Goal: Task Accomplishment & Management: Manage account settings

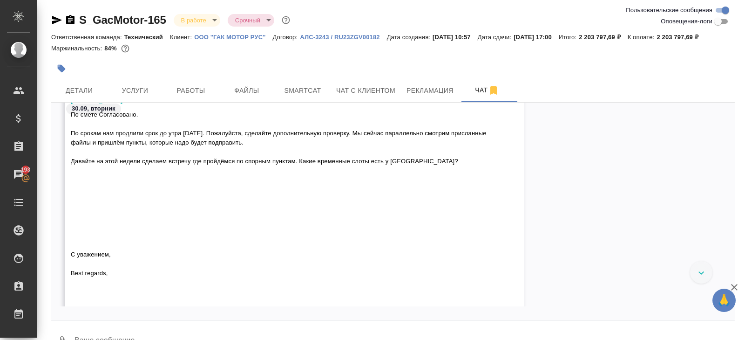
scroll to position [10863, 0]
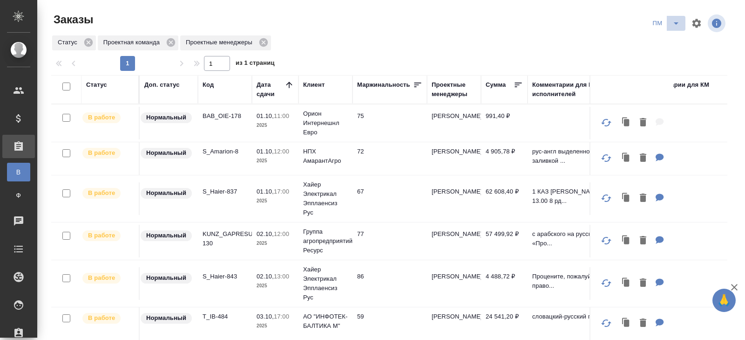
click at [673, 25] on icon "split button" at bounding box center [676, 23] width 11 height 11
click at [672, 42] on li "В работу!" at bounding box center [666, 41] width 47 height 15
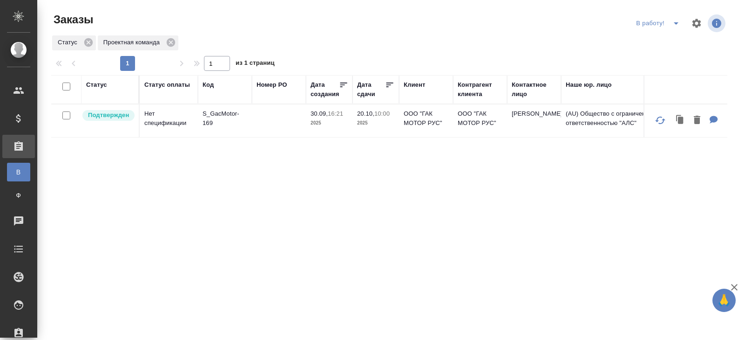
click at [675, 24] on icon "split button" at bounding box center [676, 23] width 11 height 11
click at [665, 48] on li "ПМ" at bounding box center [660, 41] width 52 height 15
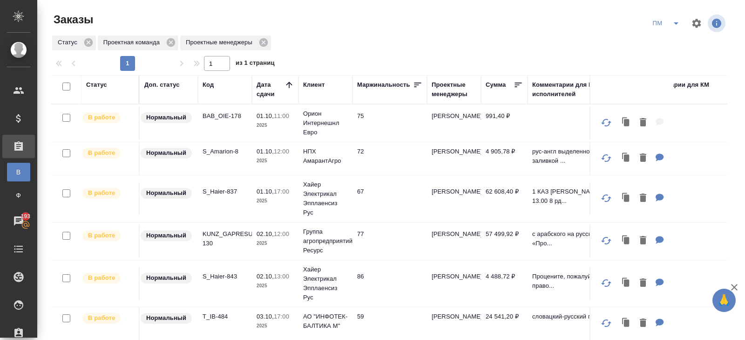
click at [681, 18] on icon "split button" at bounding box center [676, 23] width 11 height 11
click at [665, 41] on li "В работу!" at bounding box center [666, 41] width 47 height 15
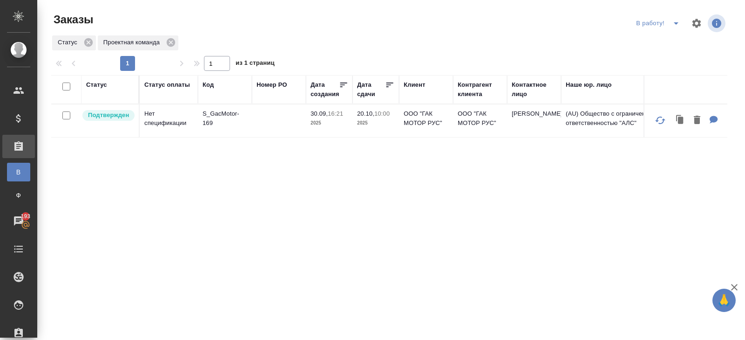
click at [676, 24] on icon "split button" at bounding box center [676, 23] width 5 height 2
click at [668, 41] on li "ПМ" at bounding box center [660, 41] width 52 height 15
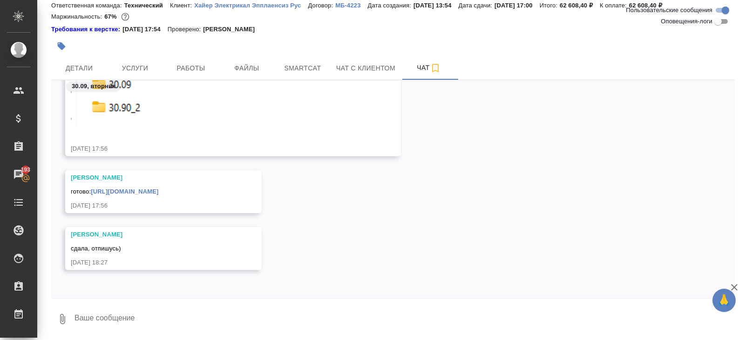
scroll to position [15182, 0]
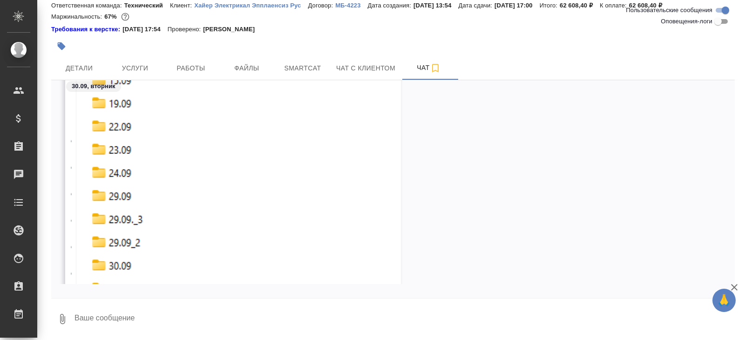
scroll to position [15246, 0]
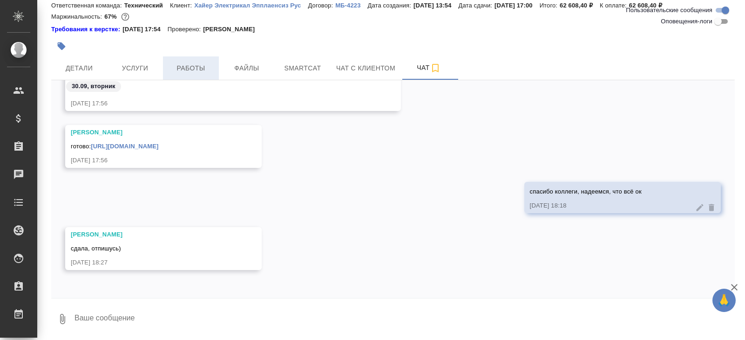
click at [198, 70] on span "Работы" at bounding box center [191, 68] width 45 height 12
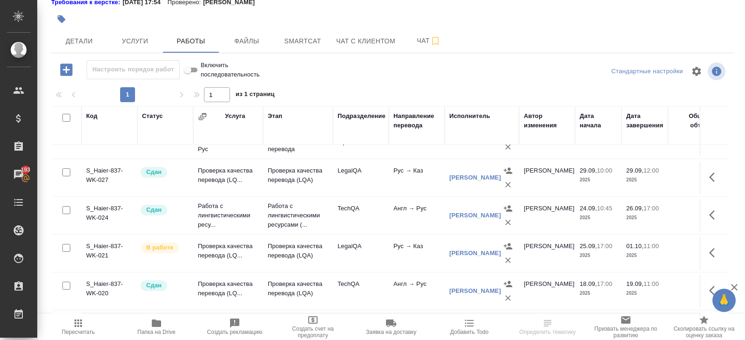
scroll to position [176, 0]
click at [709, 253] on button "button" at bounding box center [715, 251] width 22 height 22
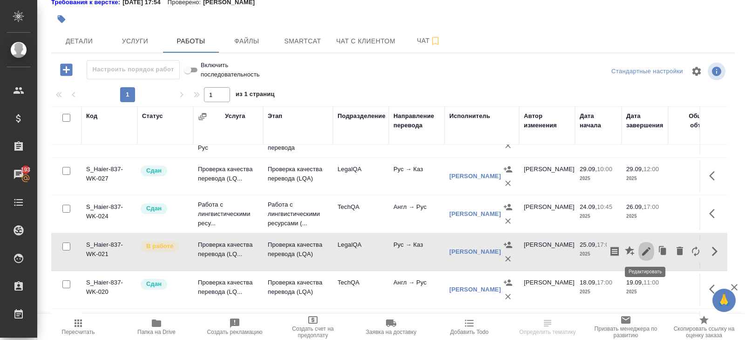
click at [649, 252] on icon "button" at bounding box center [646, 250] width 11 height 11
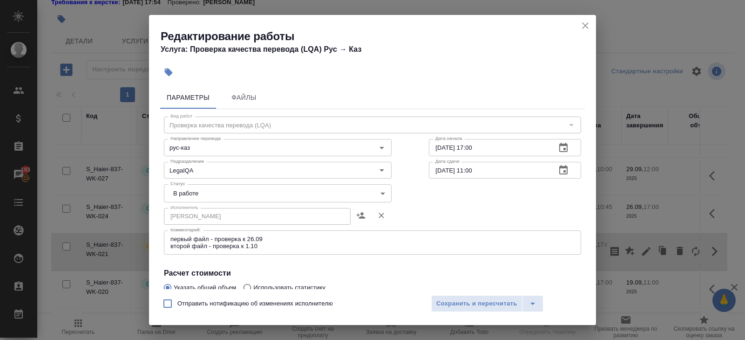
click at [182, 193] on body "🙏 .cls-1 fill:#fff; AWATERA Belyakova Yulia Клиенты Спецификации Заказы 193 Чат…" at bounding box center [372, 170] width 745 height 340
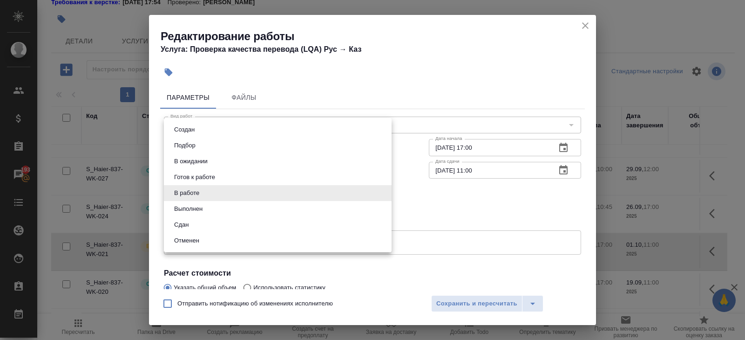
click at [182, 223] on button "Сдан" at bounding box center [181, 224] width 20 height 10
type input "closed"
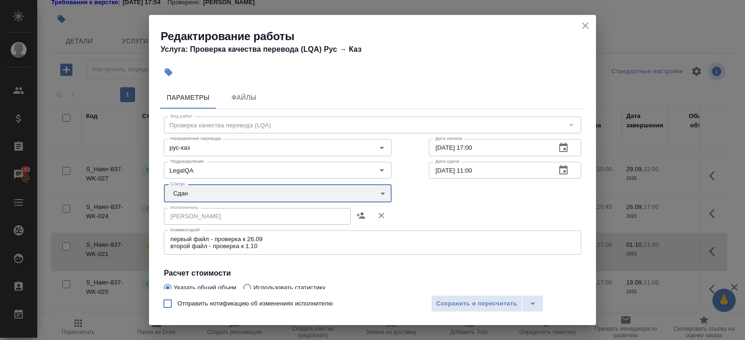
scroll to position [165, 0]
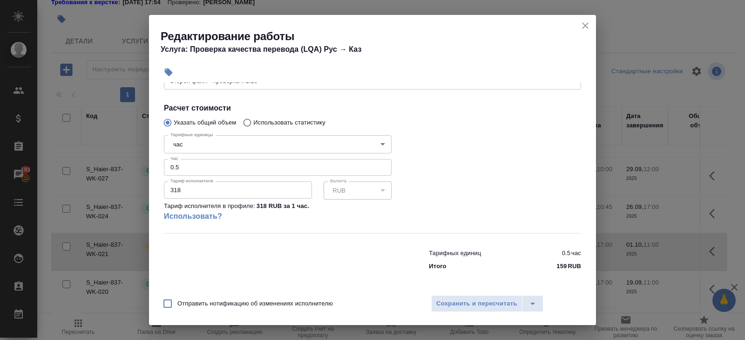
click at [429, 297] on div "Отправить нотификацию об изменениях исполнителю Сохранить и пересчитать" at bounding box center [372, 307] width 447 height 36
click at [443, 300] on span "Сохранить и пересчитать" at bounding box center [476, 303] width 81 height 11
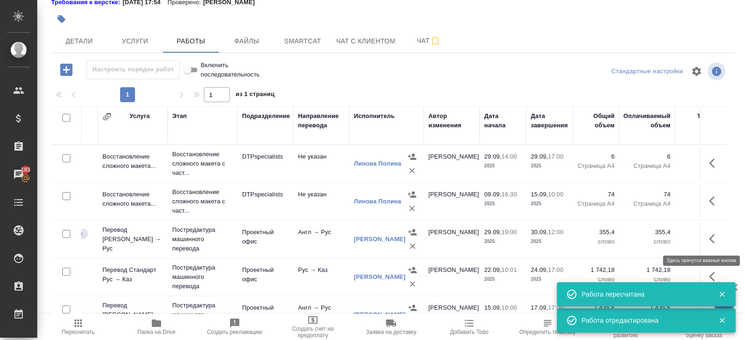
scroll to position [0, 125]
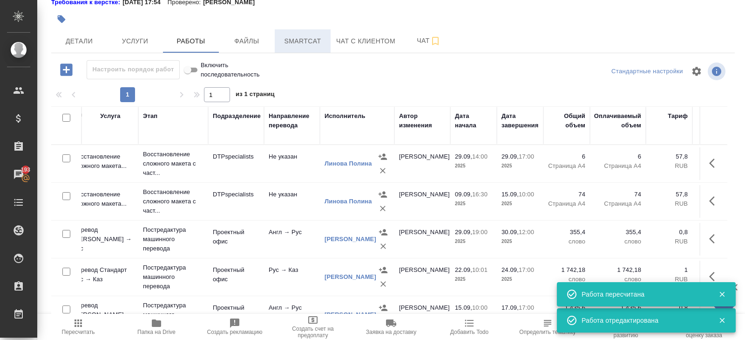
click at [281, 47] on button "Smartcat" at bounding box center [303, 40] width 56 height 23
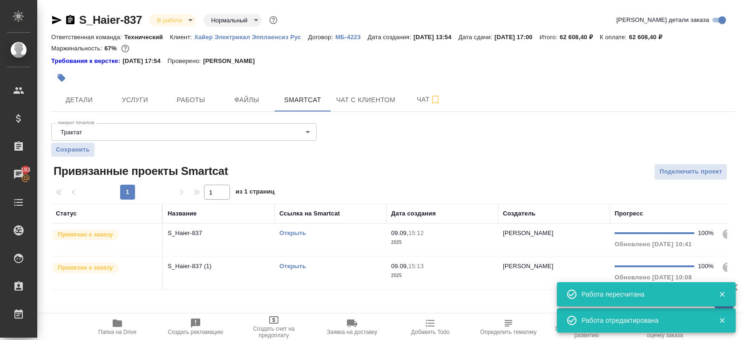
click at [334, 241] on td "Открыть" at bounding box center [331, 240] width 112 height 33
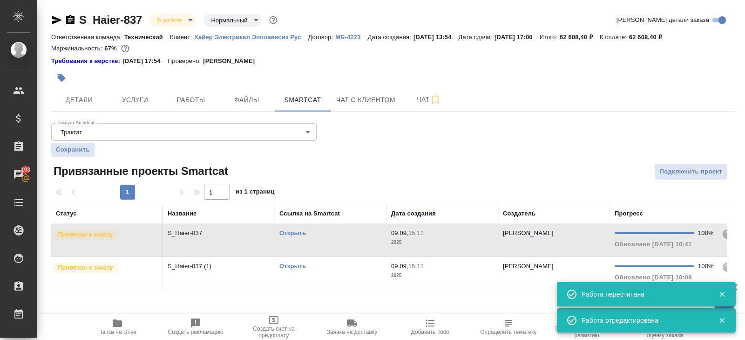
click at [334, 241] on td "Открыть" at bounding box center [331, 240] width 112 height 33
click at [186, 104] on span "Работы" at bounding box center [191, 100] width 45 height 12
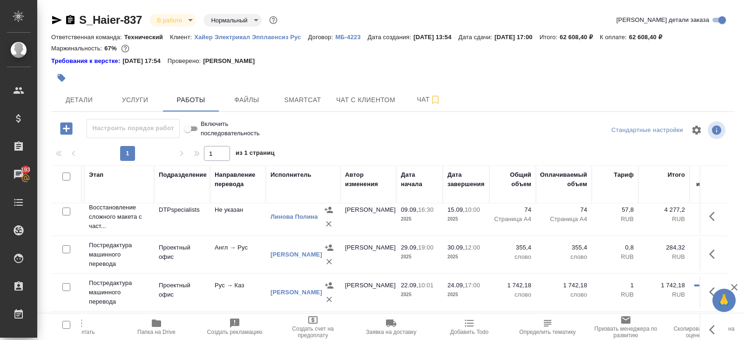
click at [179, 17] on body "🙏 .cls-1 fill:#fff; AWATERA Belyakova Yulia Клиенты Спецификации Заказы 193 Чат…" at bounding box center [372, 170] width 745 height 340
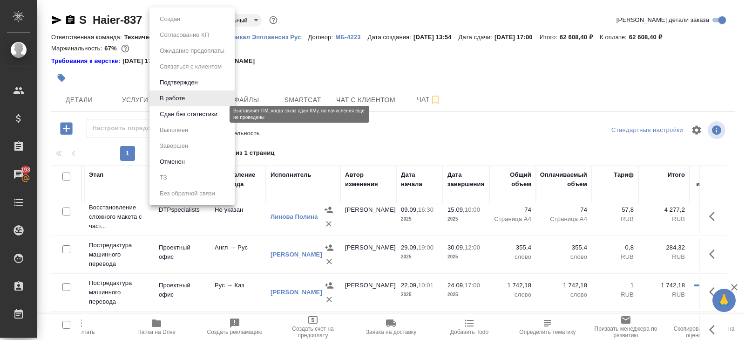
click at [178, 116] on button "Сдан без статистики" at bounding box center [188, 114] width 63 height 10
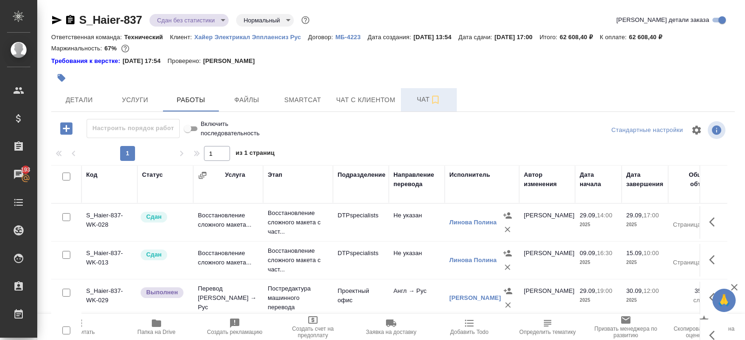
click at [425, 98] on span "Чат" at bounding box center [429, 100] width 45 height 12
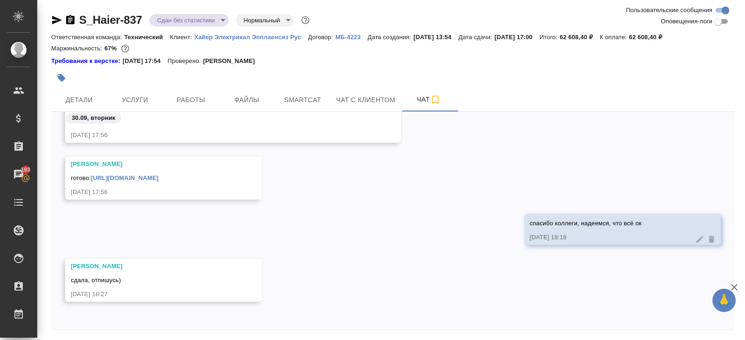
scroll to position [32, 0]
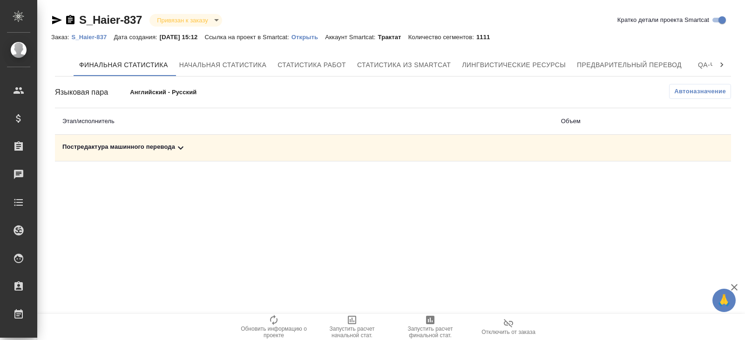
click at [182, 149] on icon at bounding box center [180, 147] width 11 height 11
click at [691, 90] on span "Автоназначение" at bounding box center [701, 91] width 52 height 9
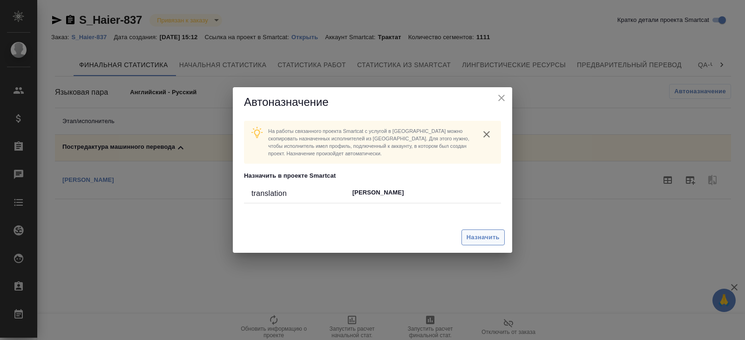
click at [464, 243] on button "Назначить" at bounding box center [483, 237] width 43 height 16
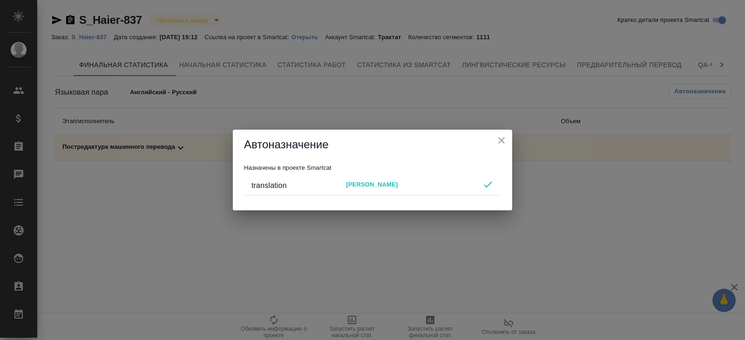
click at [650, 213] on div "Автоназначение Назначены в проекте Smartcat translation Gorokhova Aleksandra" at bounding box center [372, 170] width 745 height 340
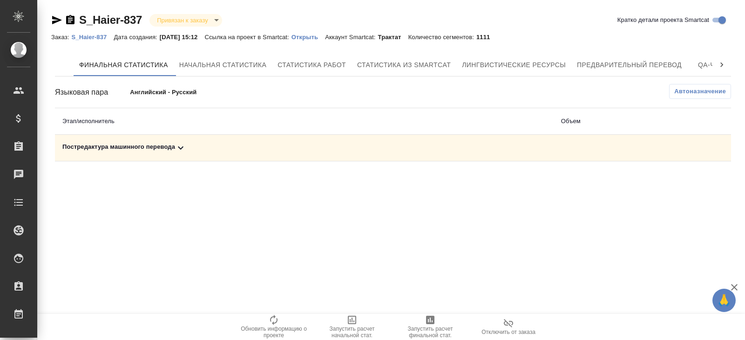
click at [430, 327] on span "Запустить расчет финальной стат." at bounding box center [430, 331] width 67 height 13
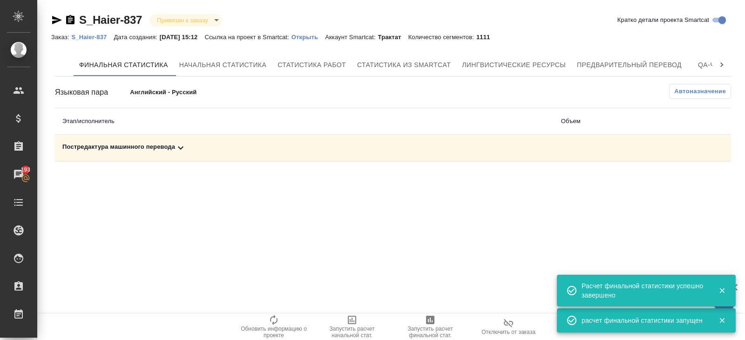
click at [179, 146] on icon at bounding box center [180, 147] width 11 height 11
click at [698, 181] on button "button" at bounding box center [690, 180] width 22 height 22
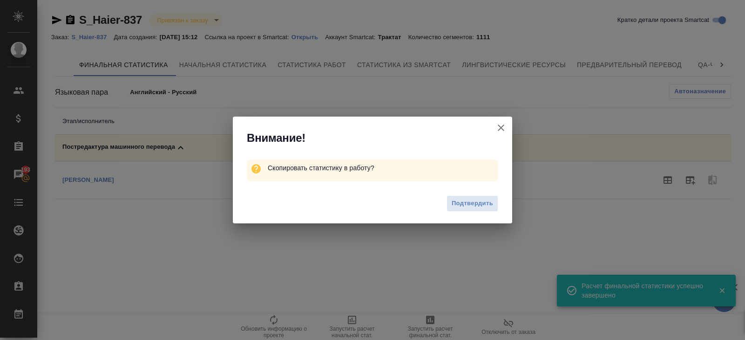
click at [500, 200] on div "Подтвердить" at bounding box center [372, 204] width 279 height 37
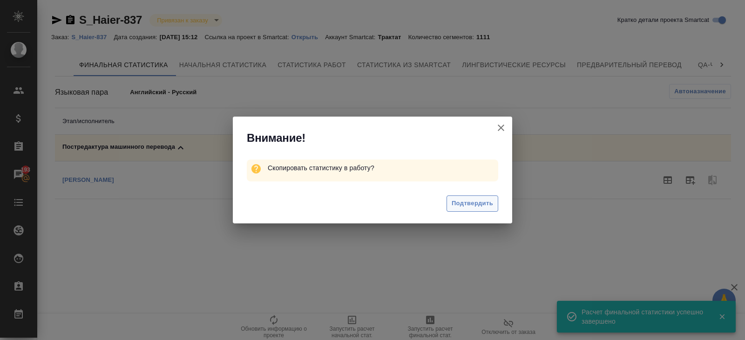
click at [487, 200] on span "Подтвердить" at bounding box center [472, 203] width 41 height 11
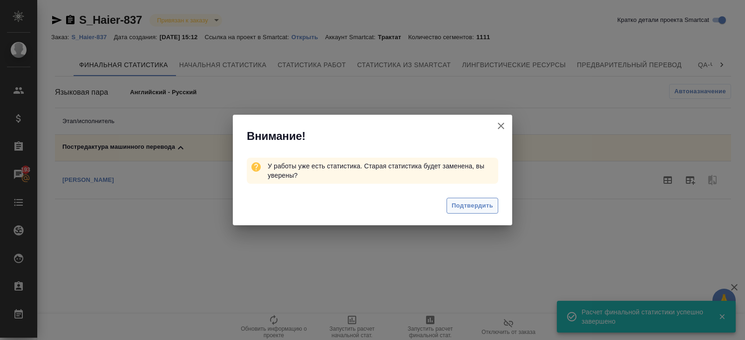
click at [481, 212] on button "Подтвердить" at bounding box center [473, 206] width 52 height 16
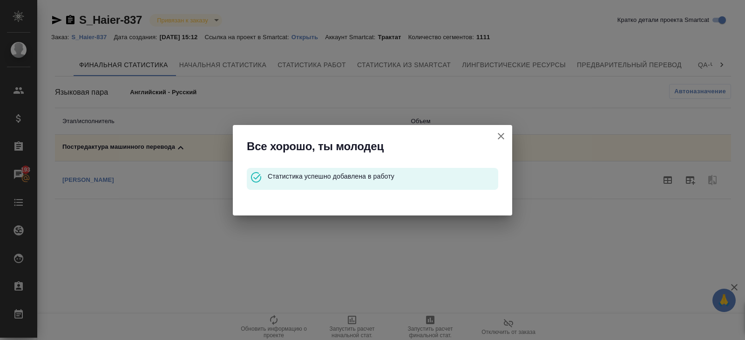
click at [501, 138] on icon "button" at bounding box center [501, 135] width 11 height 11
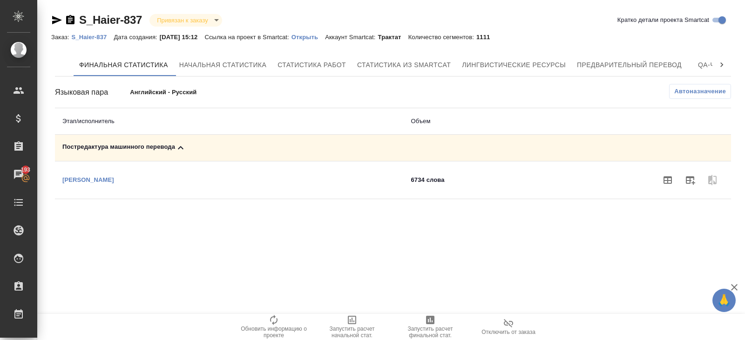
click at [99, 36] on p "S_Haier-837" at bounding box center [92, 37] width 42 height 7
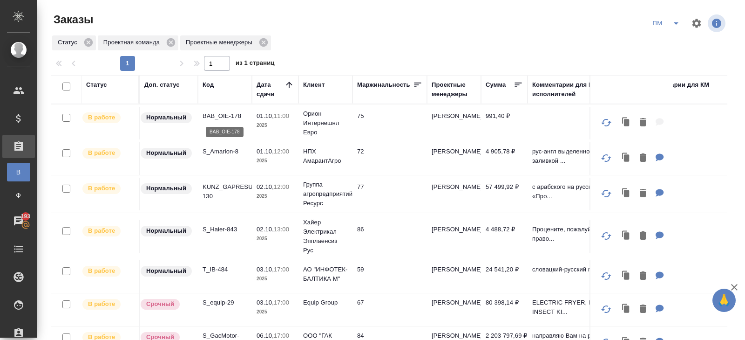
click at [218, 117] on p "BAB_OIE-178" at bounding box center [225, 115] width 45 height 9
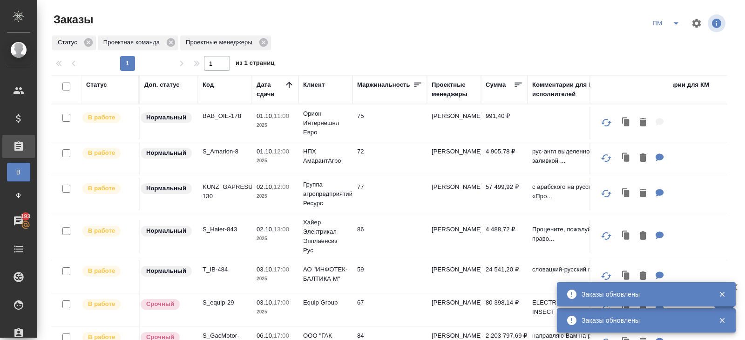
click at [215, 154] on p "S_Amarion-8" at bounding box center [225, 151] width 45 height 9
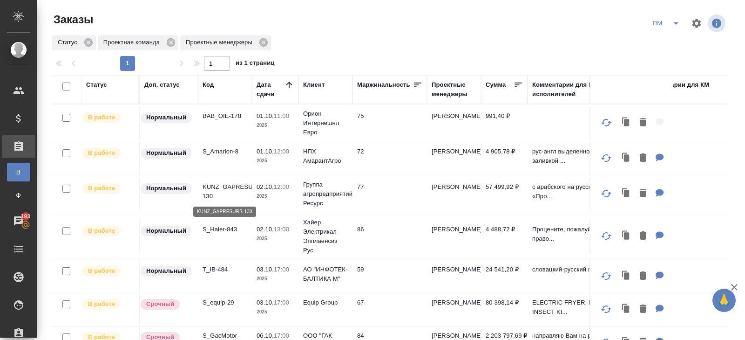
click at [216, 190] on p "KUNZ_GAPRESURS-130" at bounding box center [225, 191] width 45 height 19
click at [675, 22] on icon "split button" at bounding box center [676, 23] width 11 height 11
click at [671, 41] on li "В работу!" at bounding box center [666, 41] width 47 height 15
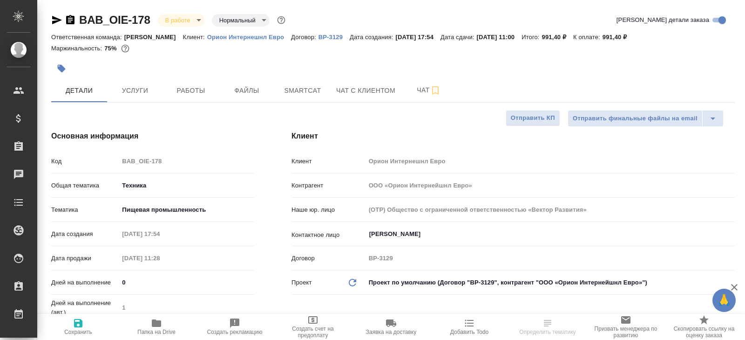
select select "RU"
type textarea "x"
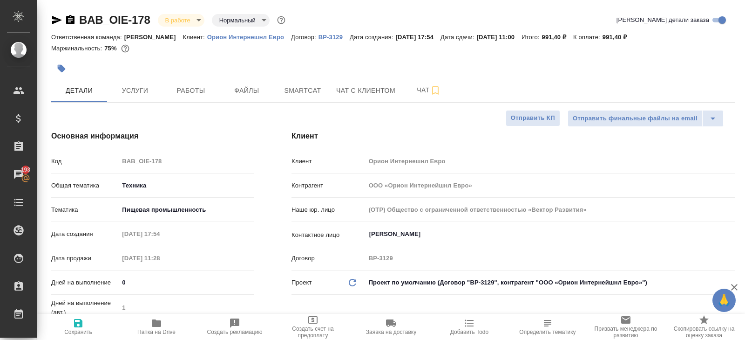
type textarea "x"
click at [299, 95] on span "Smartcat" at bounding box center [302, 91] width 45 height 12
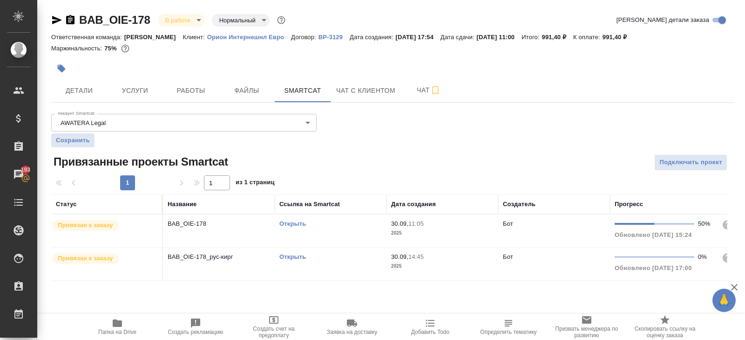
click at [289, 255] on link "Открыть" at bounding box center [292, 256] width 27 height 7
click at [194, 94] on span "Работы" at bounding box center [191, 91] width 45 height 12
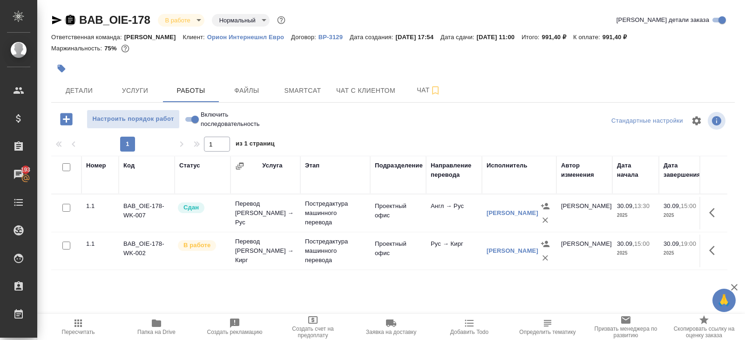
click at [71, 16] on icon "button" at bounding box center [70, 19] width 8 height 9
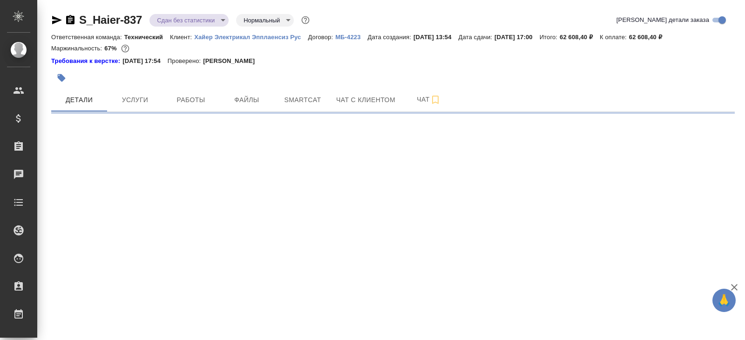
select select "RU"
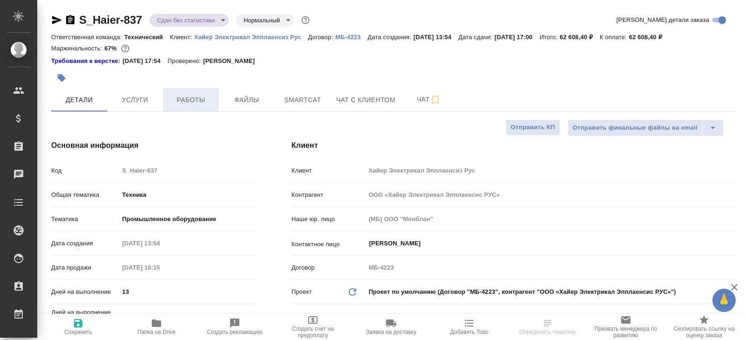
type textarea "x"
click at [186, 107] on button "Работы" at bounding box center [191, 99] width 56 height 23
type textarea "x"
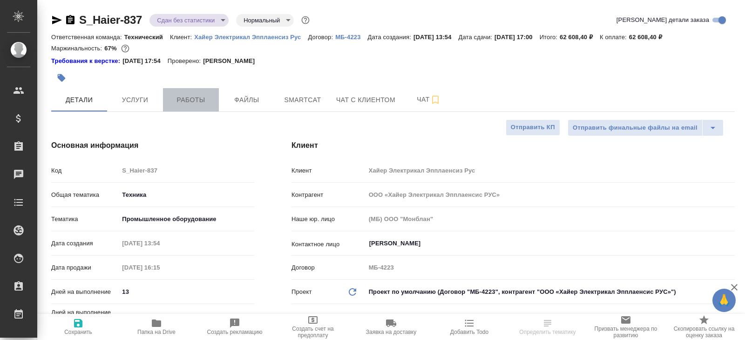
type textarea "x"
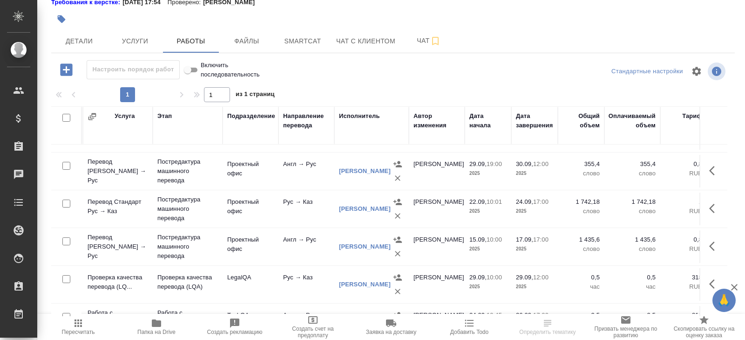
scroll to position [68, 112]
click at [78, 325] on icon "button" at bounding box center [78, 322] width 7 height 7
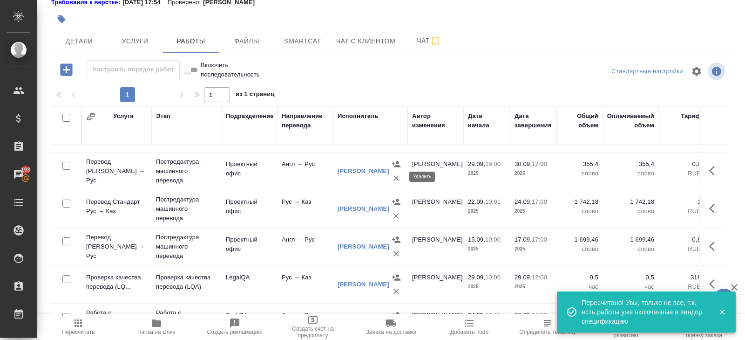
click at [397, 175] on icon "button" at bounding box center [397, 178] width 6 height 6
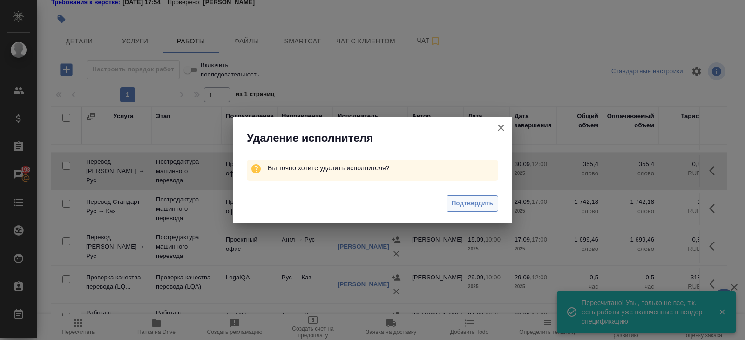
click at [471, 201] on span "Подтвердить" at bounding box center [472, 203] width 41 height 11
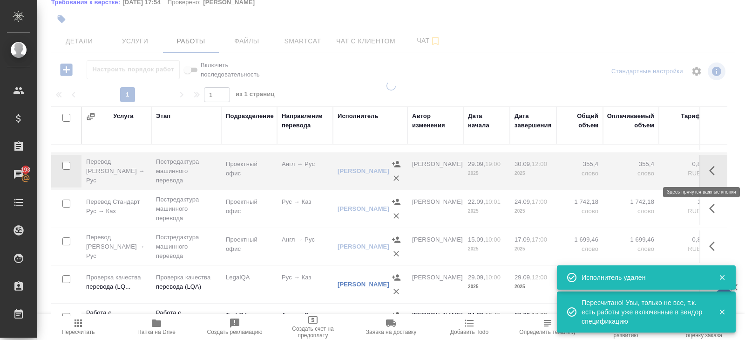
click at [715, 168] on icon "button" at bounding box center [714, 170] width 11 height 11
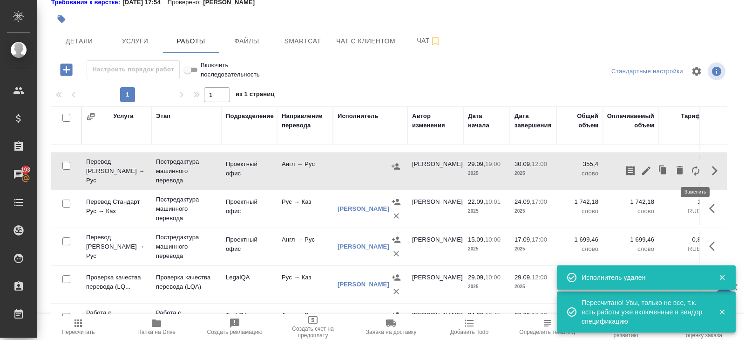
click at [690, 168] on icon "button" at bounding box center [695, 170] width 11 height 11
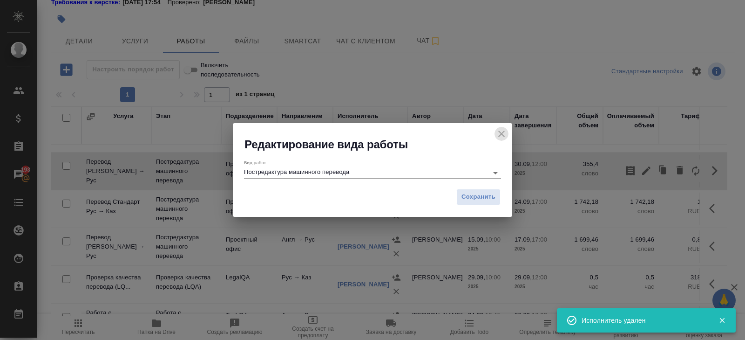
click at [502, 137] on icon "close" at bounding box center [501, 133] width 11 height 11
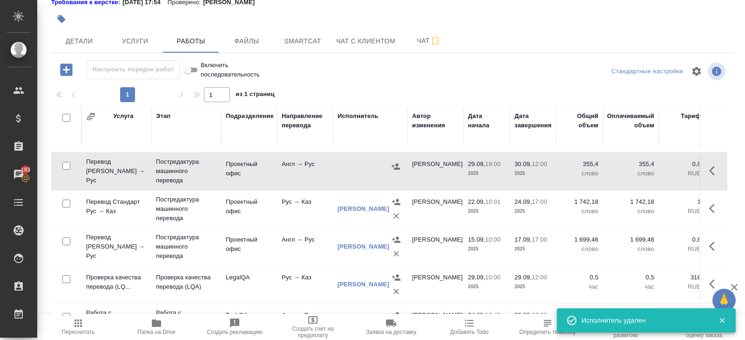
click at [710, 169] on icon "button" at bounding box center [712, 170] width 6 height 9
click at [678, 171] on icon "button" at bounding box center [680, 170] width 7 height 8
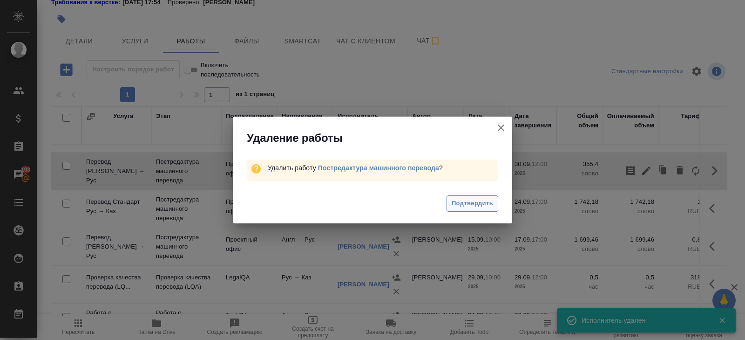
click at [463, 200] on span "Подтвердить" at bounding box center [472, 203] width 41 height 11
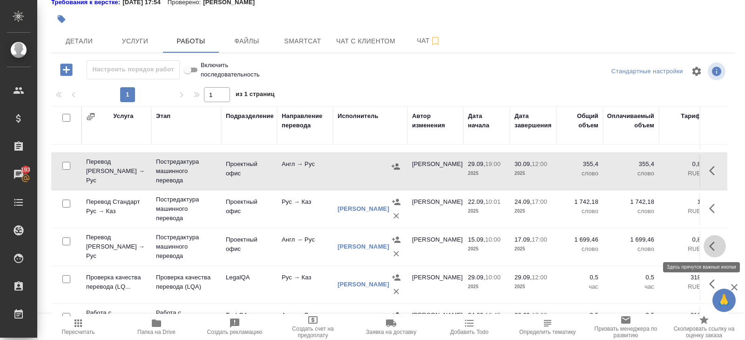
click at [709, 244] on icon "button" at bounding box center [712, 245] width 6 height 9
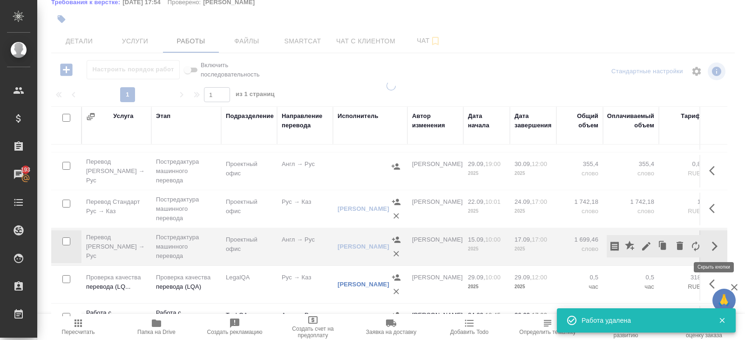
click at [647, 246] on icon "button" at bounding box center [646, 245] width 11 height 11
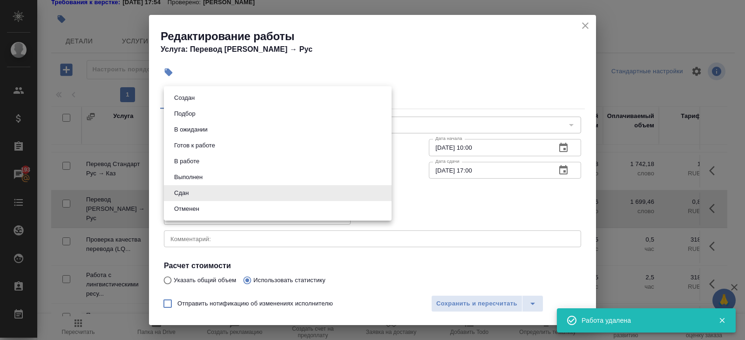
click at [212, 195] on body "🙏 .cls-1 fill:#fff; AWATERA Belyakova Yulia Клиенты Спецификации Заказы 193 Чат…" at bounding box center [372, 170] width 745 height 340
click at [585, 28] on div at bounding box center [372, 170] width 745 height 340
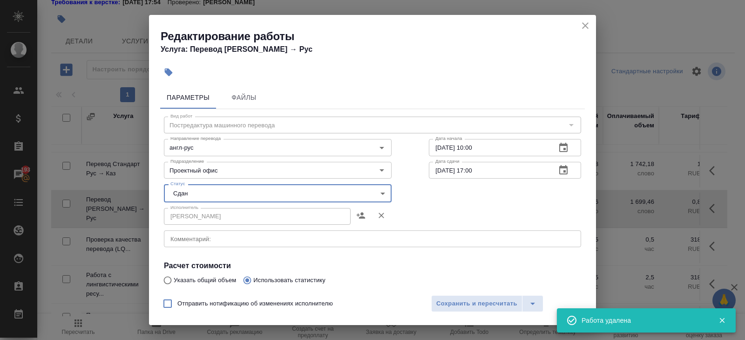
drag, startPoint x: 582, startPoint y: 24, endPoint x: 510, endPoint y: 65, distance: 82.8
click at [583, 24] on icon "close" at bounding box center [585, 25] width 11 height 11
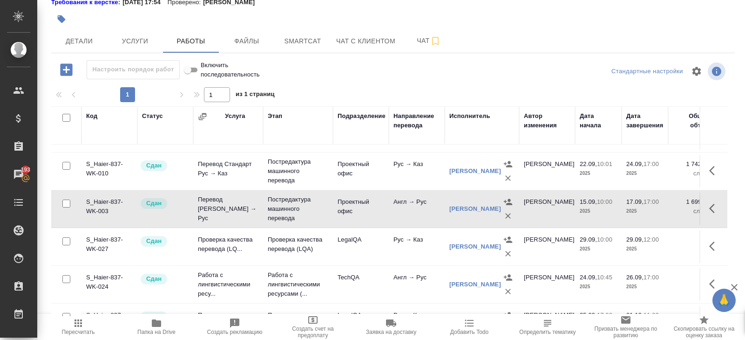
scroll to position [0, 0]
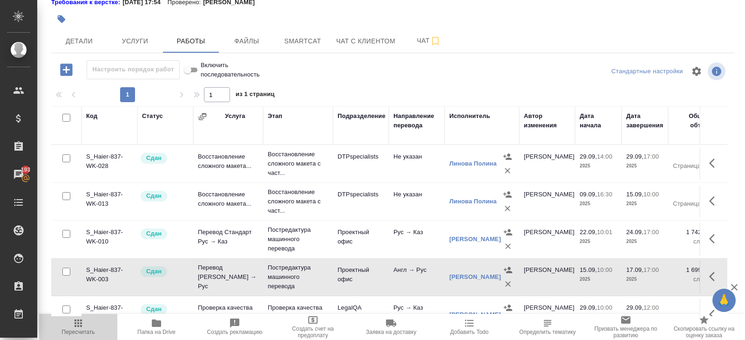
click at [84, 323] on span "Пересчитать" at bounding box center [78, 326] width 67 height 18
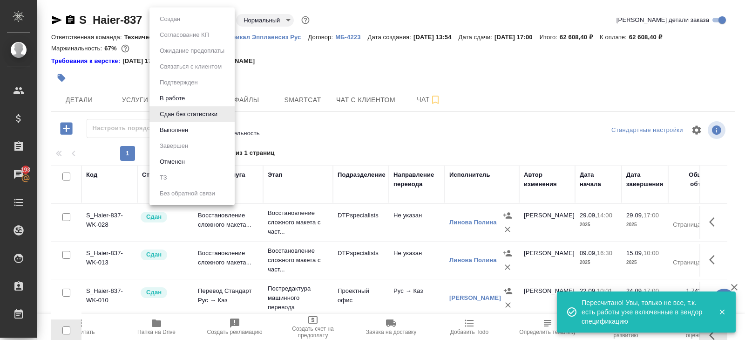
click at [180, 19] on body "🙏 .cls-1 fill:#fff; AWATERA Belyakova Yulia Клиенты Спецификации Заказы 193 Чат…" at bounding box center [372, 170] width 745 height 340
click at [357, 80] on div at bounding box center [372, 170] width 745 height 340
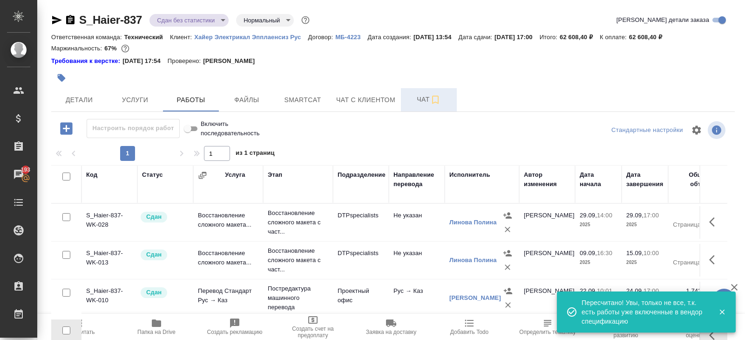
click at [416, 95] on span "Чат" at bounding box center [429, 100] width 45 height 12
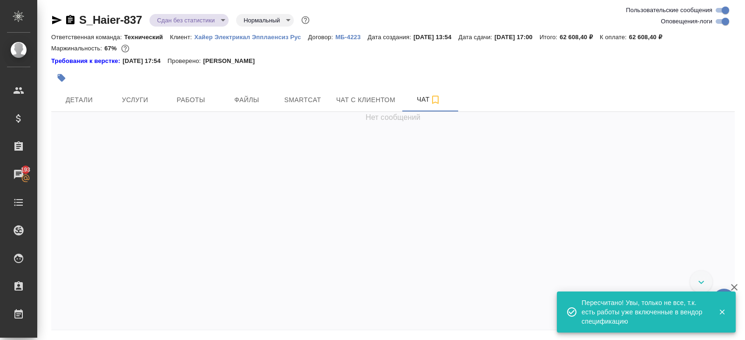
click at [714, 26] on input "Оповещения-логи" at bounding box center [726, 21] width 34 height 11
checkbox input "false"
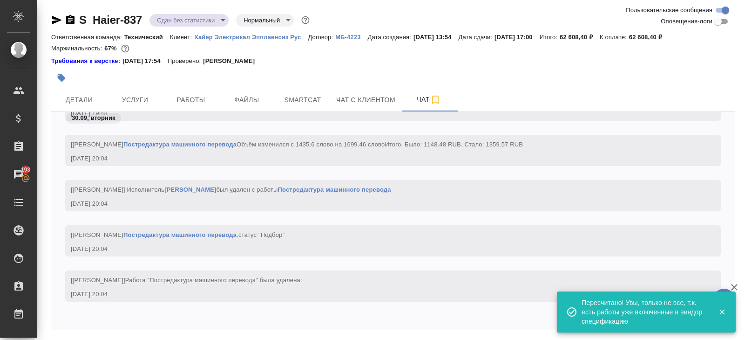
scroll to position [21980, 0]
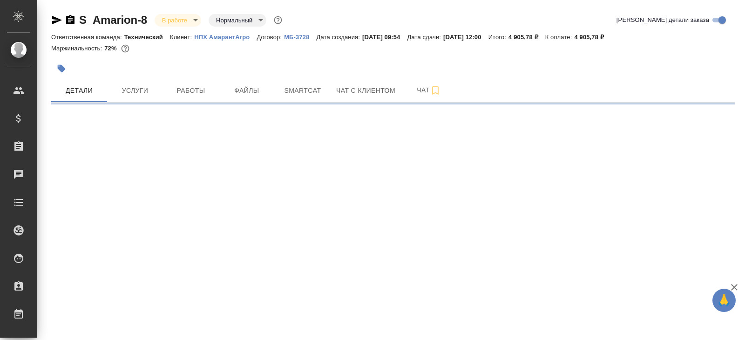
select select "RU"
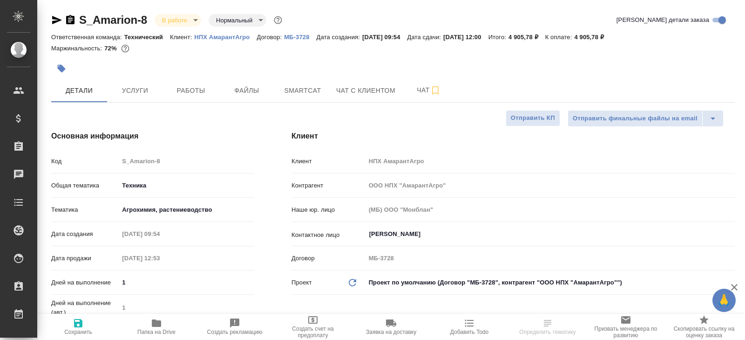
type textarea "x"
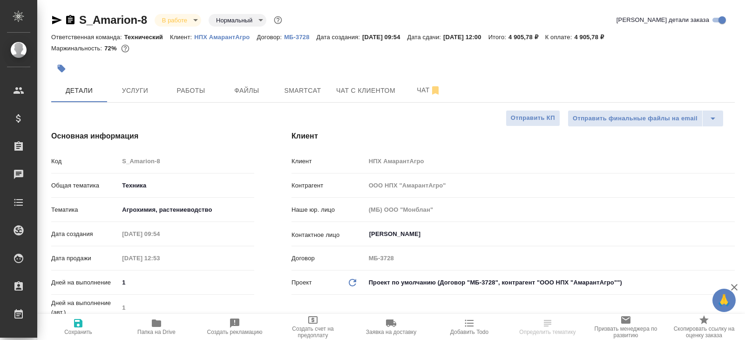
type textarea "x"
click at [199, 87] on span "Работы" at bounding box center [191, 91] width 45 height 12
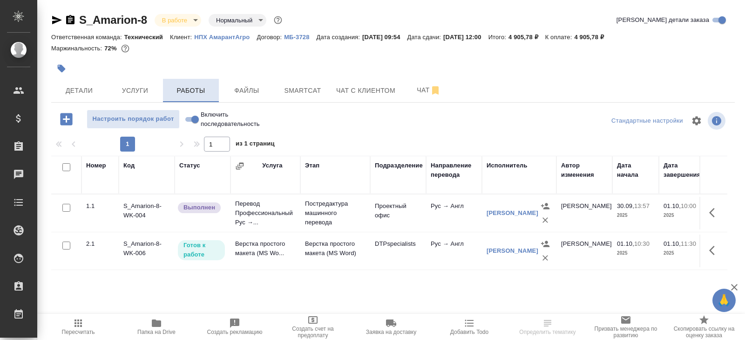
scroll to position [49, 0]
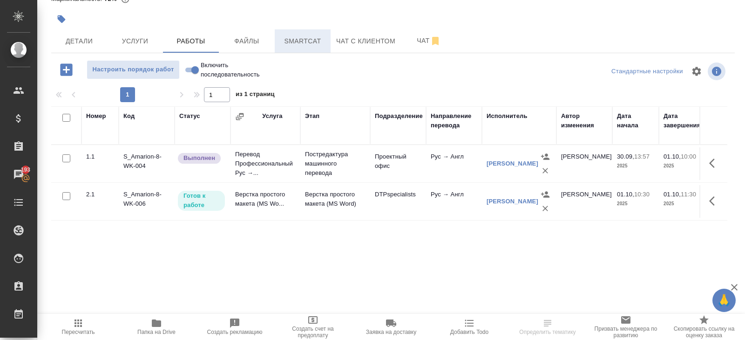
click at [298, 43] on span "Smartcat" at bounding box center [302, 41] width 45 height 12
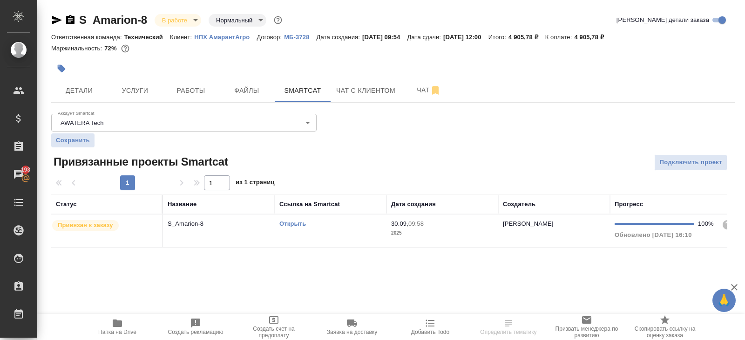
click at [342, 239] on td "Открыть" at bounding box center [331, 230] width 112 height 33
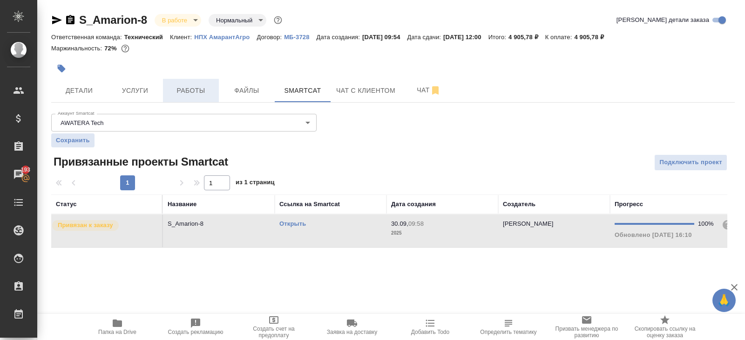
click at [184, 99] on button "Работы" at bounding box center [191, 90] width 56 height 23
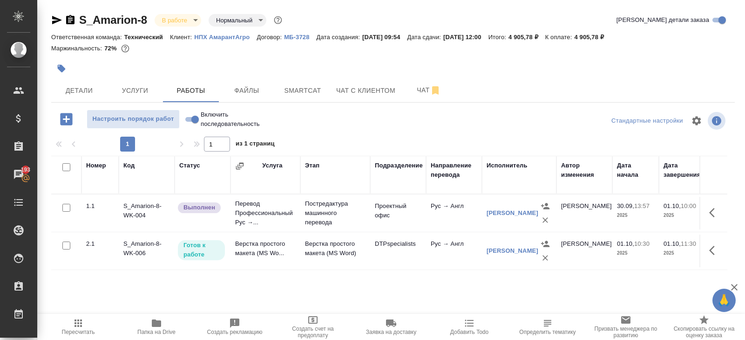
scroll to position [49, 0]
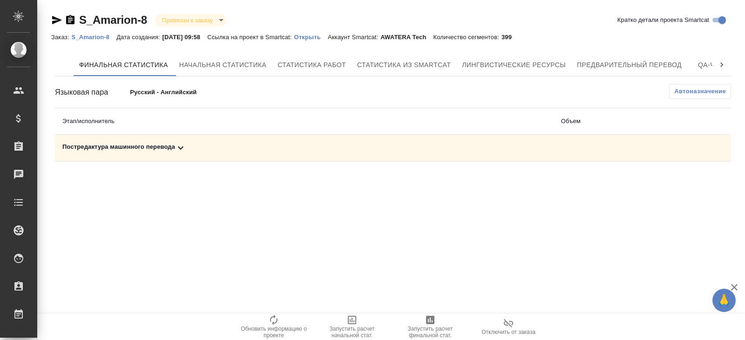
click at [178, 150] on icon at bounding box center [180, 147] width 11 height 11
click at [715, 89] on span "Автоназначение" at bounding box center [701, 91] width 52 height 9
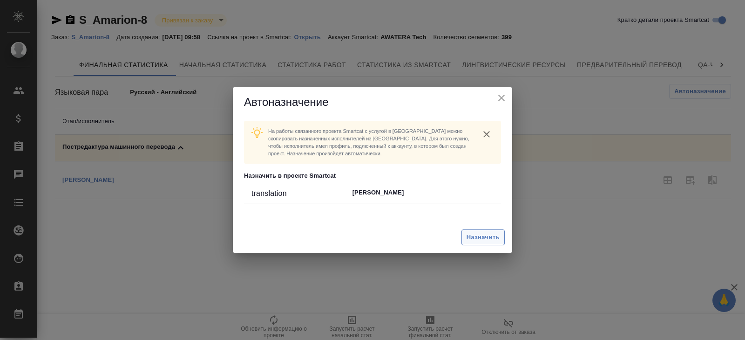
click at [492, 236] on span "Назначить" at bounding box center [483, 237] width 33 height 11
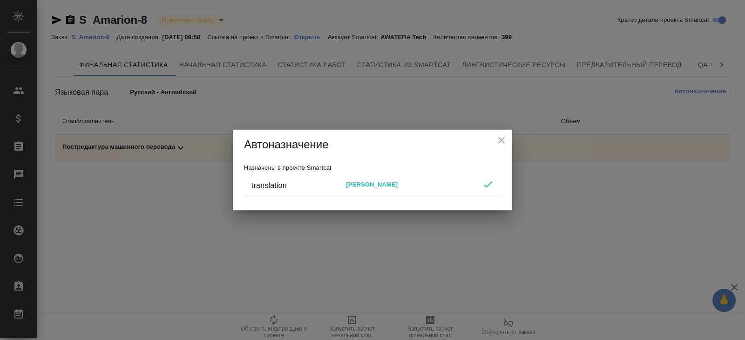
click at [457, 272] on div "Автоназначение Назначены в проекте Smartcat translation [PERSON_NAME]" at bounding box center [372, 170] width 745 height 340
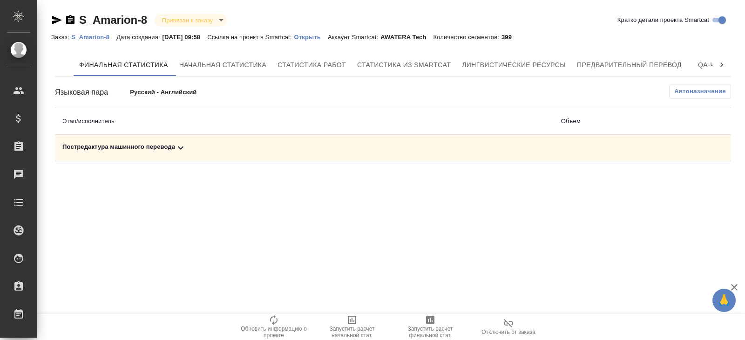
click at [435, 311] on div ".cls-1 fill:#fff; AWATERA [PERSON_NAME] Спецификации Заказы Чаты Todo Проекты S…" at bounding box center [372, 170] width 745 height 340
click at [430, 329] on span "Запустить расчет финальной стат." at bounding box center [430, 331] width 67 height 13
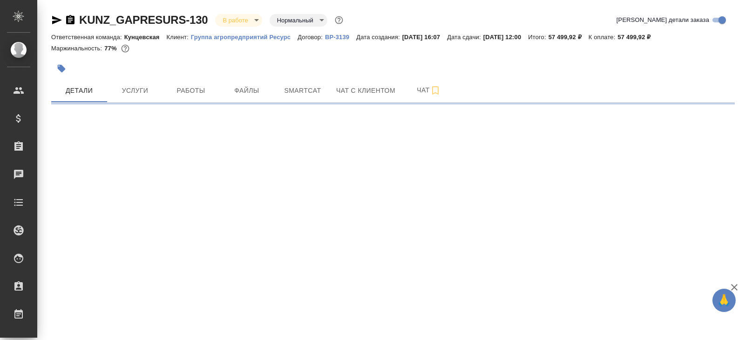
click at [182, 87] on span "Работы" at bounding box center [191, 91] width 45 height 12
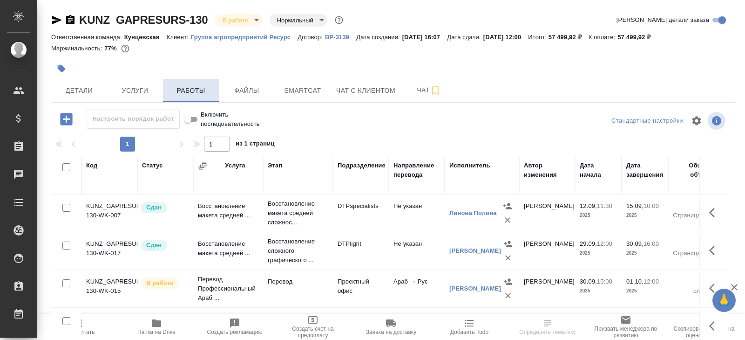
scroll to position [49, 0]
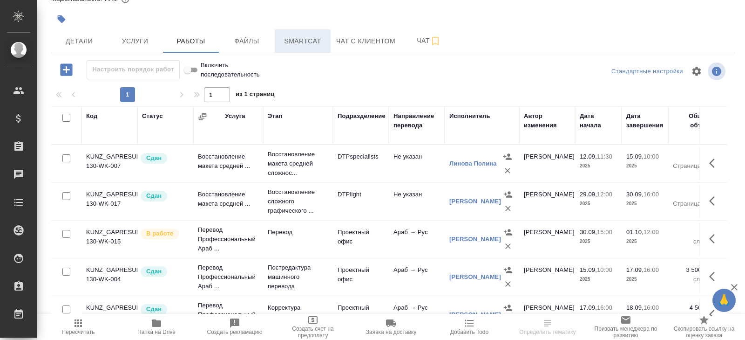
click at [320, 43] on span "Smartcat" at bounding box center [302, 41] width 45 height 12
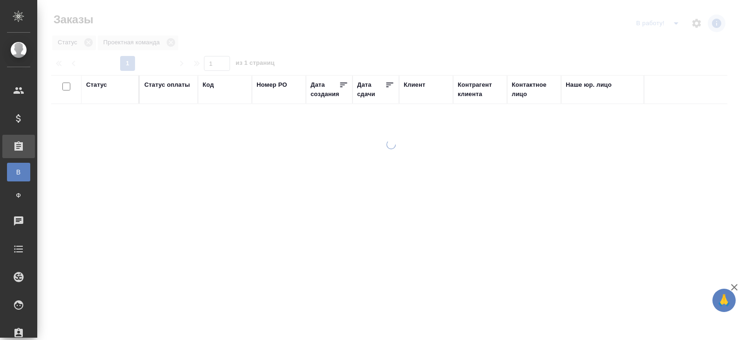
click at [676, 24] on icon "split button" at bounding box center [676, 23] width 5 height 2
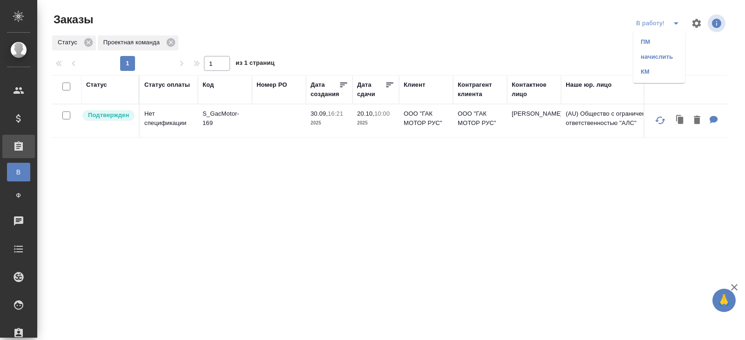
click at [658, 43] on li "ПМ" at bounding box center [660, 41] width 52 height 15
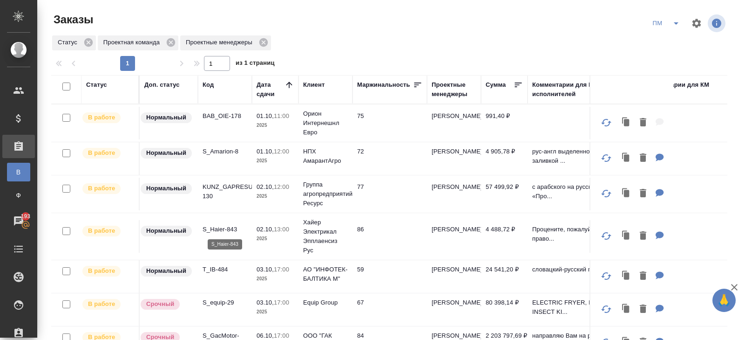
click at [210, 229] on p "S_Haier-843" at bounding box center [225, 229] width 45 height 9
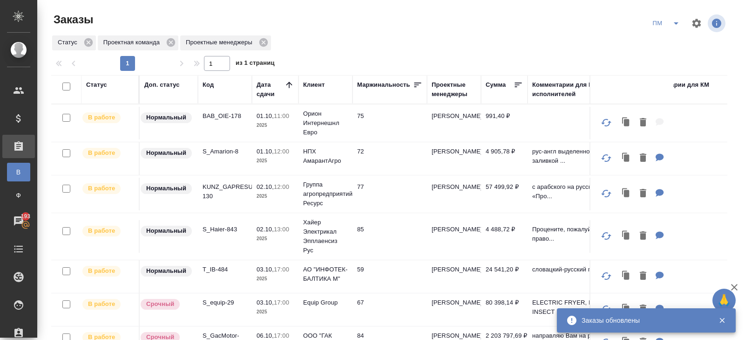
click at [673, 23] on icon "split button" at bounding box center [676, 23] width 11 height 11
click at [671, 34] on ul "В работу! начислить КМ" at bounding box center [666, 57] width 47 height 52
click at [672, 39] on li "В работу!" at bounding box center [666, 41] width 47 height 15
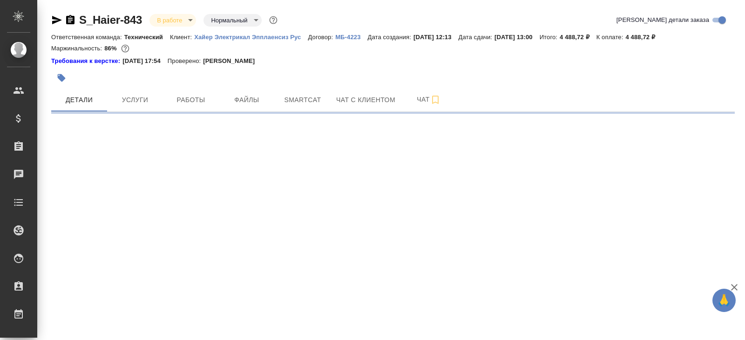
select select "RU"
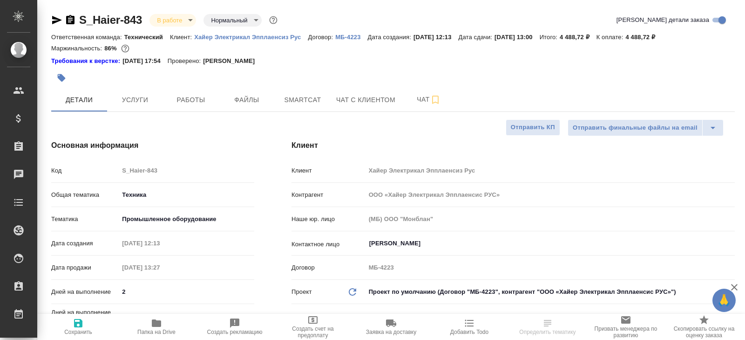
type textarea "x"
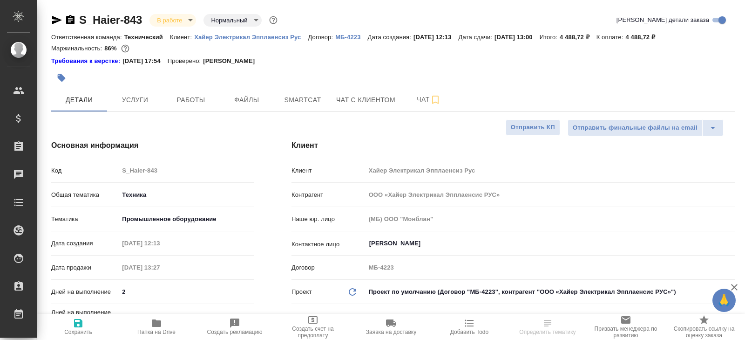
type textarea "x"
click at [431, 91] on button "Чат" at bounding box center [429, 99] width 56 height 23
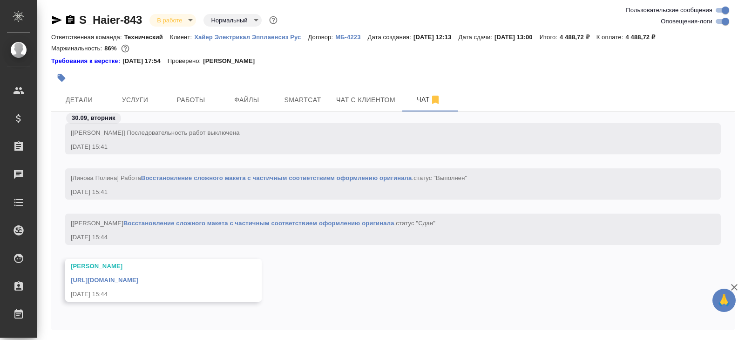
click at [719, 22] on input "Оповещения-логи" at bounding box center [726, 21] width 34 height 11
checkbox input "false"
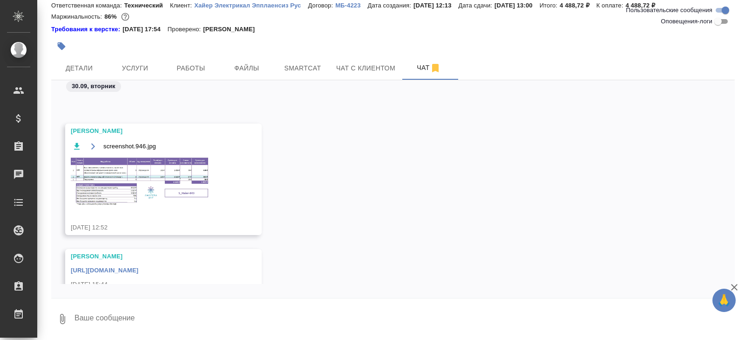
scroll to position [633, 0]
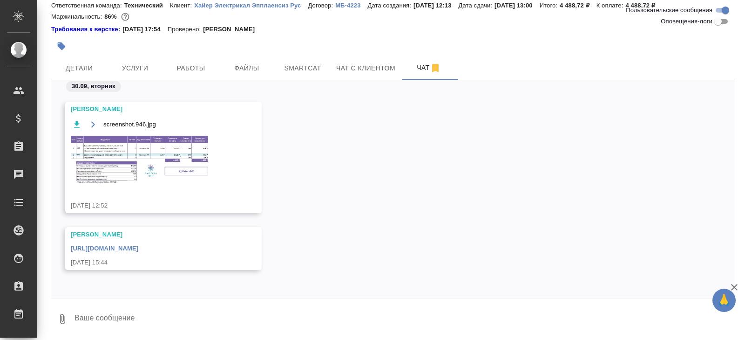
click at [138, 245] on link "https://drive.awatera.com/apps/files/files/10546905?dir=/Shares/%D0%A5%D0%B0%D0…" at bounding box center [105, 248] width 68 height 7
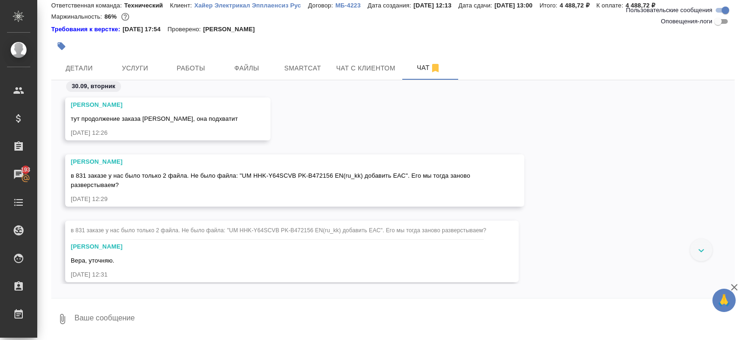
scroll to position [393, 0]
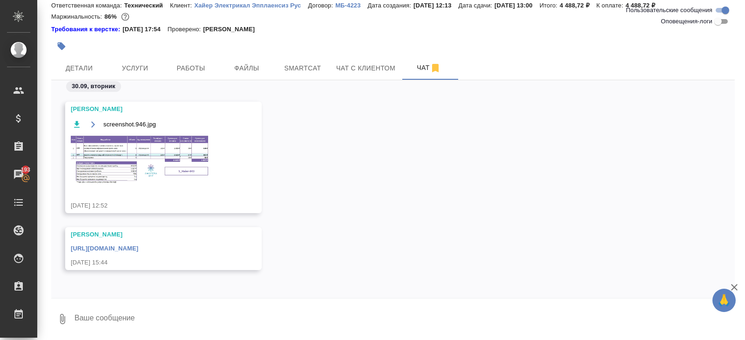
click at [150, 139] on img at bounding box center [141, 160] width 140 height 50
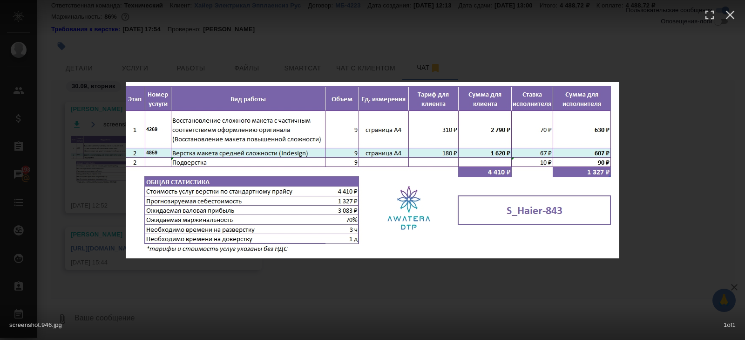
click at [96, 212] on div "screenshot.946.jpg 1 of 1" at bounding box center [372, 170] width 745 height 340
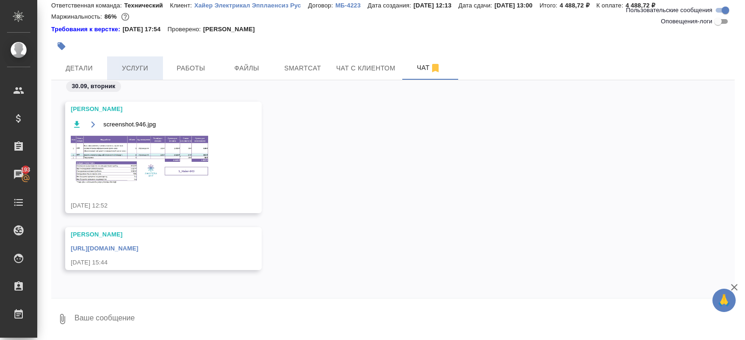
click at [125, 63] on span "Услуги" at bounding box center [135, 68] width 45 height 12
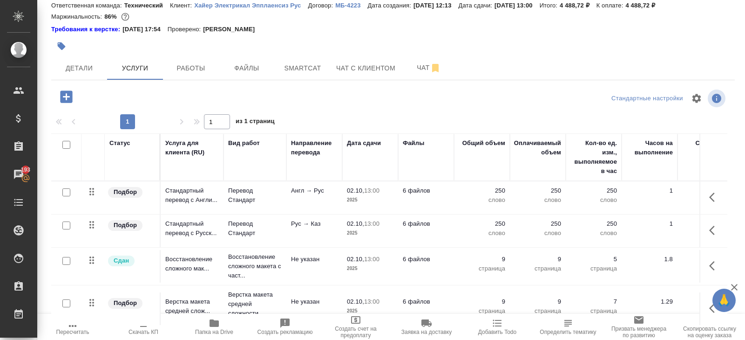
scroll to position [49, 0]
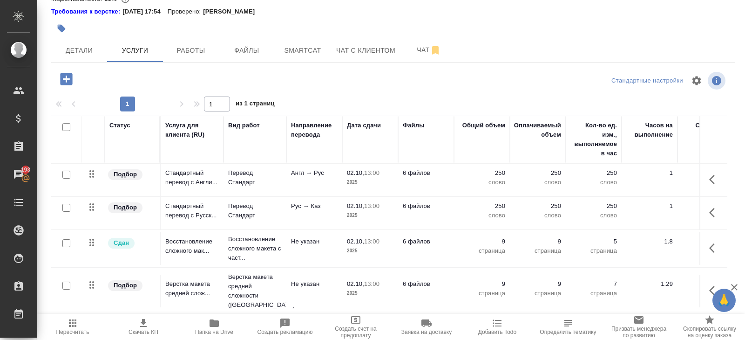
click at [303, 36] on div at bounding box center [279, 28] width 456 height 20
click at [303, 50] on span "Smartcat" at bounding box center [302, 51] width 45 height 12
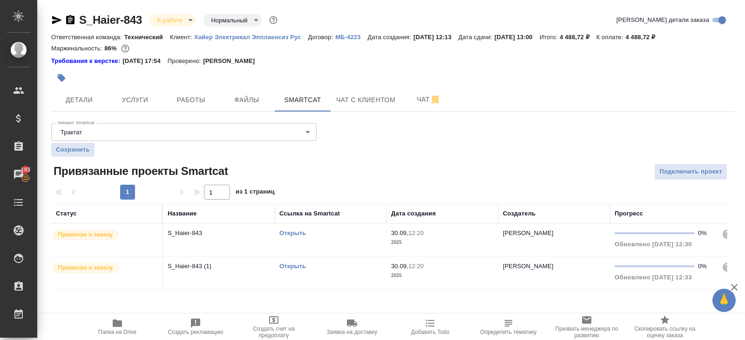
click at [292, 234] on link "Открыть" at bounding box center [292, 232] width 27 height 7
click at [419, 103] on span "Чат" at bounding box center [429, 100] width 45 height 12
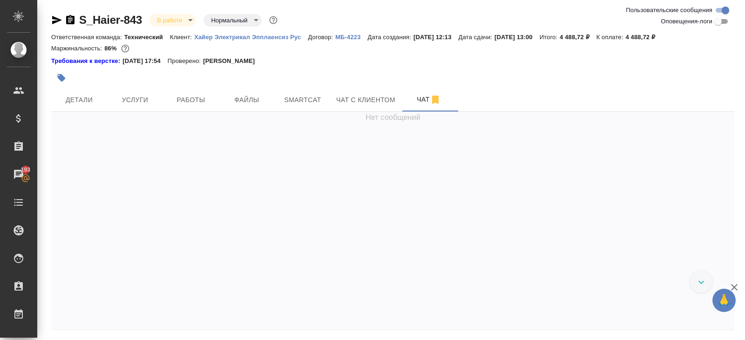
scroll to position [364, 0]
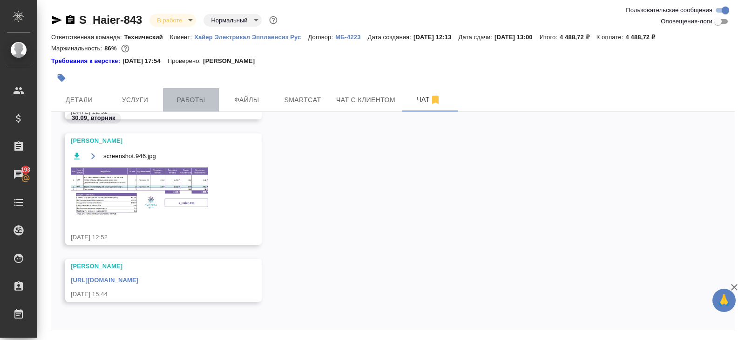
click at [179, 102] on span "Работы" at bounding box center [191, 100] width 45 height 12
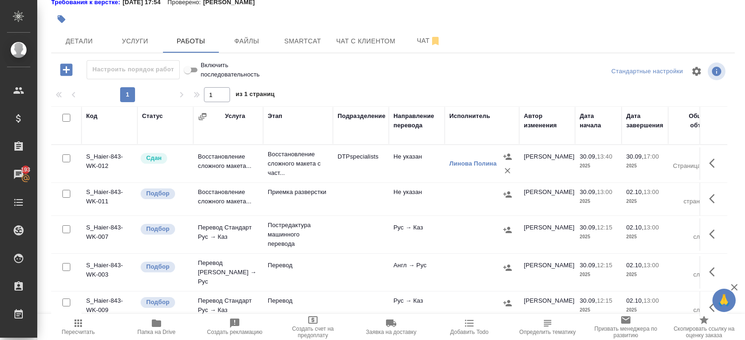
click at [68, 116] on input "checkbox" at bounding box center [66, 118] width 8 height 8
checkbox input "true"
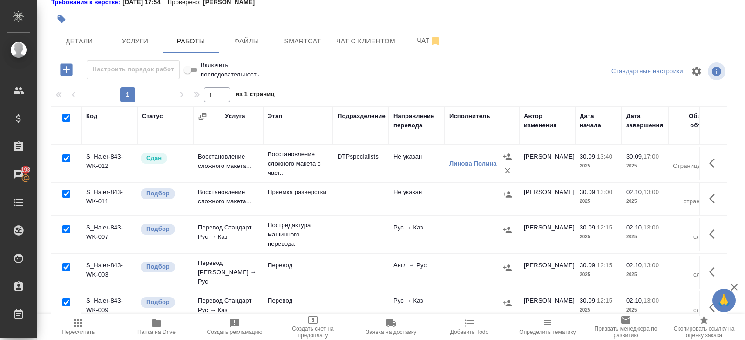
checkbox input "true"
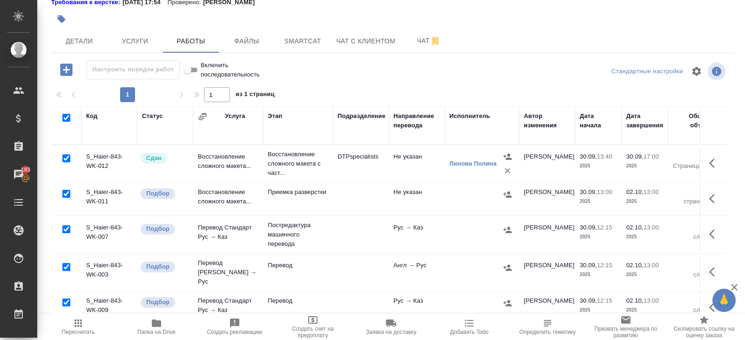
checkbox input "true"
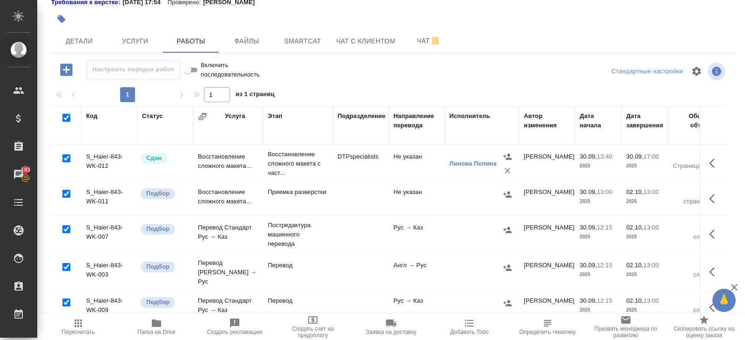
checkbox input "true"
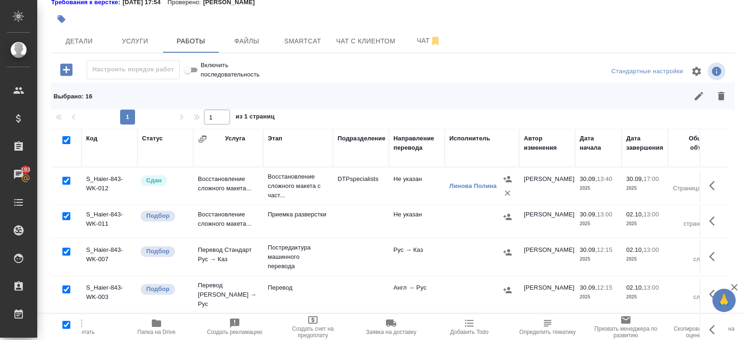
click at [67, 180] on input "checkbox" at bounding box center [66, 181] width 8 height 8
checkbox input "false"
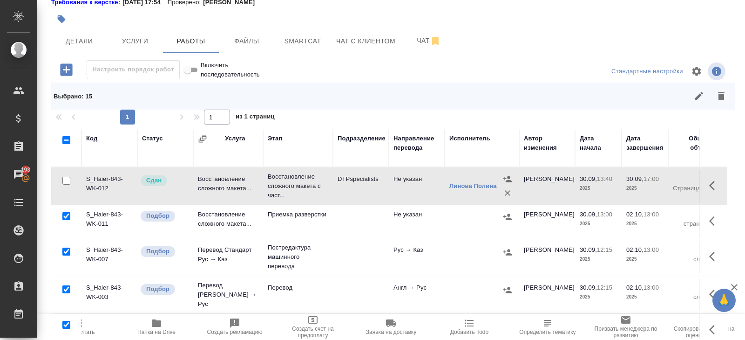
click at [65, 253] on input "checkbox" at bounding box center [66, 251] width 8 height 8
checkbox input "false"
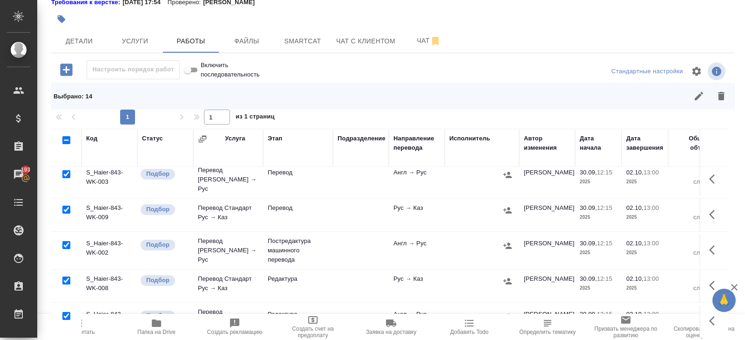
click at [66, 241] on input "checkbox" at bounding box center [66, 245] width 8 height 8
checkbox input "false"
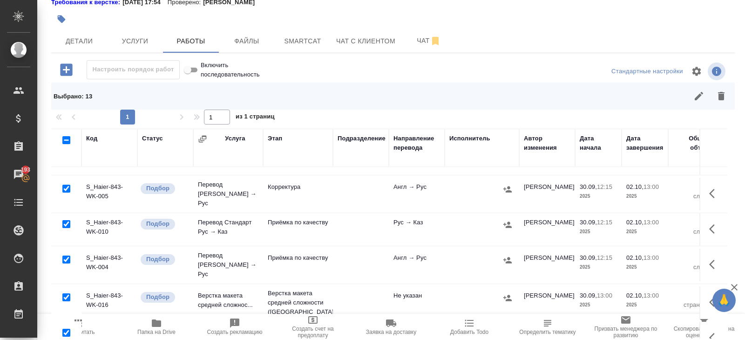
scroll to position [373, 0]
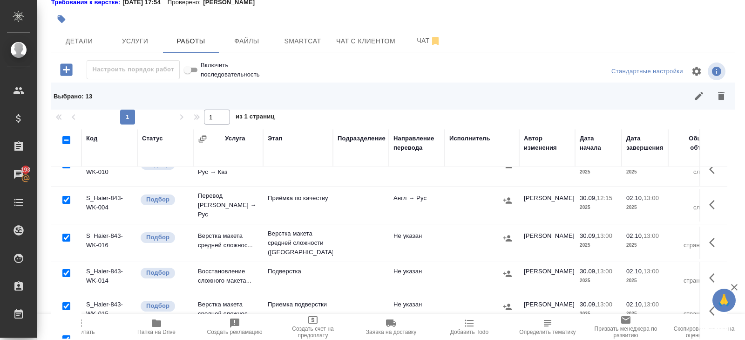
click at [67, 233] on input "checkbox" at bounding box center [66, 237] width 8 height 8
checkbox input "false"
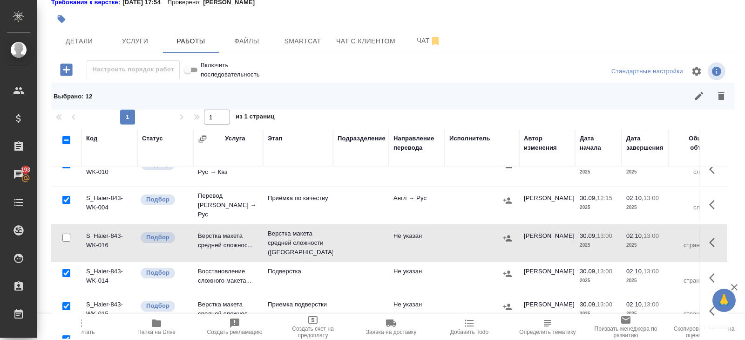
click at [66, 269] on input "checkbox" at bounding box center [66, 273] width 8 height 8
checkbox input "false"
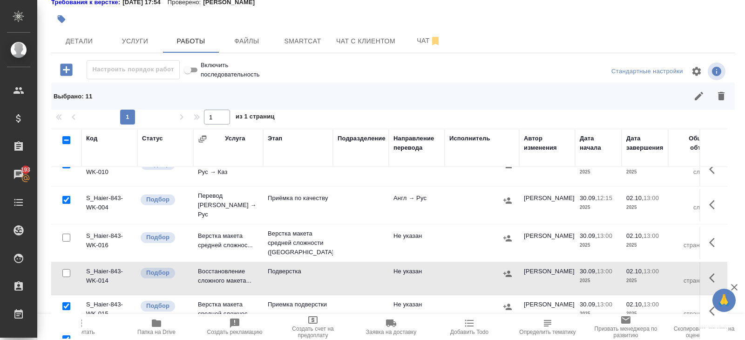
scroll to position [81, 0]
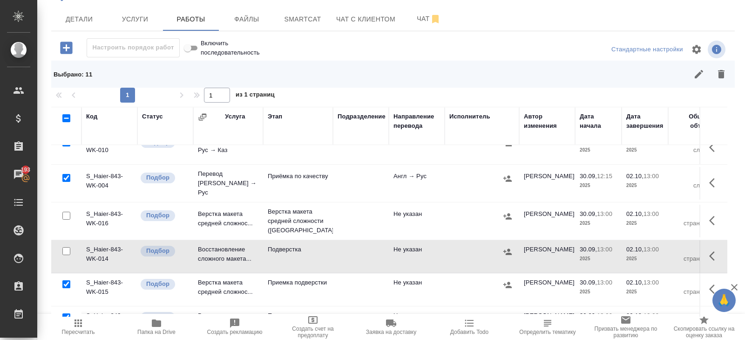
click at [718, 73] on icon "button" at bounding box center [721, 73] width 11 height 11
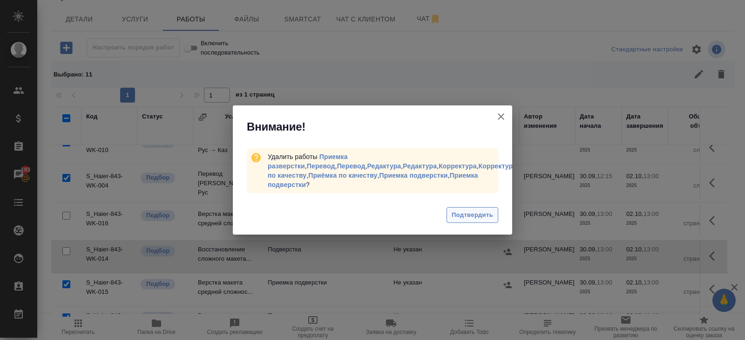
click at [464, 210] on span "Подтвердить" at bounding box center [472, 215] width 41 height 11
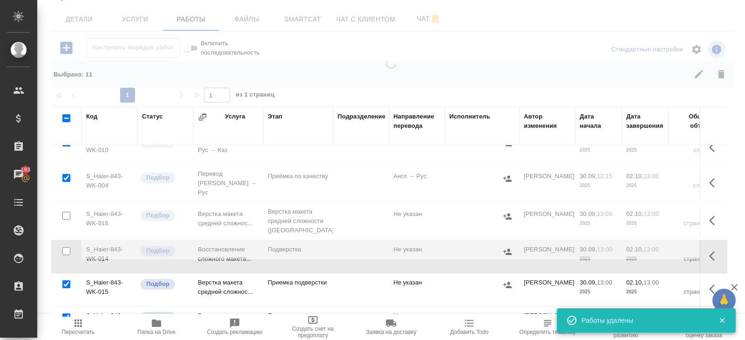
scroll to position [11, 0]
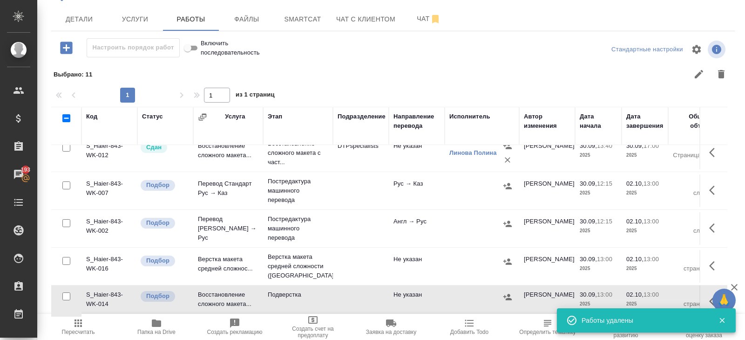
click at [715, 228] on icon "button" at bounding box center [714, 227] width 11 height 11
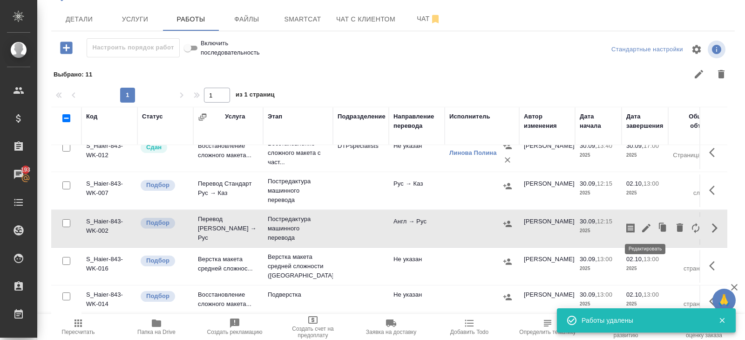
click at [646, 227] on icon "button" at bounding box center [646, 228] width 8 height 8
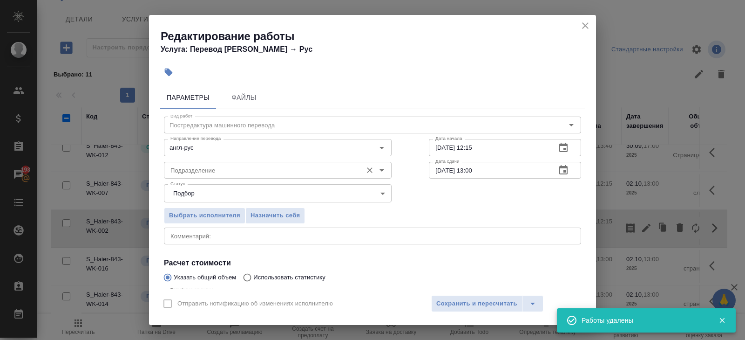
click at [225, 173] on input "Подразделение" at bounding box center [262, 169] width 191 height 11
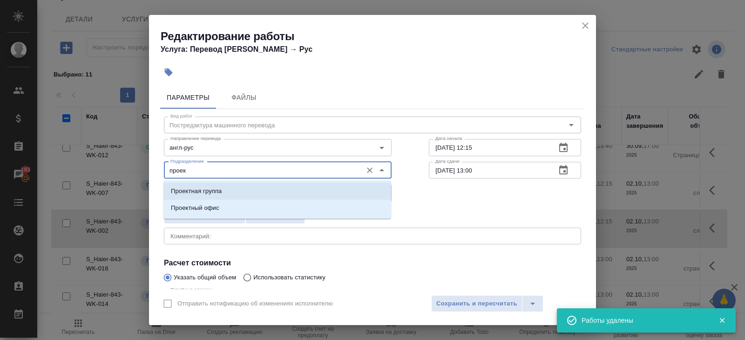
click at [198, 206] on p "Проектный офис" at bounding box center [195, 207] width 48 height 9
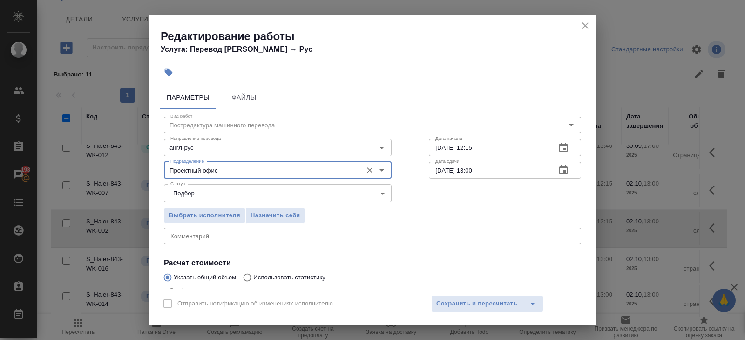
scroll to position [99, 0]
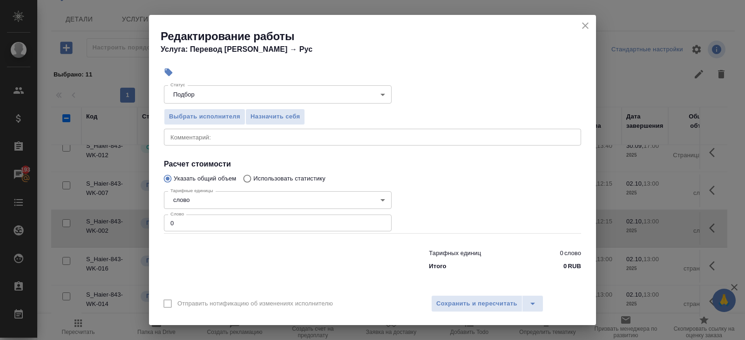
type input "Проектный офис"
click at [255, 225] on input "0" at bounding box center [278, 222] width 228 height 17
type input "71"
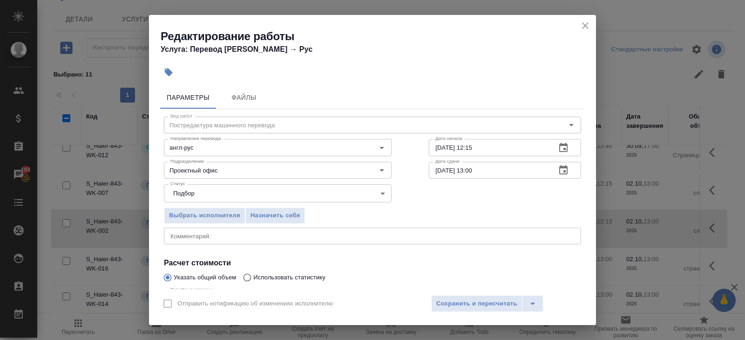
type input "71.7"
click at [563, 150] on icon "button" at bounding box center [563, 147] width 11 height 11
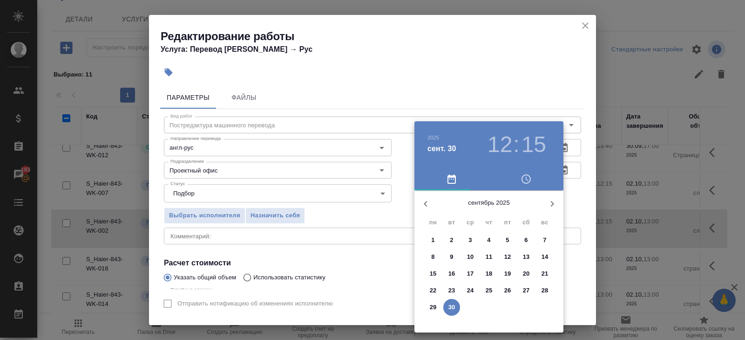
click at [451, 309] on p "30" at bounding box center [452, 306] width 7 height 9
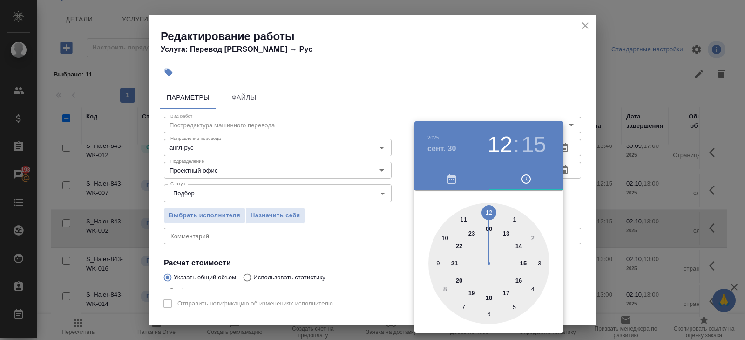
type input "30.09.2025 20:15"
click at [460, 281] on div at bounding box center [489, 263] width 121 height 121
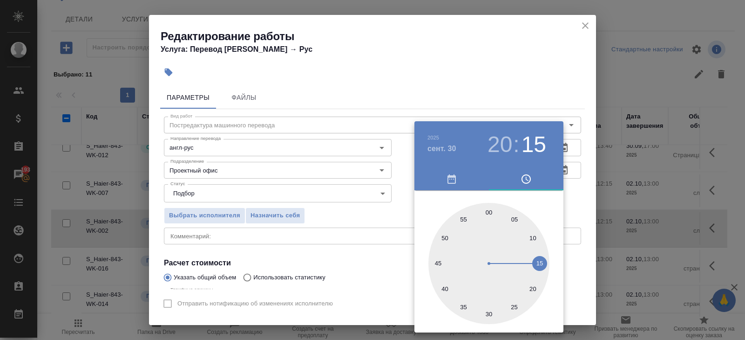
click at [370, 250] on div at bounding box center [372, 170] width 745 height 340
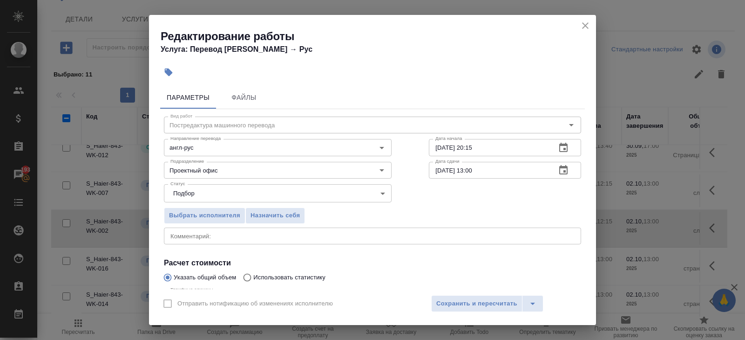
click at [566, 168] on icon "button" at bounding box center [563, 169] width 8 height 9
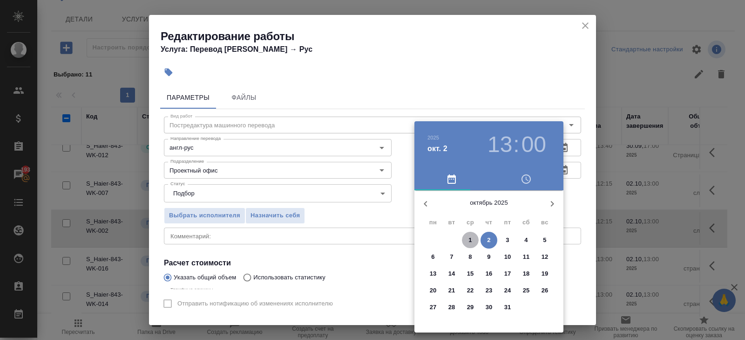
click at [470, 238] on p "1" at bounding box center [470, 239] width 3 height 9
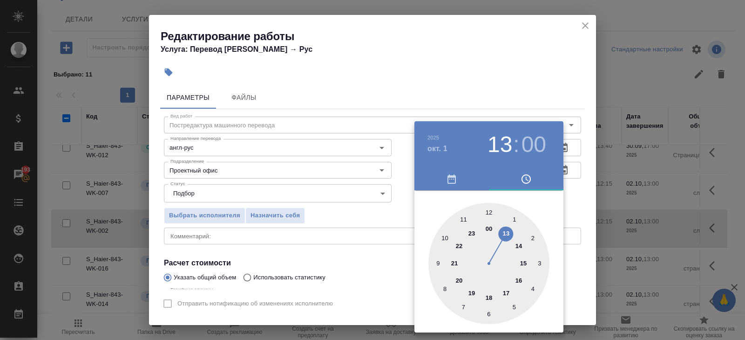
click at [464, 219] on div at bounding box center [489, 263] width 121 height 121
type input "[DATE] 11:00"
click at [378, 216] on div at bounding box center [372, 170] width 745 height 340
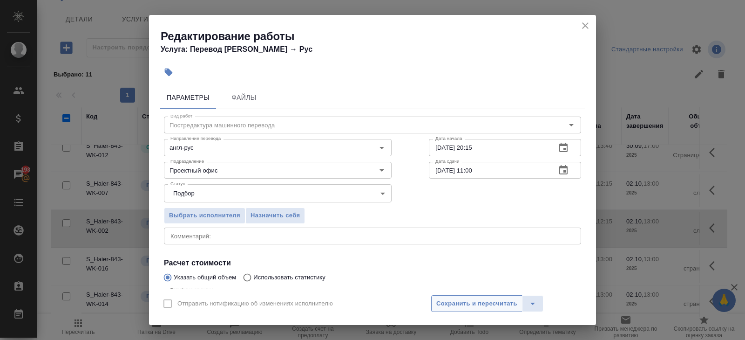
click at [449, 301] on span "Сохранить и пересчитать" at bounding box center [476, 303] width 81 height 11
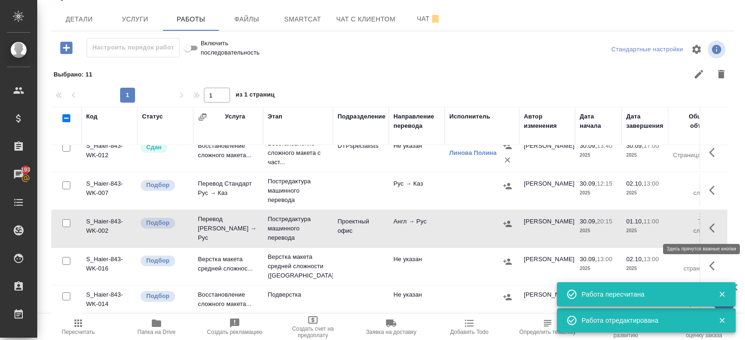
click at [710, 227] on icon "button" at bounding box center [714, 227] width 11 height 11
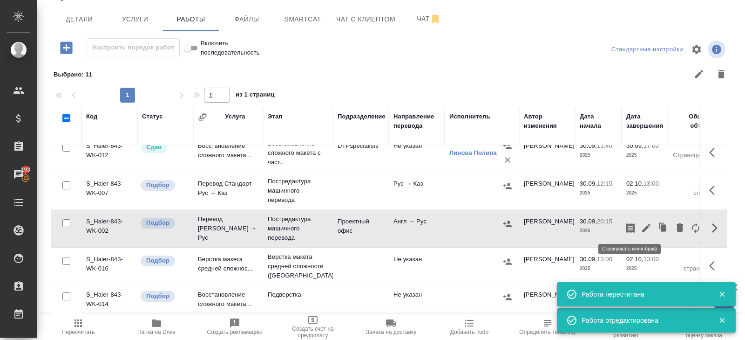
click at [633, 227] on icon "button" at bounding box center [631, 227] width 8 height 9
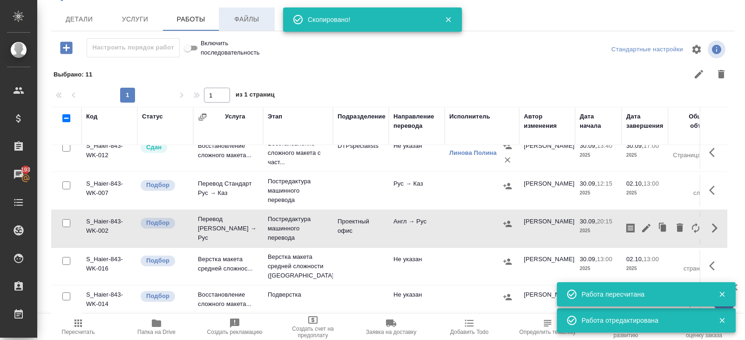
click at [268, 22] on span "Файлы" at bounding box center [247, 20] width 45 height 12
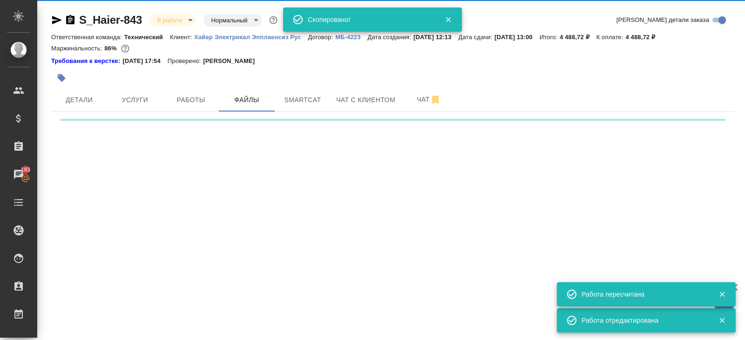
click at [292, 22] on div "Скопировано!" at bounding box center [372, 19] width 179 height 24
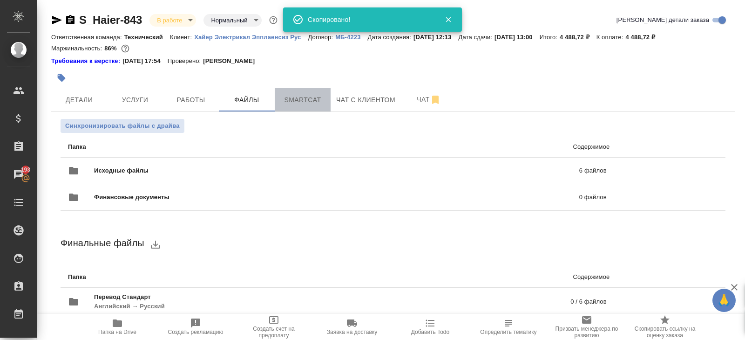
click at [322, 91] on button "Smartcat" at bounding box center [303, 99] width 56 height 23
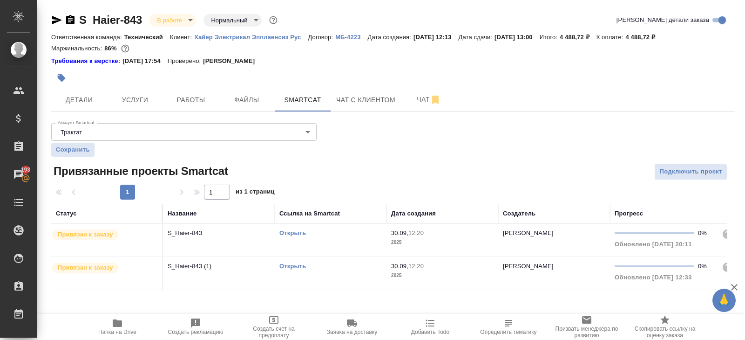
click at [365, 236] on div "Открыть" at bounding box center [330, 232] width 102 height 9
click at [190, 112] on div "S_Haier-843 В работе inProgress Нормальный normal Кратко детали заказа Ответств…" at bounding box center [393, 156] width 694 height 313
click at [193, 102] on span "Работы" at bounding box center [191, 100] width 45 height 12
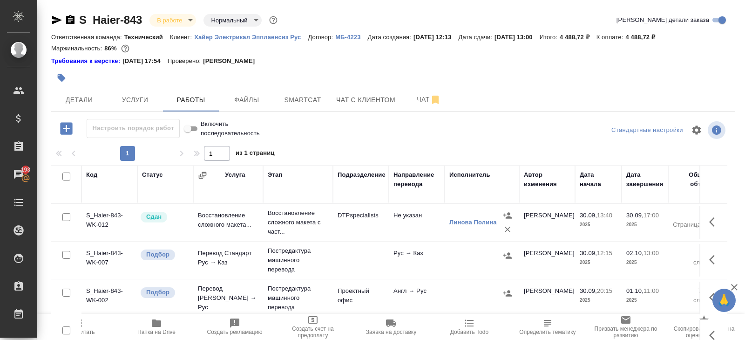
scroll to position [59, 0]
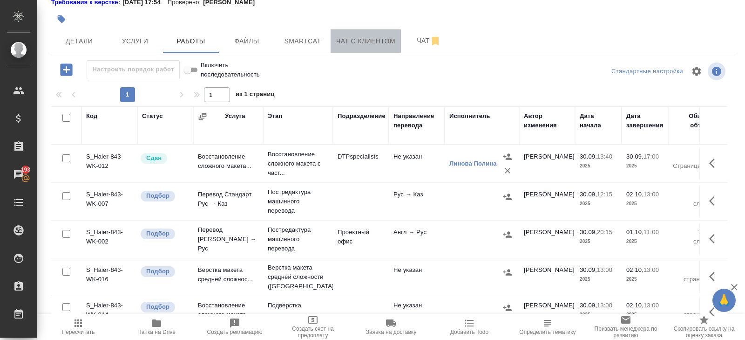
click at [401, 40] on button "Чат с клиентом" at bounding box center [366, 40] width 70 height 23
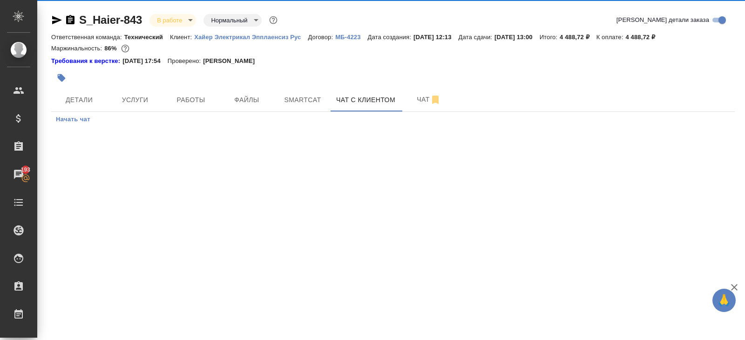
click at [430, 42] on div "Маржинальность: 86%" at bounding box center [393, 48] width 684 height 12
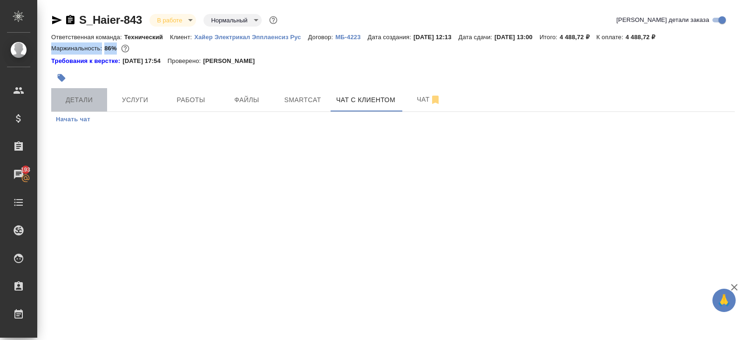
click at [82, 109] on button "Детали" at bounding box center [79, 99] width 56 height 23
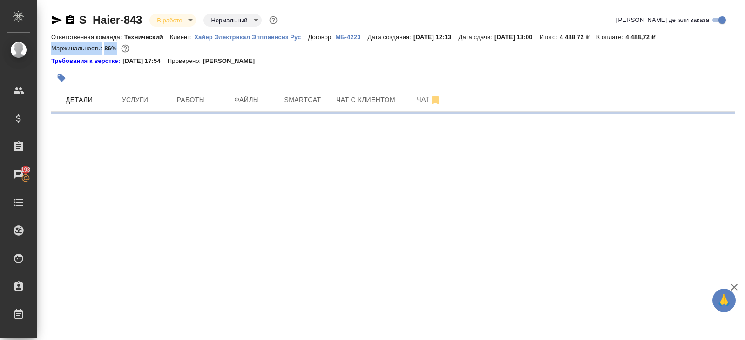
select select "RU"
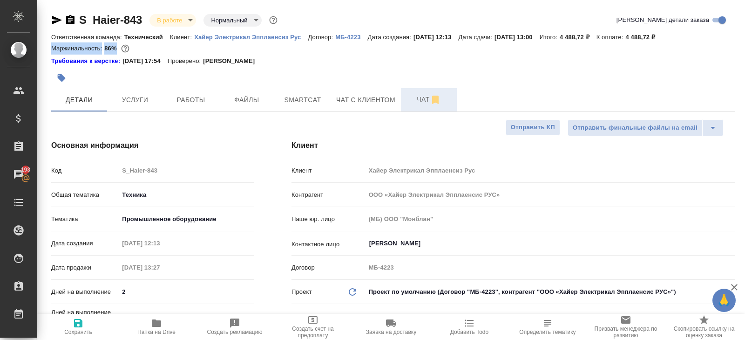
click at [421, 106] on button "Чат" at bounding box center [429, 99] width 56 height 23
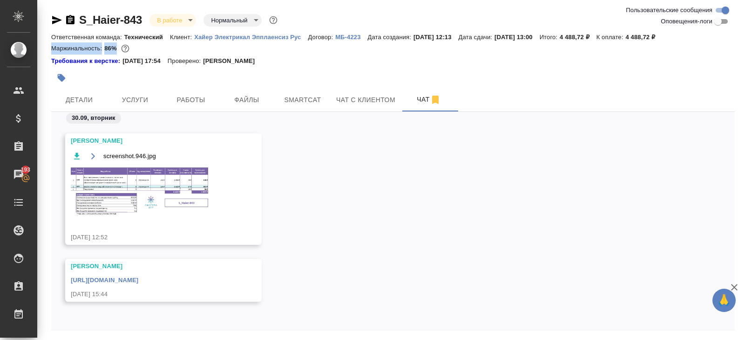
scroll to position [32, 0]
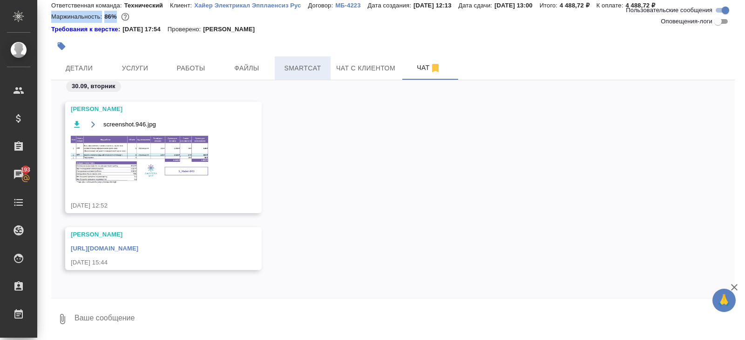
click at [292, 70] on span "Smartcat" at bounding box center [302, 68] width 45 height 12
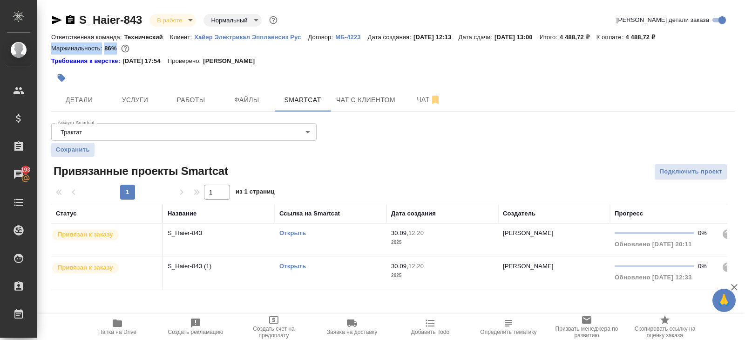
click at [292, 232] on link "Открыть" at bounding box center [292, 232] width 27 height 7
click at [185, 105] on span "Работы" at bounding box center [191, 100] width 45 height 12
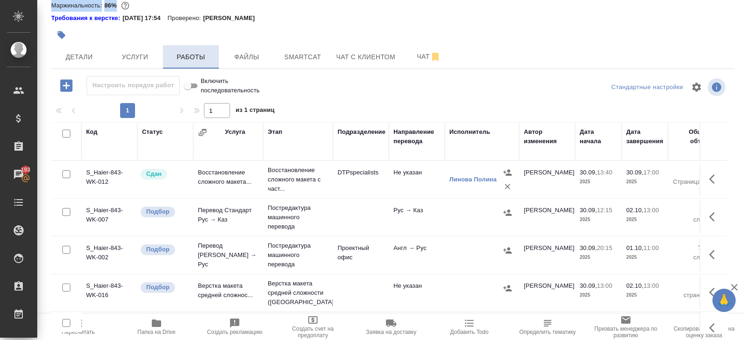
scroll to position [59, 0]
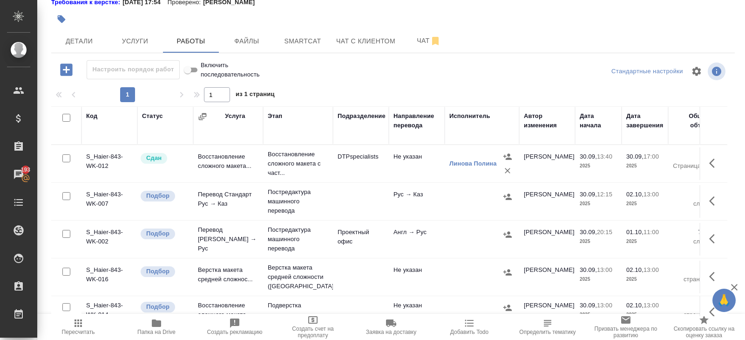
click at [508, 233] on icon "button" at bounding box center [507, 234] width 9 height 9
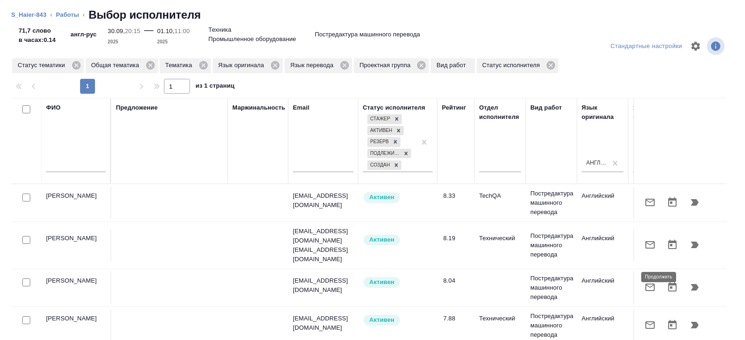
click at [697, 284] on icon "button" at bounding box center [695, 287] width 8 height 7
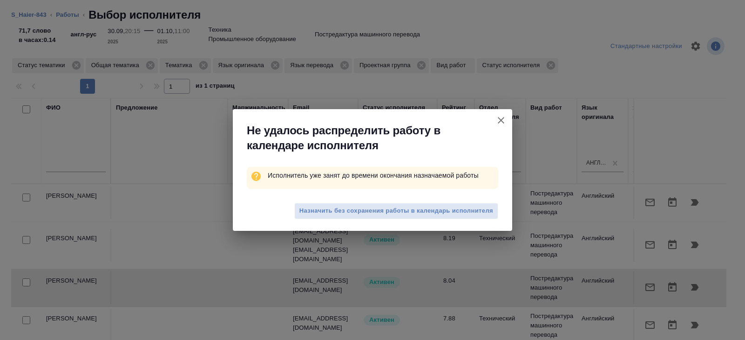
click at [385, 220] on div "Назначить без сохранения работы в календарь исполнителя" at bounding box center [372, 211] width 279 height 37
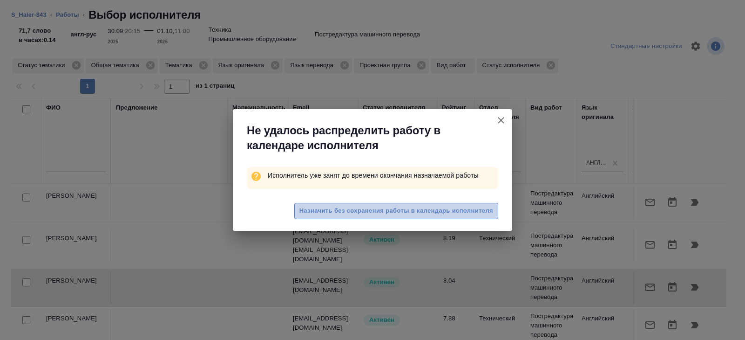
click at [384, 214] on span "Назначить без сохранения работы в календарь исполнителя" at bounding box center [397, 210] width 194 height 11
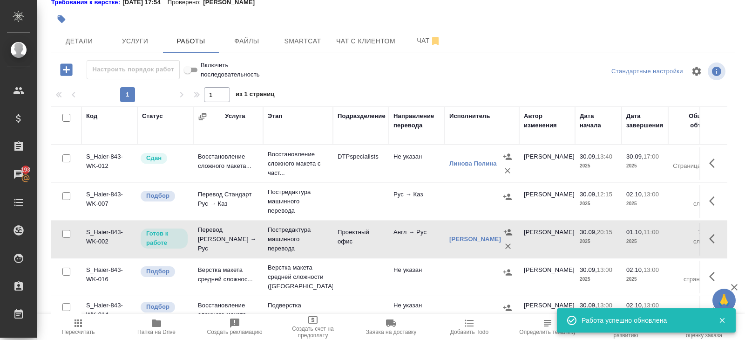
scroll to position [11, 0]
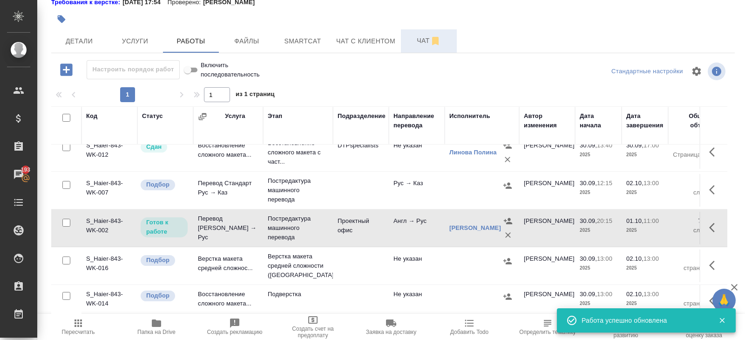
click at [418, 48] on button "Чат" at bounding box center [429, 40] width 56 height 23
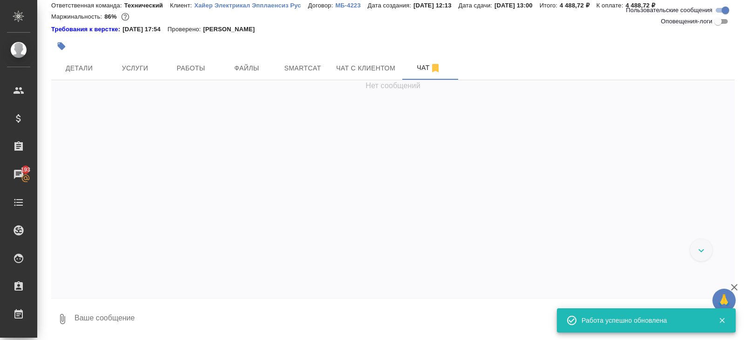
scroll to position [364, 0]
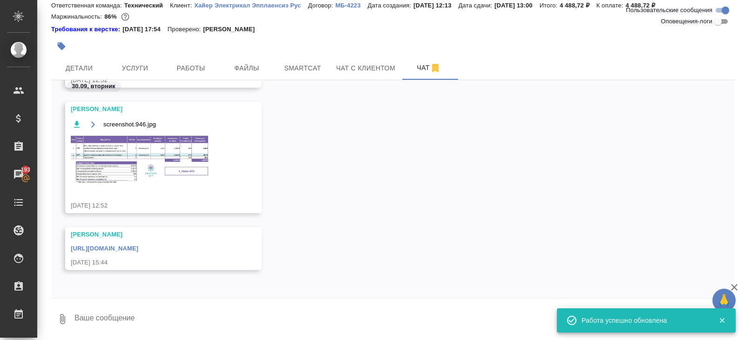
click at [151, 135] on img at bounding box center [141, 160] width 140 height 50
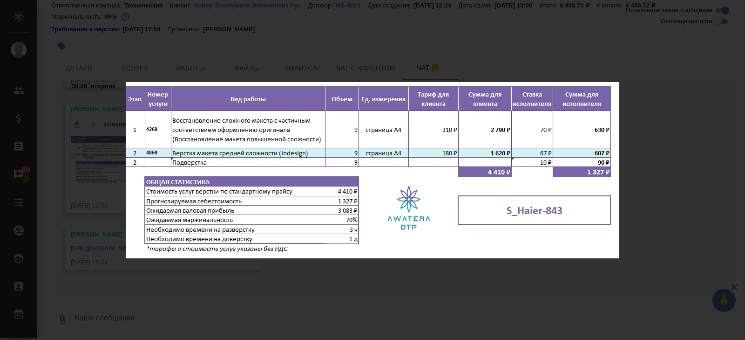
click at [142, 272] on div "screenshot.946.jpg 1 of 1" at bounding box center [372, 170] width 745 height 340
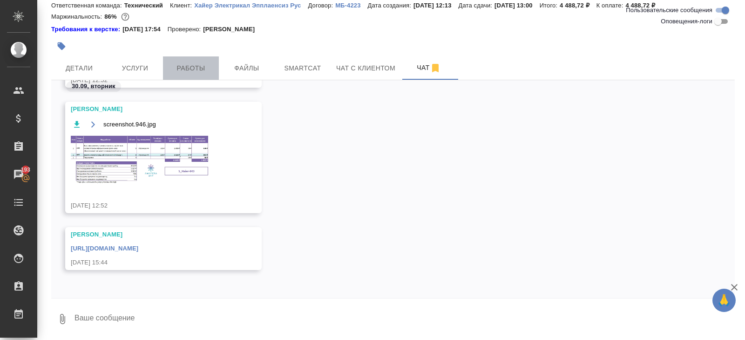
click at [207, 68] on span "Работы" at bounding box center [191, 68] width 45 height 12
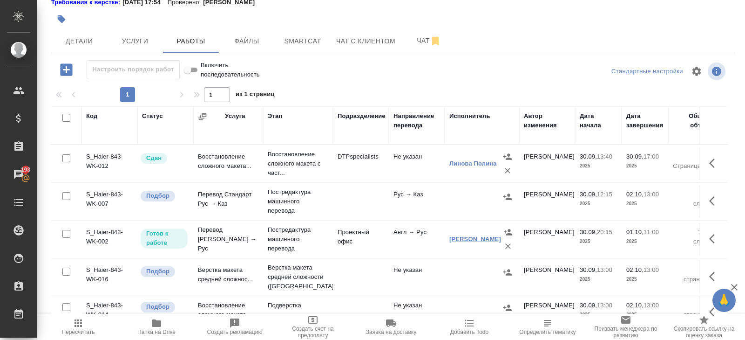
scroll to position [11, 0]
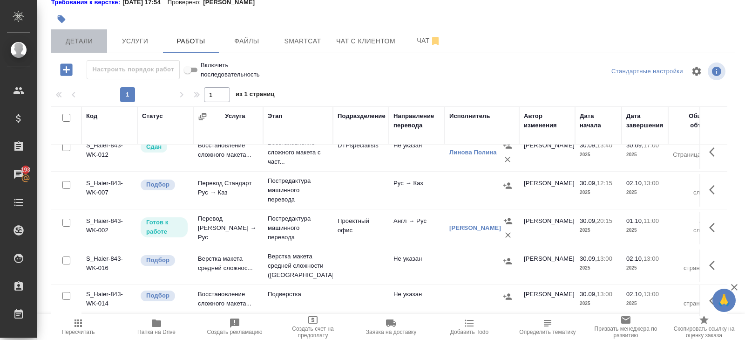
click at [75, 46] on span "Детали" at bounding box center [79, 41] width 45 height 12
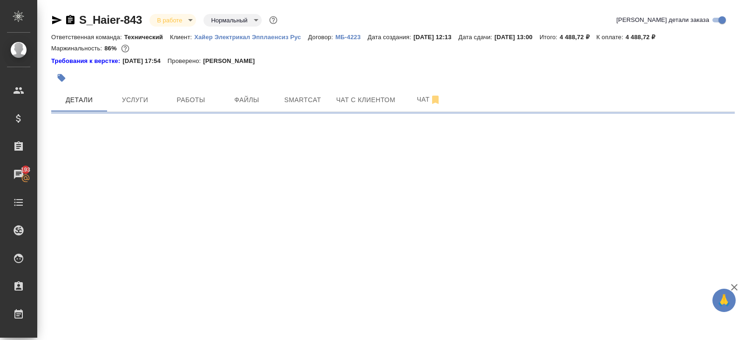
select select "RU"
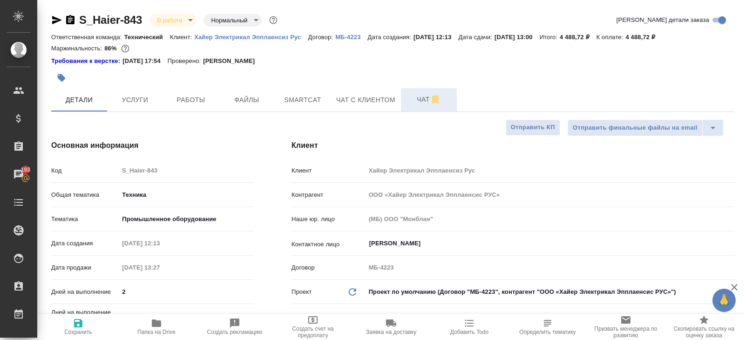
click at [425, 95] on span "Чат" at bounding box center [429, 100] width 45 height 12
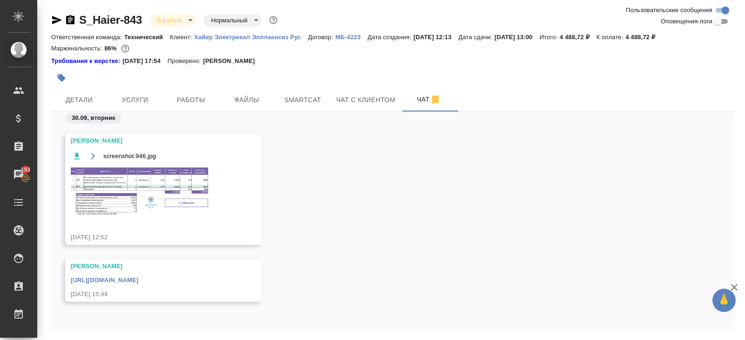
scroll to position [365, 0]
click at [163, 166] on img at bounding box center [141, 191] width 140 height 50
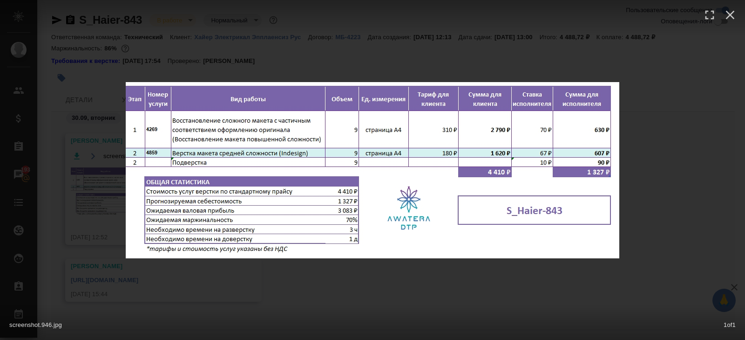
click at [169, 284] on div "screenshot.946.jpg 1 of 1" at bounding box center [372, 170] width 745 height 340
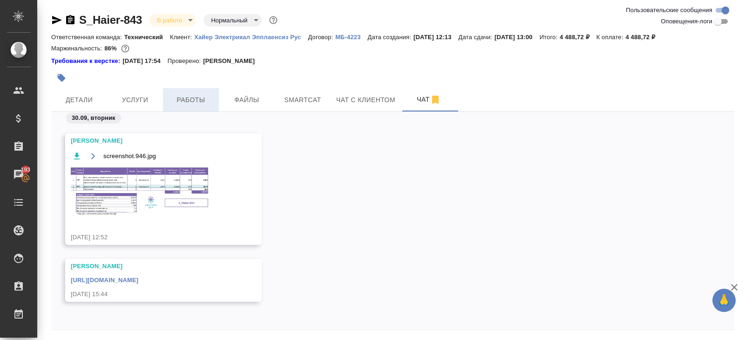
click at [181, 95] on span "Работы" at bounding box center [191, 100] width 45 height 12
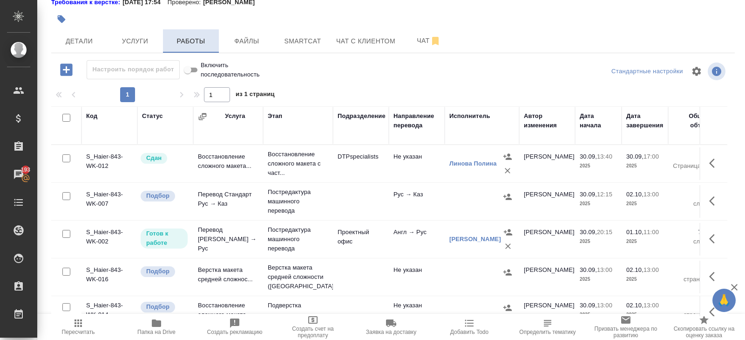
scroll to position [11, 0]
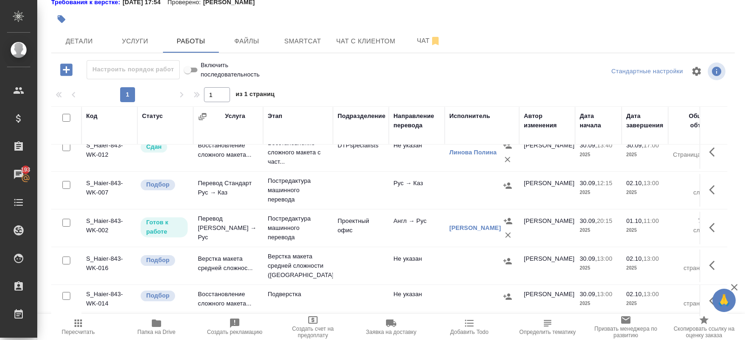
click at [714, 263] on icon "button" at bounding box center [714, 264] width 11 height 11
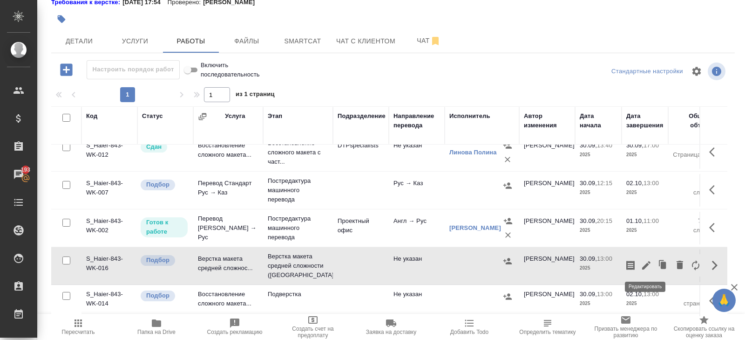
click at [647, 263] on icon "button" at bounding box center [646, 265] width 8 height 8
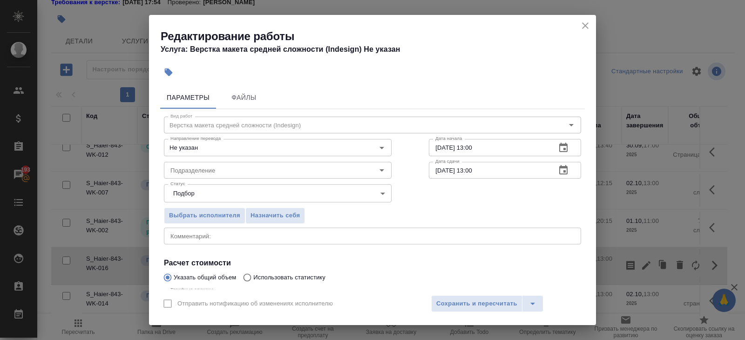
click at [563, 148] on icon "button" at bounding box center [563, 147] width 11 height 11
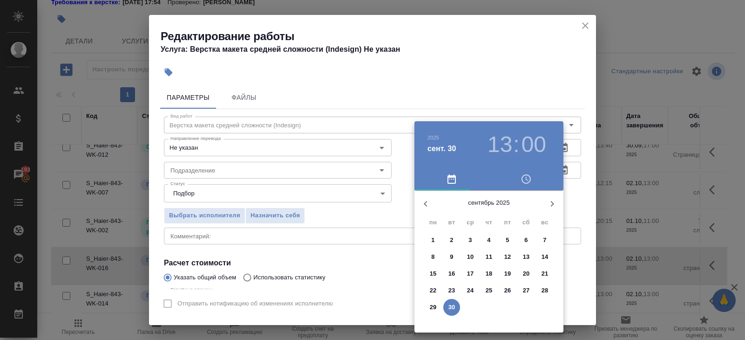
click at [550, 201] on icon "button" at bounding box center [552, 203] width 11 height 11
click at [469, 238] on p "1" at bounding box center [470, 239] width 3 height 9
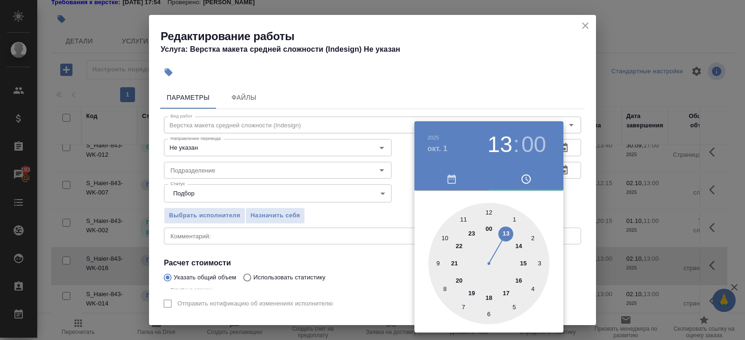
type input "01.10.2025 11:00"
click at [463, 218] on div at bounding box center [489, 263] width 121 height 121
click at [489, 214] on div at bounding box center [489, 263] width 121 height 121
click at [515, 115] on div at bounding box center [372, 170] width 745 height 340
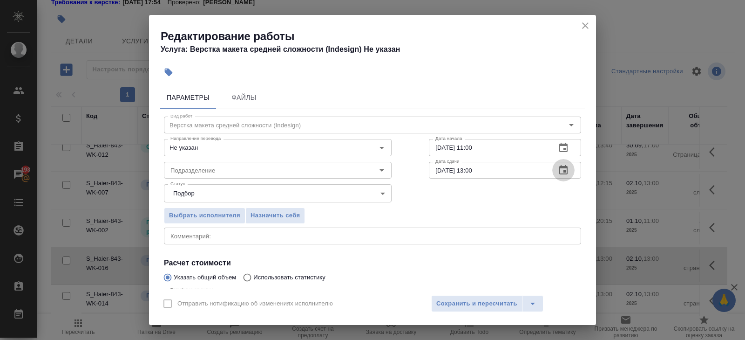
click at [562, 172] on icon "button" at bounding box center [563, 169] width 11 height 11
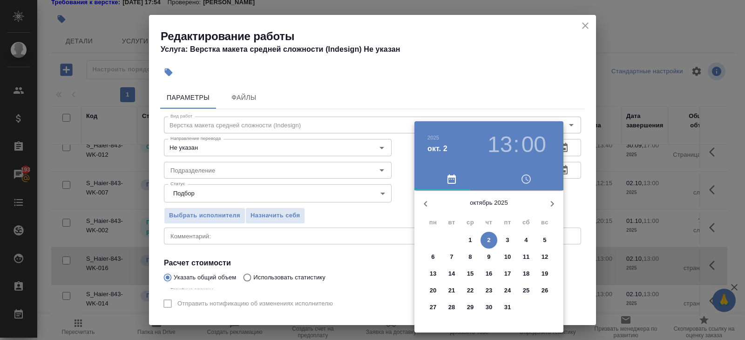
click at [490, 240] on p "2" at bounding box center [488, 239] width 3 height 9
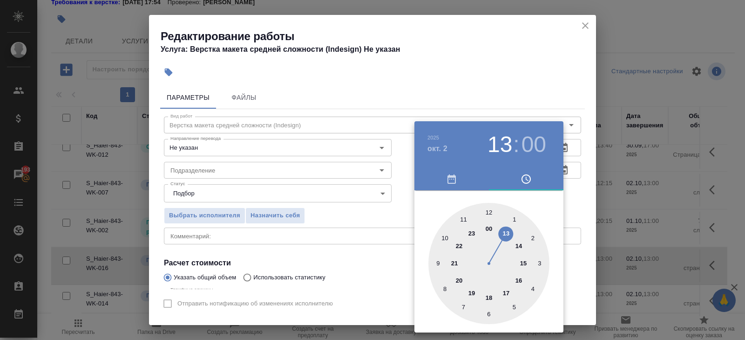
click at [446, 236] on div at bounding box center [489, 263] width 121 height 121
type input "02.10.2025 10:00"
click at [331, 218] on div at bounding box center [372, 170] width 745 height 340
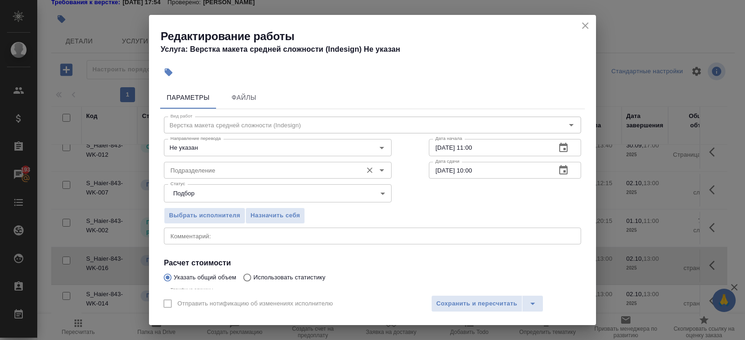
click at [216, 169] on input "Подразделение" at bounding box center [262, 169] width 191 height 11
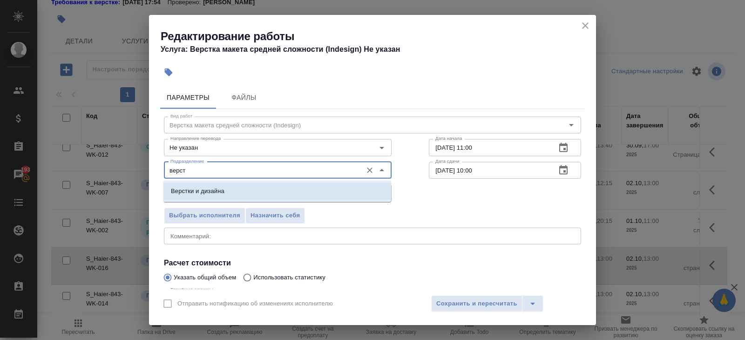
click at [201, 190] on p "Верстки и дизайна" at bounding box center [198, 190] width 54 height 9
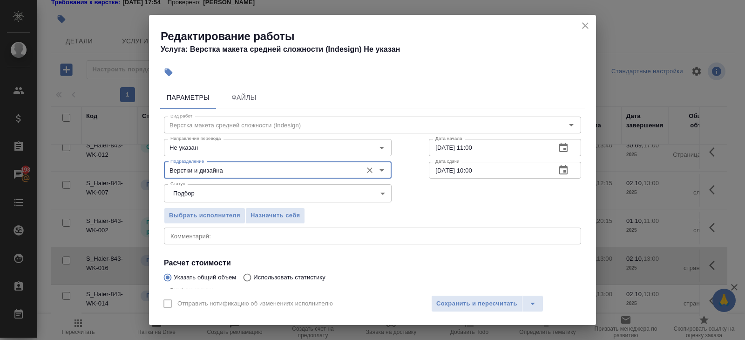
scroll to position [99, 0]
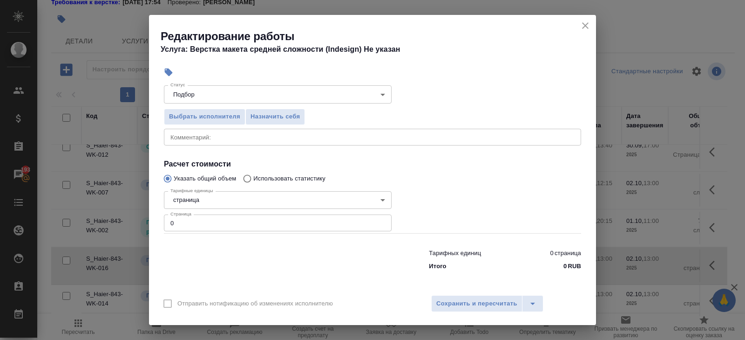
type input "Верстки и дизайна"
click at [200, 218] on input "0" at bounding box center [278, 222] width 228 height 17
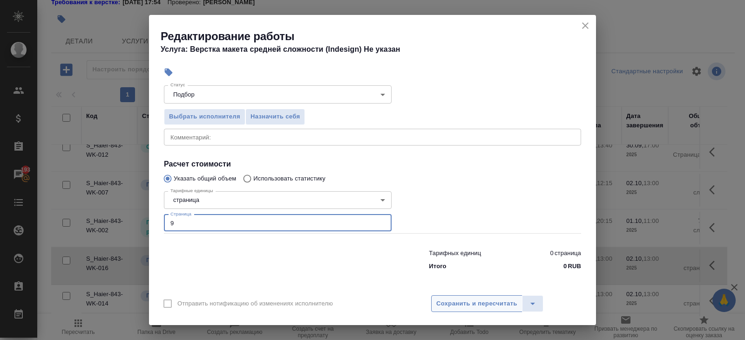
type input "9"
click at [494, 295] on button "Сохранить и пересчитать" at bounding box center [476, 303] width 91 height 17
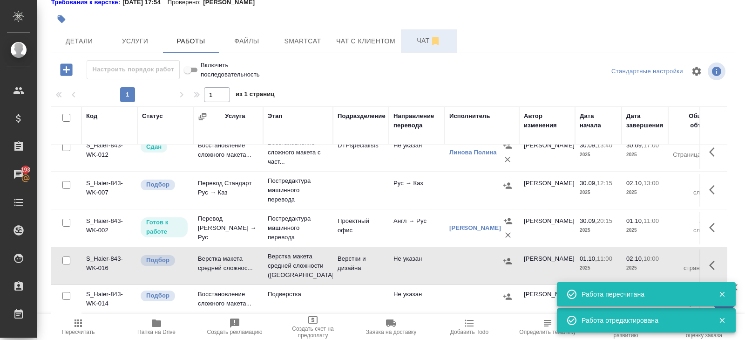
click at [423, 48] on button "Чат" at bounding box center [429, 40] width 56 height 23
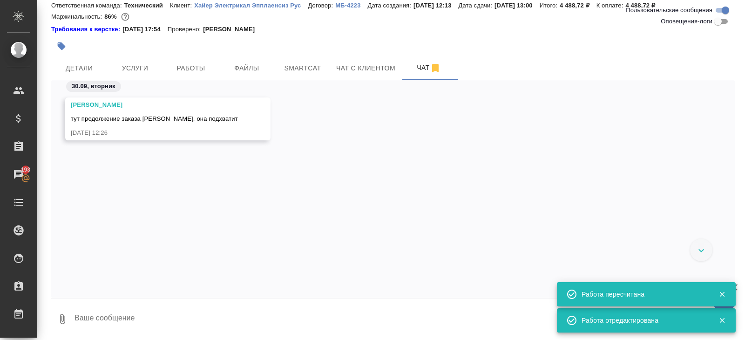
scroll to position [364, 0]
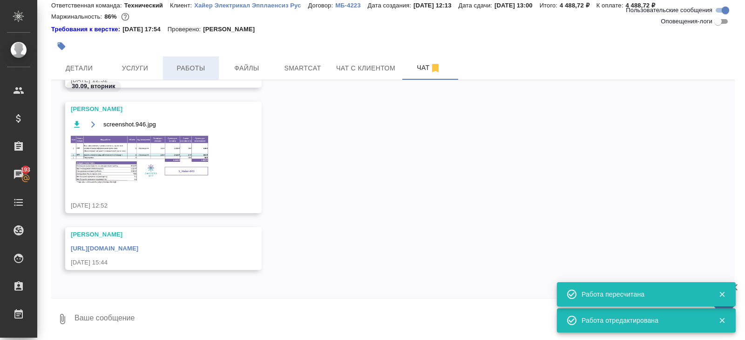
click at [196, 63] on span "Работы" at bounding box center [191, 68] width 45 height 12
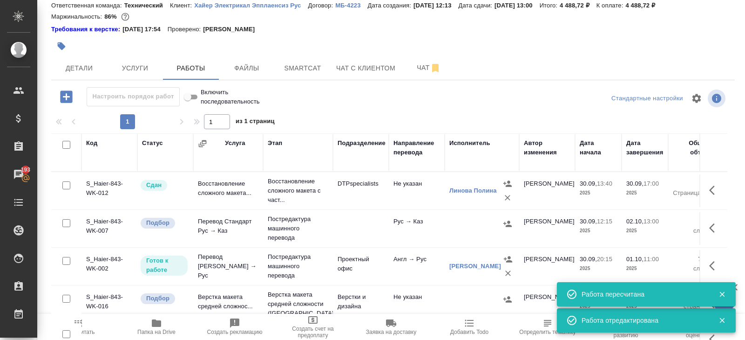
click at [154, 323] on icon "button" at bounding box center [156, 322] width 9 height 7
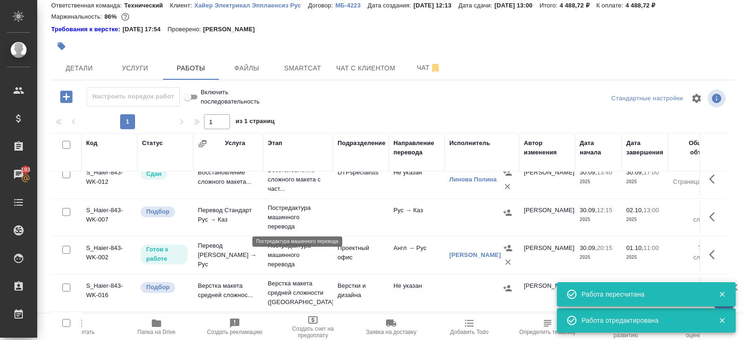
scroll to position [59, 0]
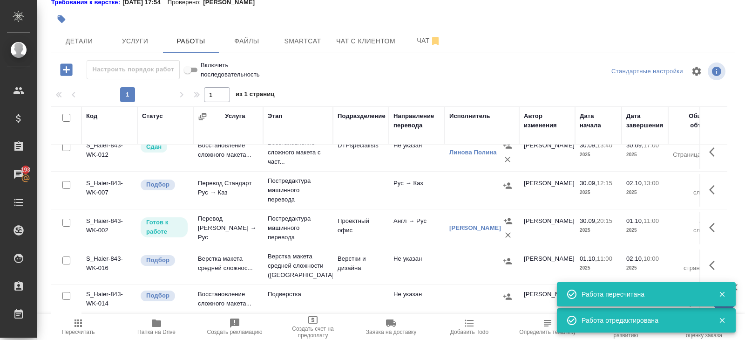
click at [76, 324] on icon "button" at bounding box center [78, 322] width 11 height 11
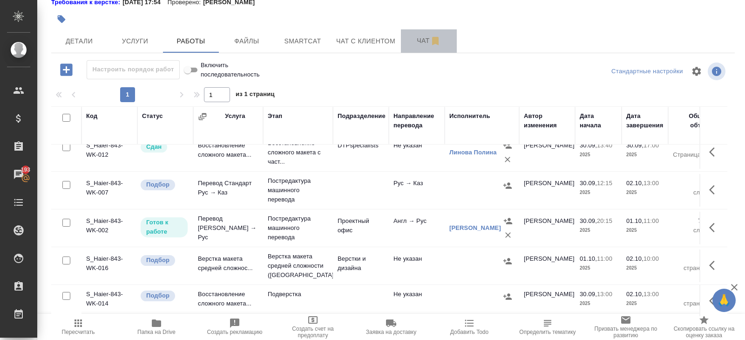
click at [423, 47] on button "Чат" at bounding box center [429, 40] width 56 height 23
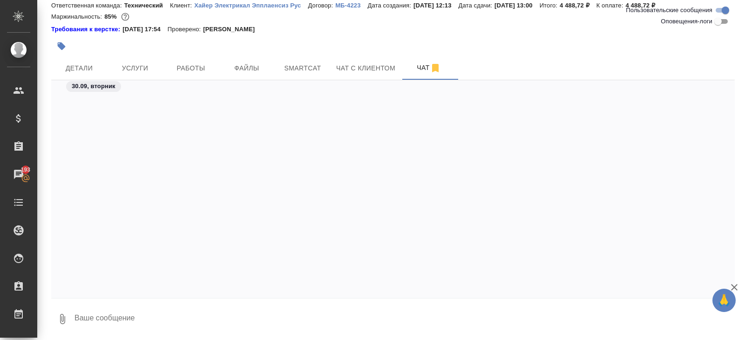
scroll to position [364, 0]
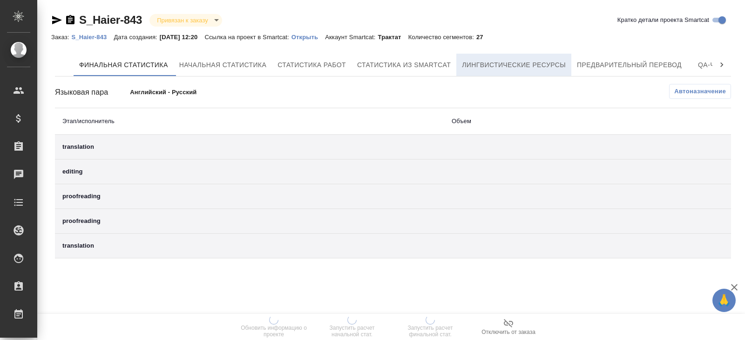
click at [562, 72] on button "Лингвистические ресурсы" at bounding box center [513, 65] width 115 height 22
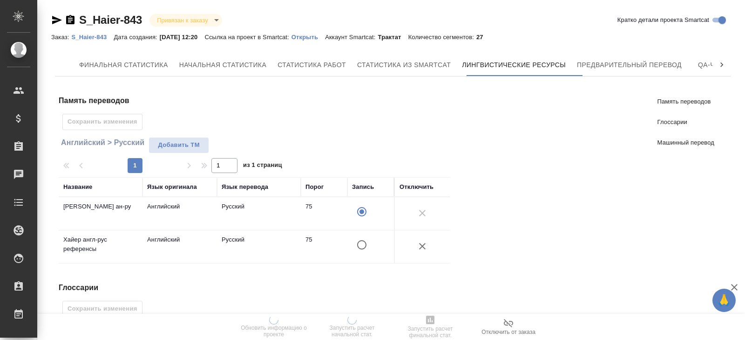
scroll to position [248, 0]
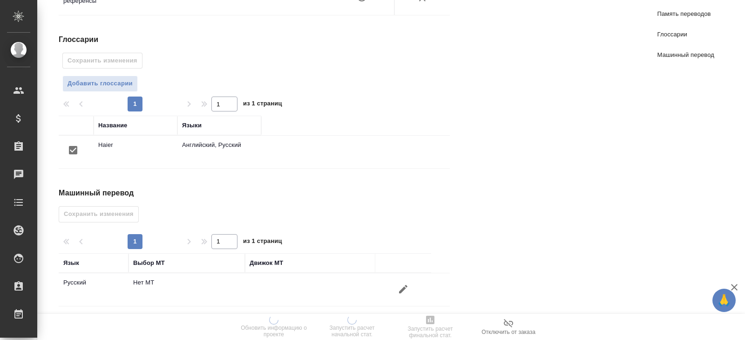
click at [402, 283] on icon "button" at bounding box center [403, 288] width 11 height 11
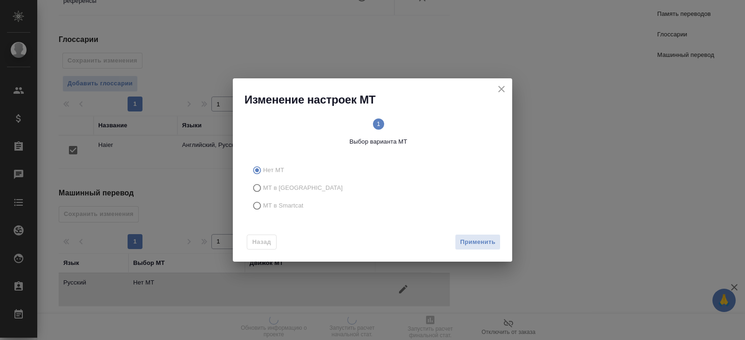
click at [264, 207] on span "МТ в Smartcat" at bounding box center [283, 205] width 41 height 9
click at [263, 207] on input "МТ в Smartcat" at bounding box center [255, 206] width 15 height 18
radio input "true"
click at [476, 245] on span "Вперед" at bounding box center [483, 242] width 23 height 11
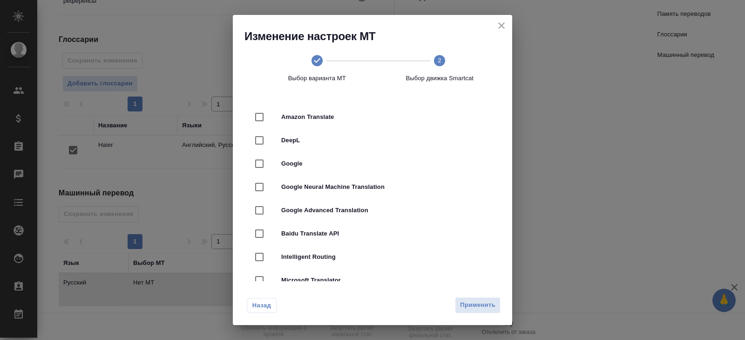
click at [275, 138] on div at bounding box center [268, 140] width 26 height 20
checkbox input "true"
click at [475, 300] on span "Применить" at bounding box center [477, 305] width 35 height 11
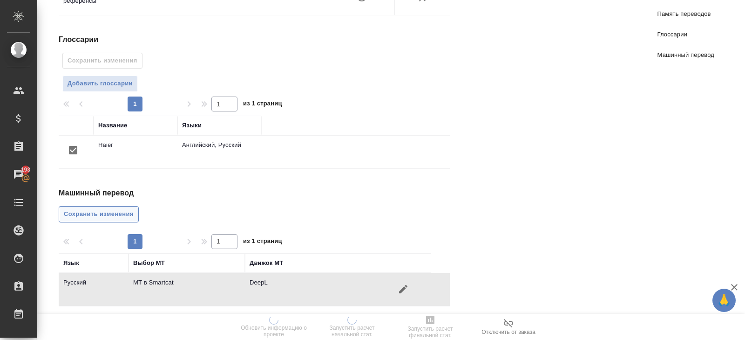
click at [131, 211] on span "Сохранить изменения" at bounding box center [99, 214] width 70 height 11
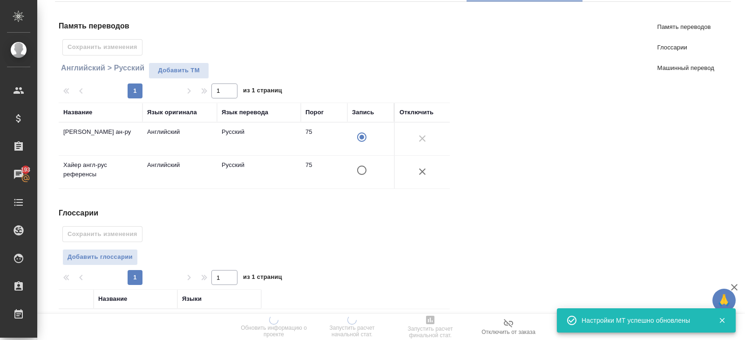
scroll to position [0, 0]
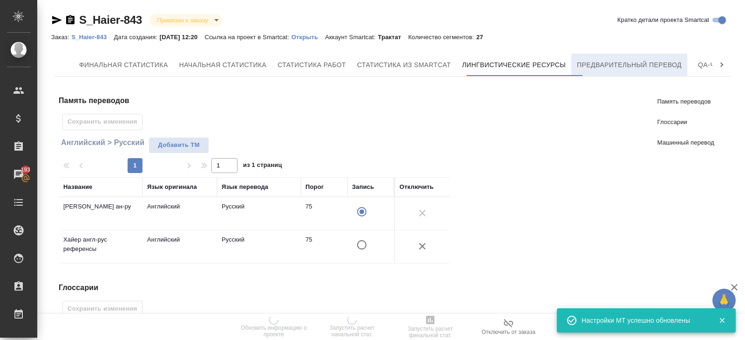
click at [614, 69] on span "Предварительный перевод" at bounding box center [629, 65] width 105 height 12
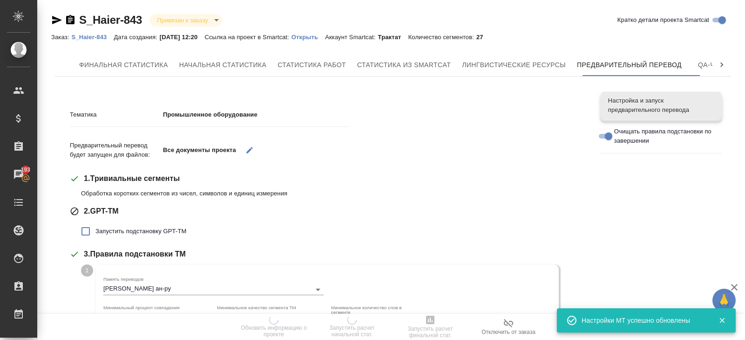
click at [112, 229] on span "Запустить подстановку GPT-TM" at bounding box center [140, 230] width 91 height 9
click at [95, 229] on input "Запустить подстановку GPT-TM" at bounding box center [86, 231] width 20 height 20
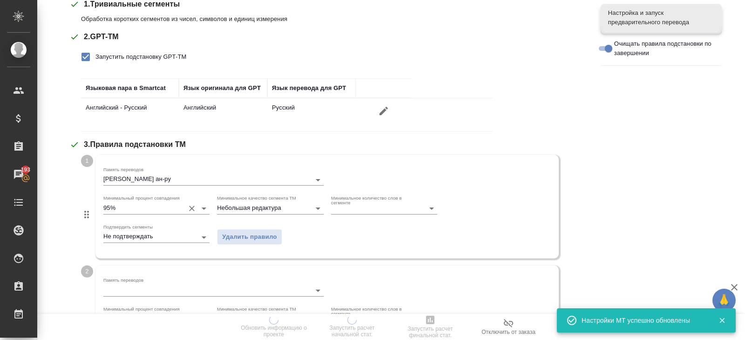
scroll to position [286, 0]
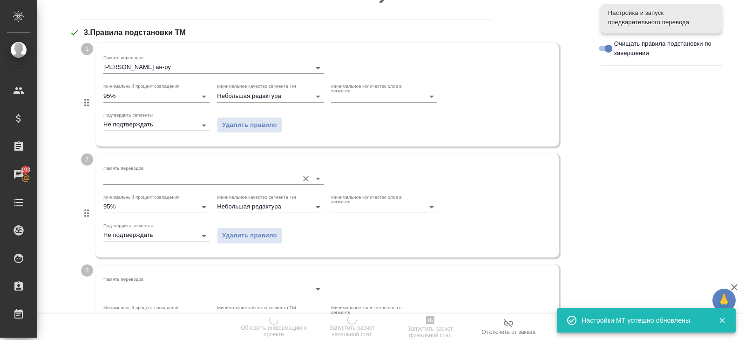
click at [130, 176] on input "Память переводов" at bounding box center [198, 177] width 191 height 11
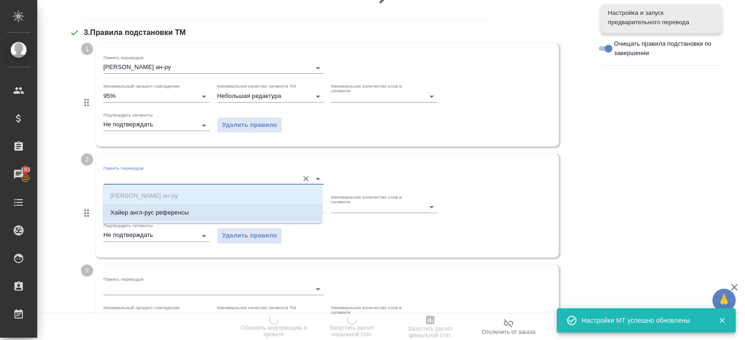
click at [131, 211] on p "Хайер англ-рус референсы" at bounding box center [149, 212] width 78 height 9
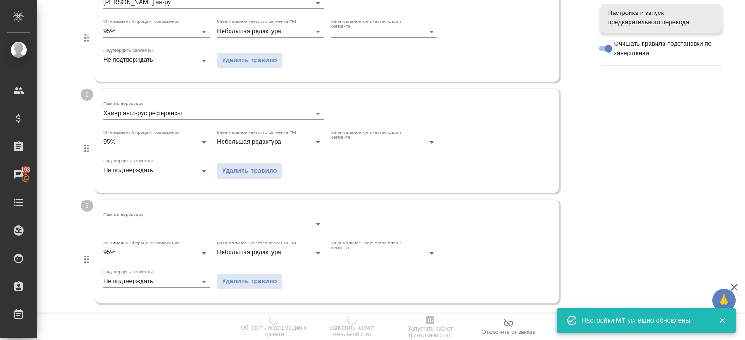
scroll to position [314, 0]
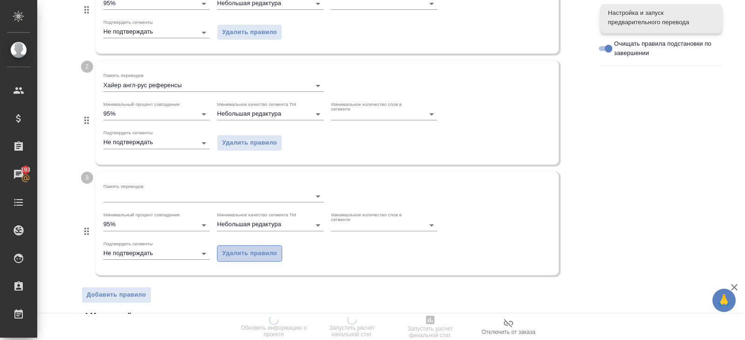
click at [238, 248] on span "Удалить правило" at bounding box center [249, 253] width 55 height 11
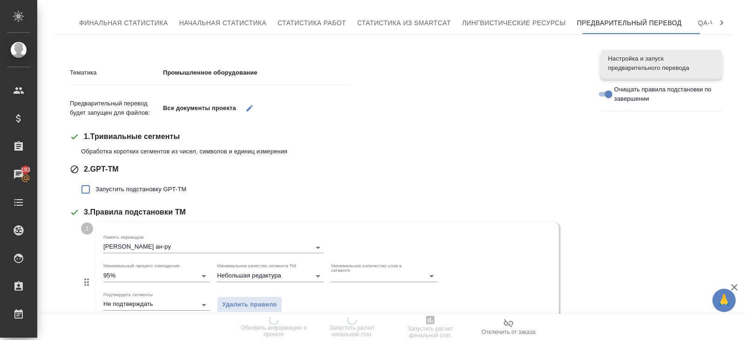
scroll to position [0, 0]
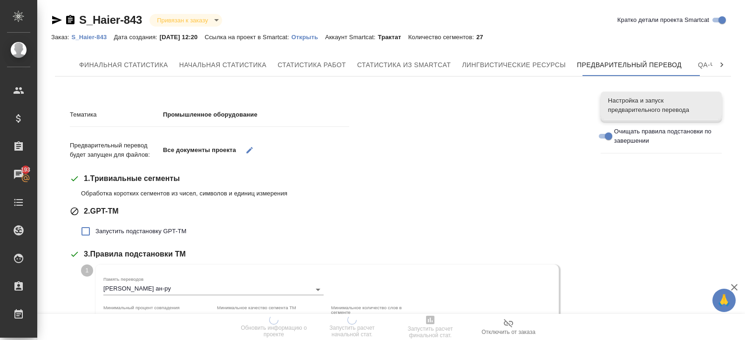
click at [133, 231] on span "Запустить подстановку GPT-TM" at bounding box center [140, 230] width 91 height 9
click at [95, 231] on input "Запустить подстановку GPT-TM" at bounding box center [86, 231] width 20 height 20
checkbox input "true"
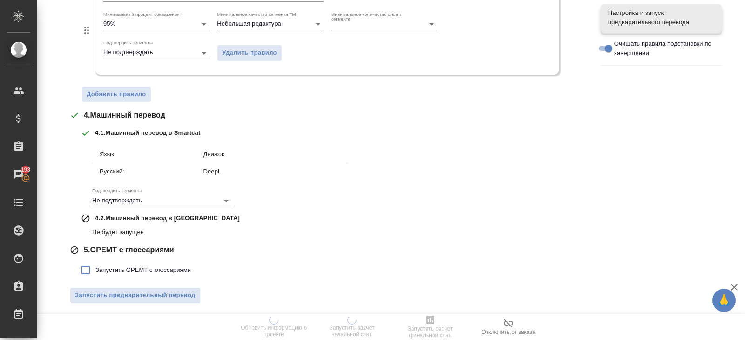
click at [129, 267] on span "Запустить GPEMT с глоссариями" at bounding box center [142, 269] width 95 height 9
click at [95, 267] on input "Запустить GPEMT с глоссариями" at bounding box center [86, 270] width 20 height 20
checkbox input "true"
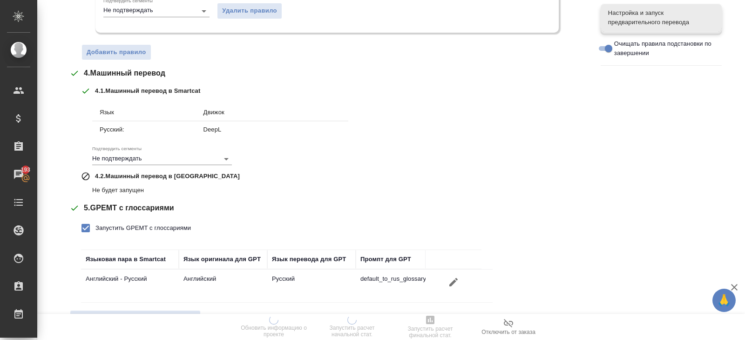
scroll to position [532, 0]
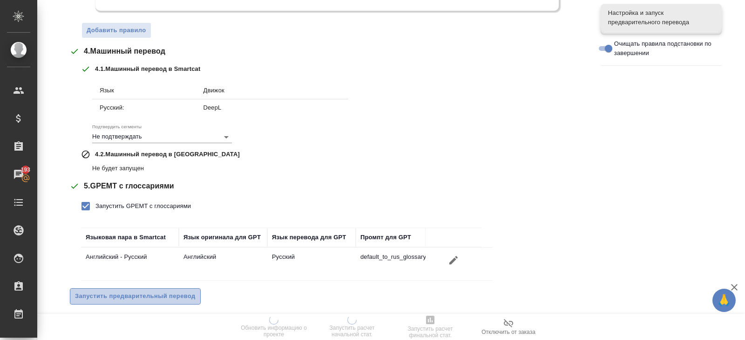
click at [130, 288] on button "Запустить предварительный перевод" at bounding box center [135, 296] width 131 height 16
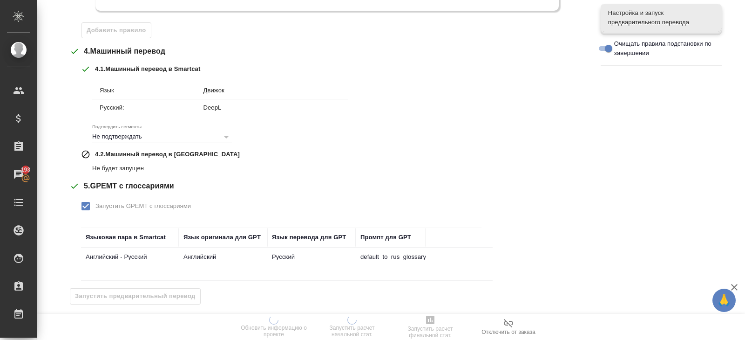
scroll to position [0, 0]
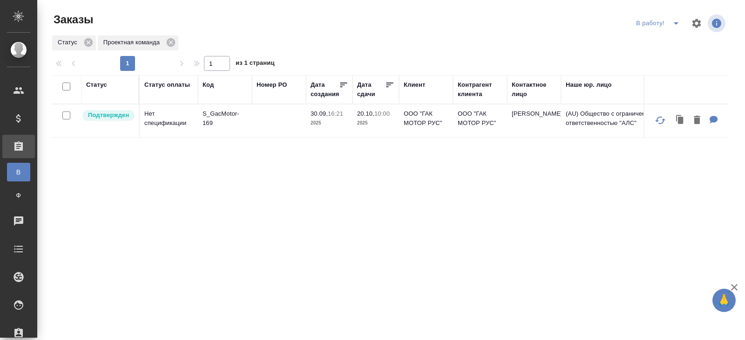
click at [676, 26] on icon "split button" at bounding box center [676, 23] width 11 height 11
click at [205, 126] on p "S_GacMotor-169" at bounding box center [225, 118] width 45 height 19
click at [674, 28] on icon "split button" at bounding box center [676, 23] width 11 height 11
click at [673, 42] on li "ПМ" at bounding box center [660, 41] width 52 height 15
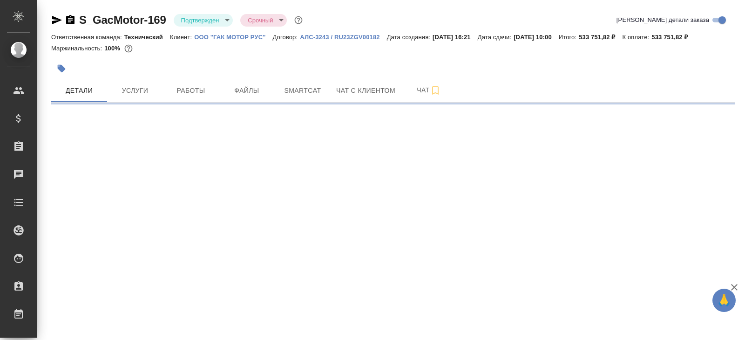
select select "RU"
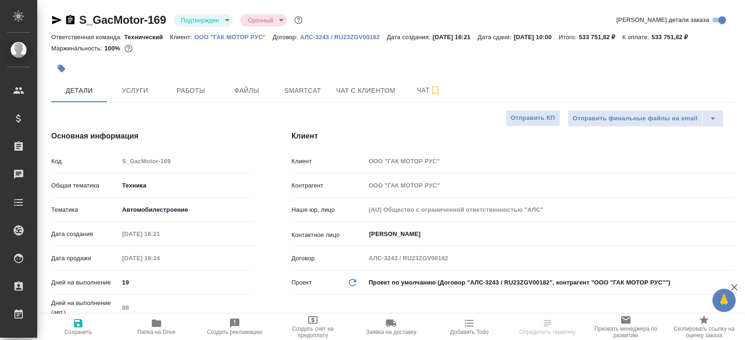
type textarea "x"
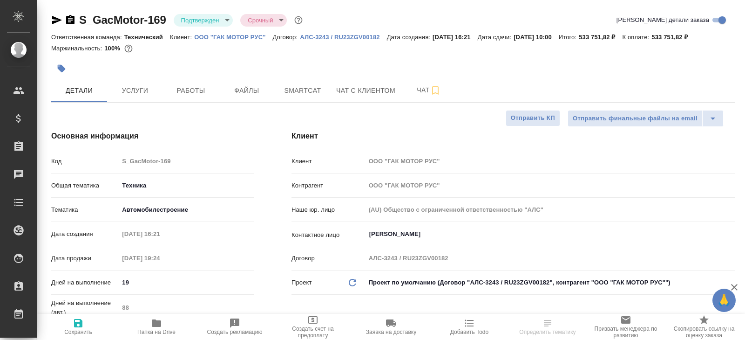
type textarea "x"
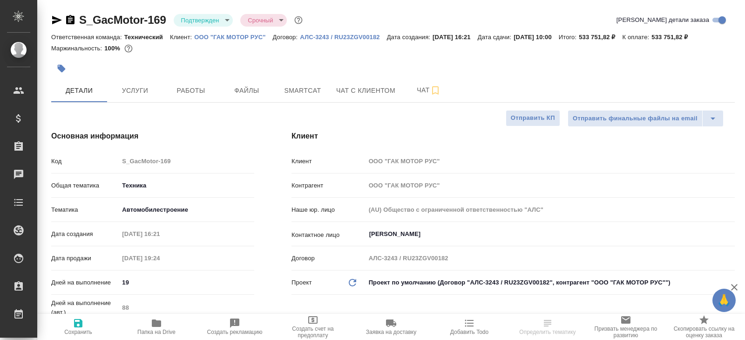
type textarea "x"
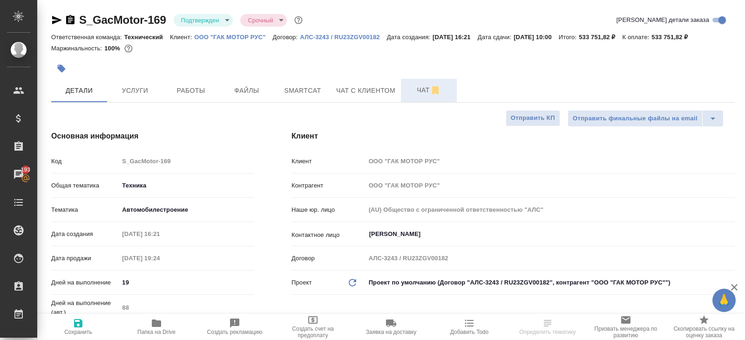
click at [432, 89] on icon "button" at bounding box center [435, 90] width 11 height 11
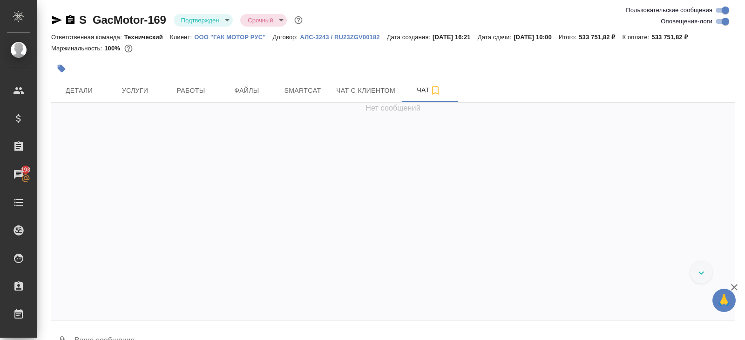
click at [713, 21] on input "Оповещения-логи" at bounding box center [726, 21] width 34 height 11
checkbox input "false"
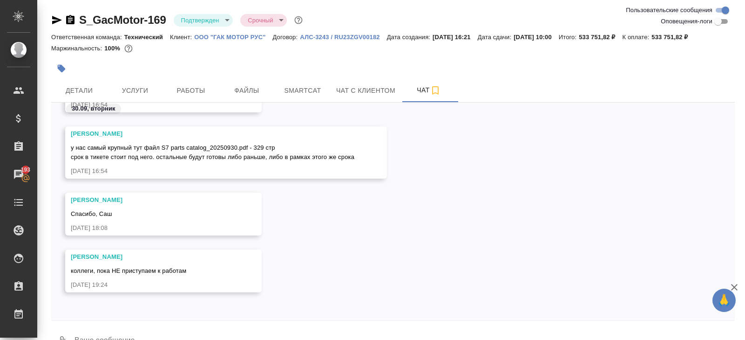
scroll to position [22, 0]
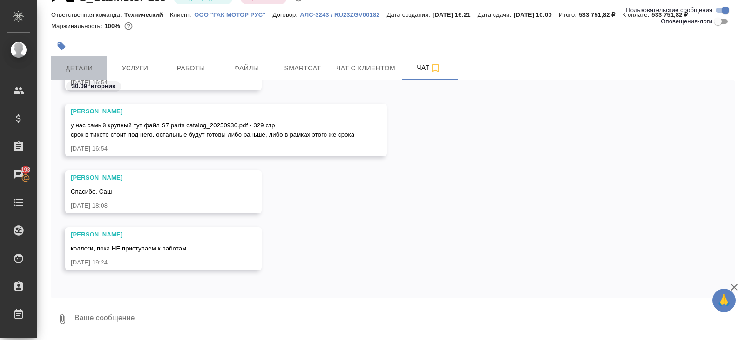
click at [96, 63] on span "Детали" at bounding box center [79, 68] width 45 height 12
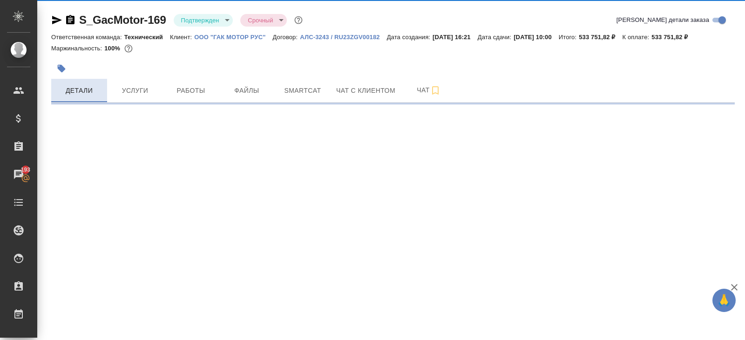
select select "RU"
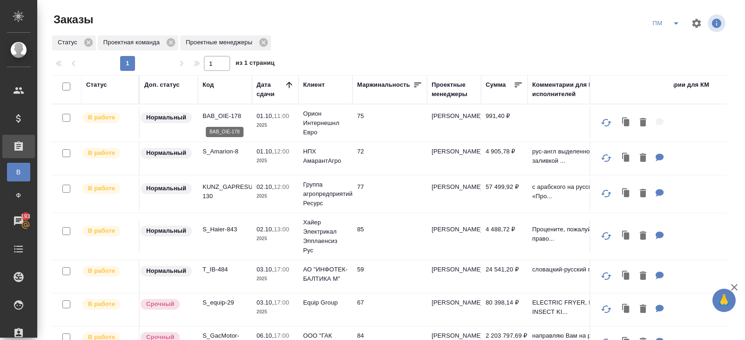
click at [220, 114] on p "BAB_OIE-178" at bounding box center [225, 115] width 45 height 9
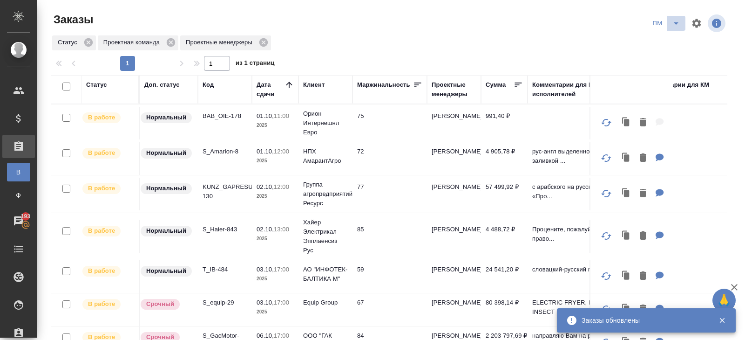
click at [676, 26] on icon "split button" at bounding box center [676, 23] width 11 height 11
click at [661, 59] on li "начислить" at bounding box center [666, 56] width 47 height 15
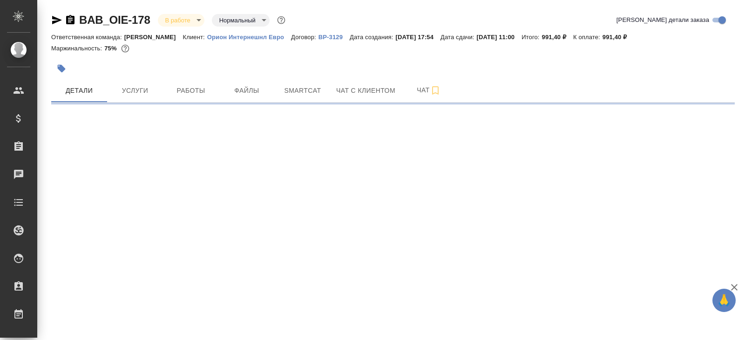
select select "RU"
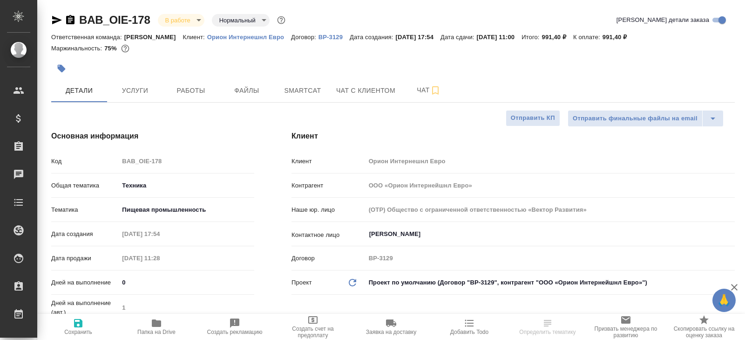
type textarea "x"
click at [292, 94] on span "Smartcat" at bounding box center [302, 91] width 45 height 12
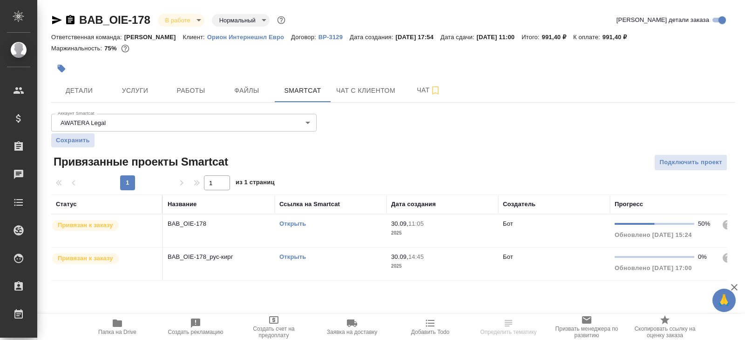
click at [286, 253] on link "Открыть" at bounding box center [292, 256] width 27 height 7
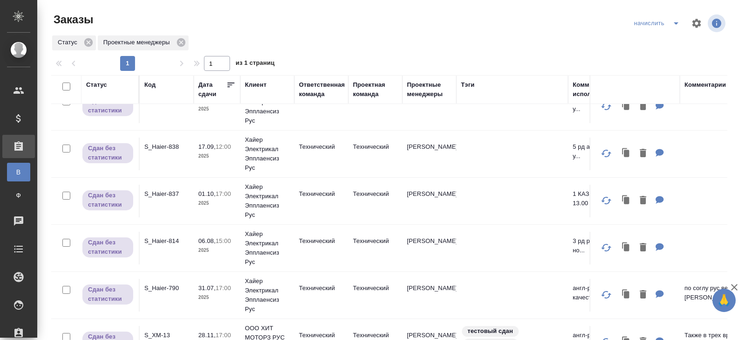
scroll to position [76, 0]
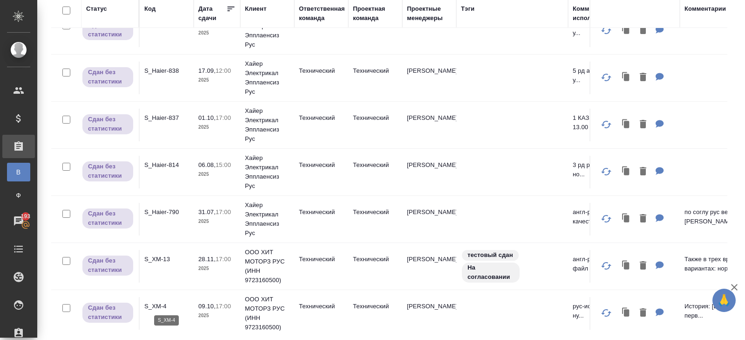
click at [154, 303] on p "S_XM-4" at bounding box center [166, 305] width 45 height 9
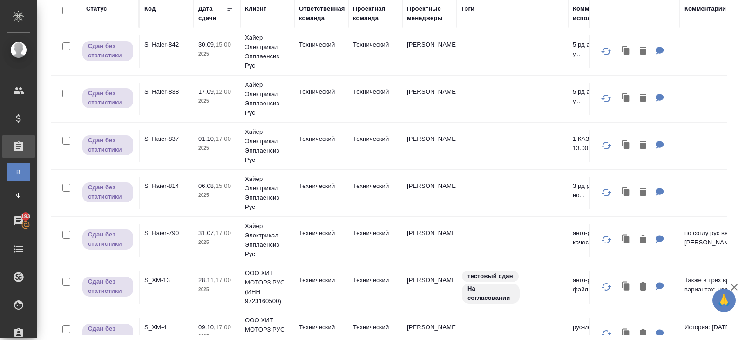
scroll to position [0, 0]
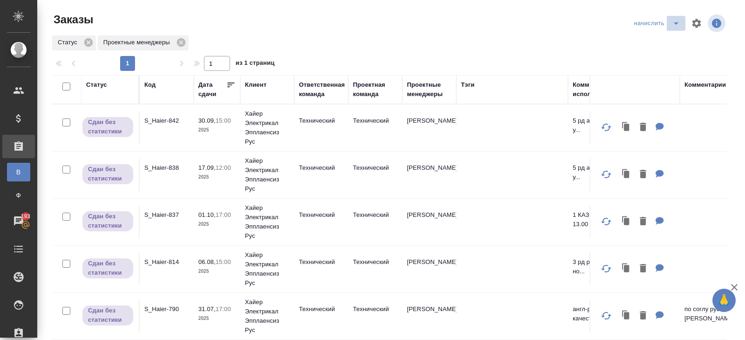
click at [675, 19] on icon "split button" at bounding box center [676, 23] width 11 height 11
click at [663, 61] on li "ПМ" at bounding box center [658, 56] width 55 height 15
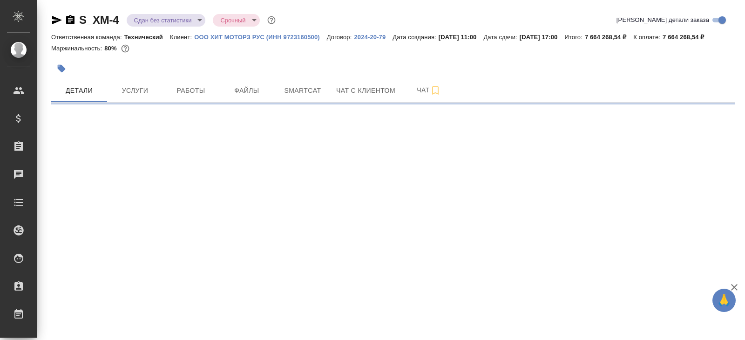
select select "RU"
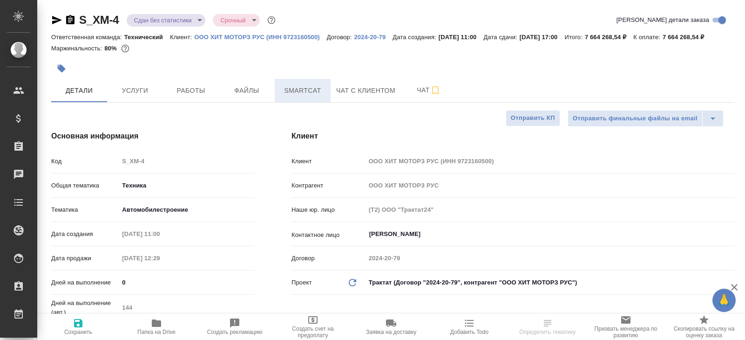
type textarea "x"
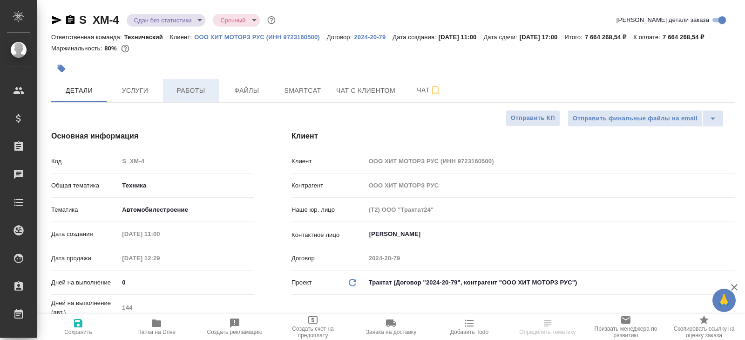
type textarea "x"
click at [209, 96] on span "Работы" at bounding box center [191, 91] width 45 height 12
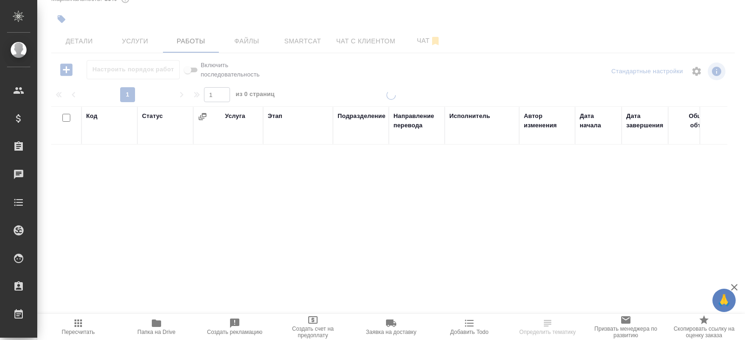
scroll to position [61, 0]
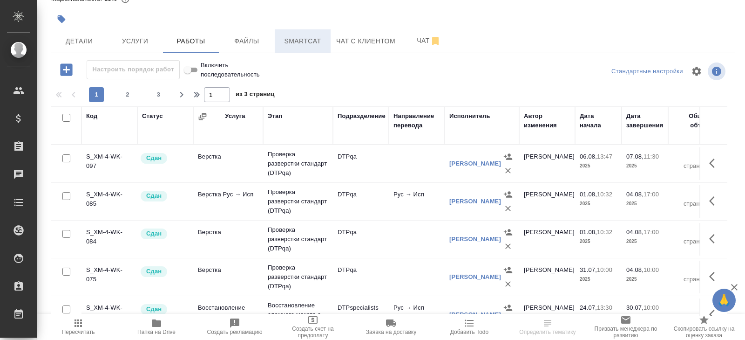
click at [302, 42] on span "Smartcat" at bounding box center [302, 41] width 45 height 12
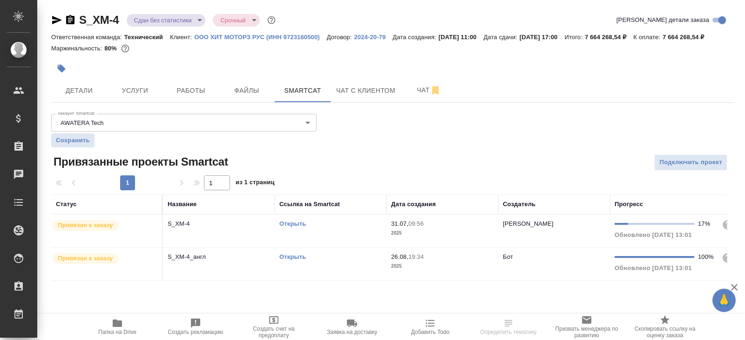
click at [286, 227] on link "Открыть" at bounding box center [292, 223] width 27 height 7
click at [199, 96] on span "Работы" at bounding box center [191, 91] width 45 height 12
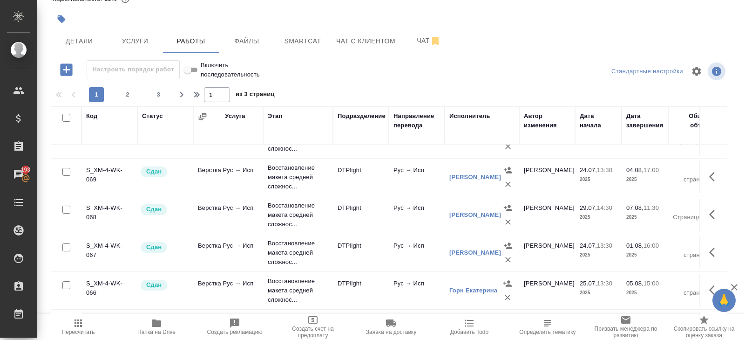
scroll to position [766, 0]
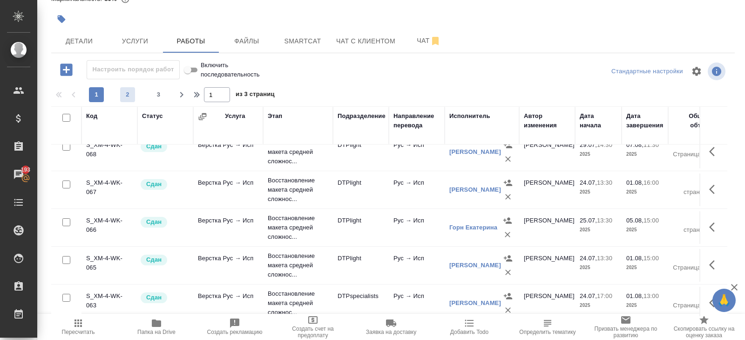
click at [128, 94] on span "2" at bounding box center [127, 94] width 15 height 9
type input "2"
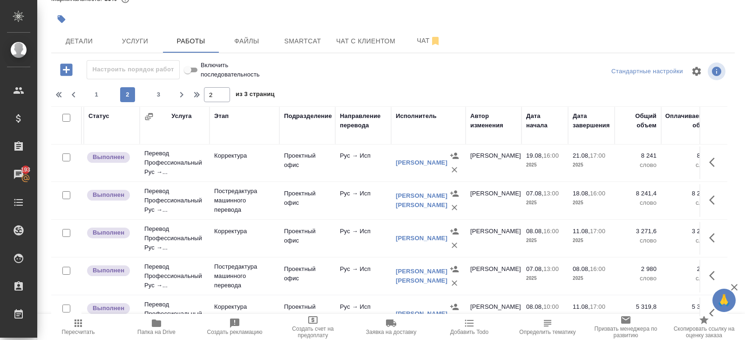
scroll to position [530, 54]
click at [712, 194] on icon "button" at bounding box center [714, 199] width 11 height 11
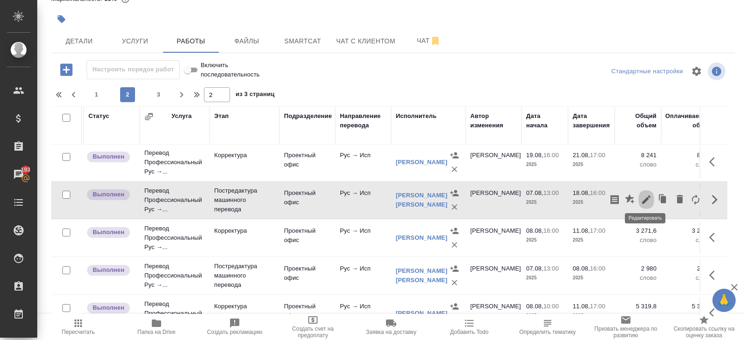
click at [648, 196] on icon "button" at bounding box center [646, 199] width 11 height 11
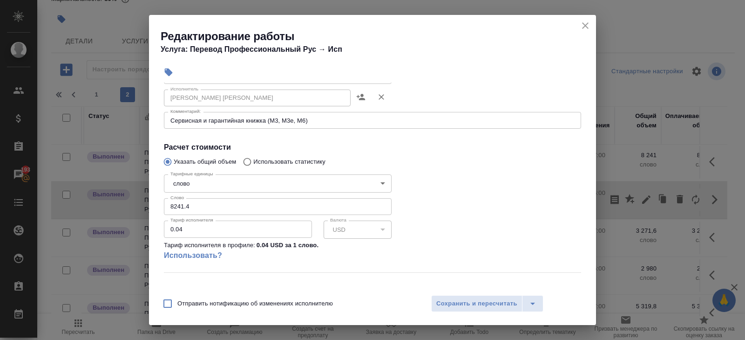
scroll to position [156, 0]
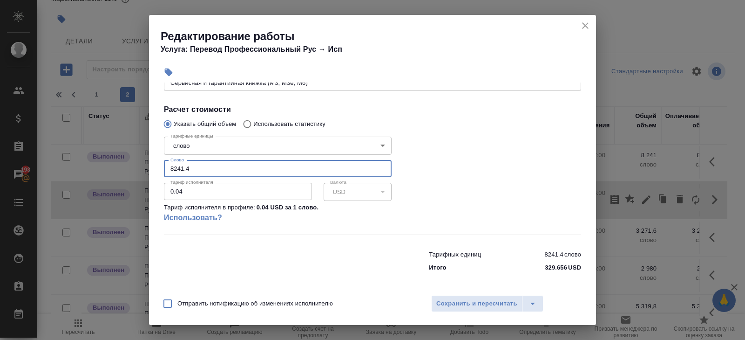
drag, startPoint x: 212, startPoint y: 170, endPoint x: 150, endPoint y: 170, distance: 61.5
click at [150, 170] on div "Параметры Файлы Вид работ Постредактура машинного перевода Вид работ Направлени…" at bounding box center [372, 185] width 447 height 206
type input "5126"
type input "5126.9"
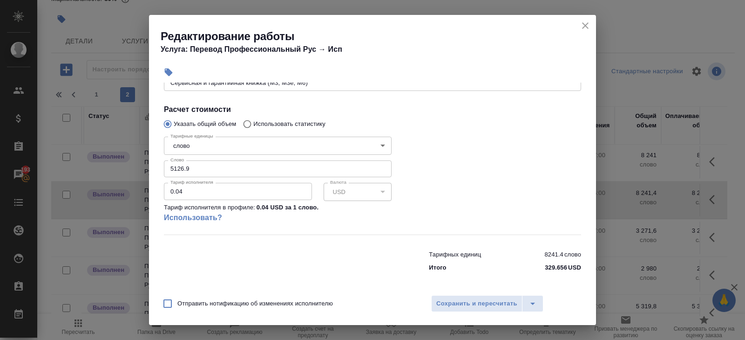
scroll to position [0, 0]
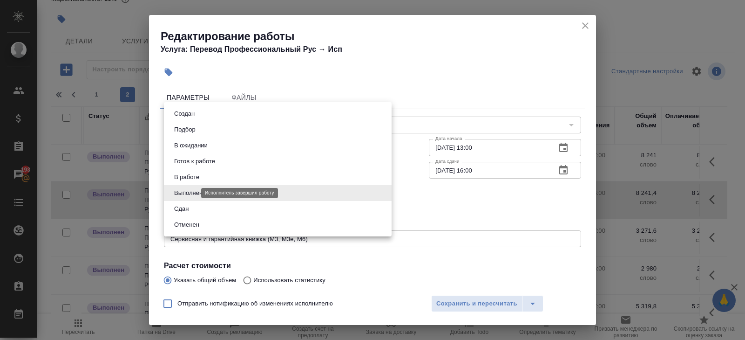
click at [186, 194] on body "🙏 .cls-1 fill:#fff; AWATERA [PERSON_NAME] Клиенты Спецификации Заказы 193 Чаты …" at bounding box center [372, 170] width 745 height 340
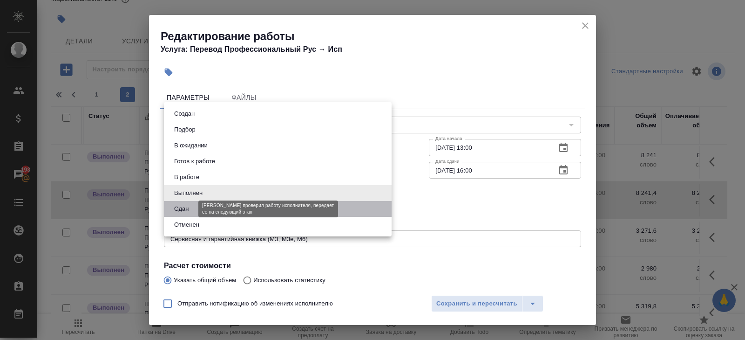
click at [186, 208] on button "Сдан" at bounding box center [181, 209] width 20 height 10
type input "closed"
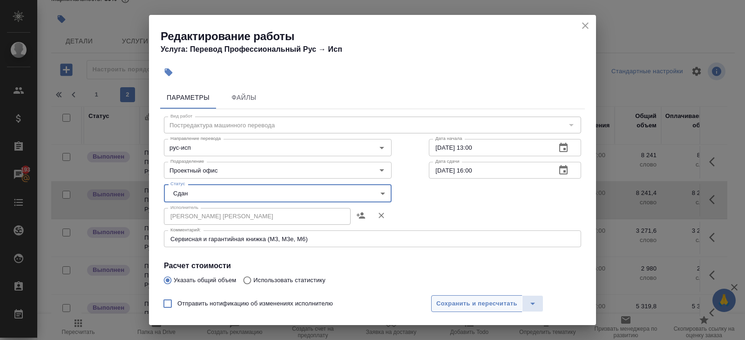
click at [466, 305] on span "Сохранить и пересчитать" at bounding box center [476, 303] width 81 height 11
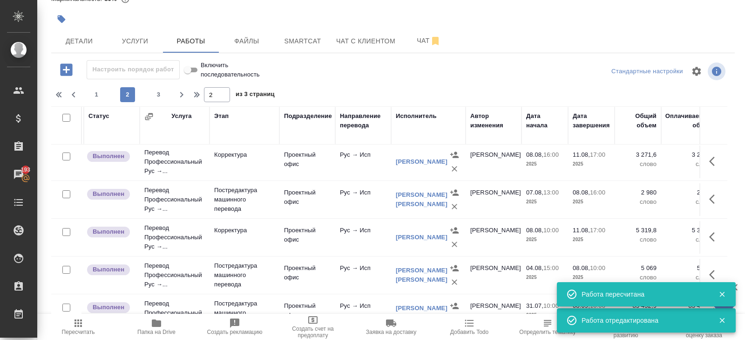
scroll to position [609, 54]
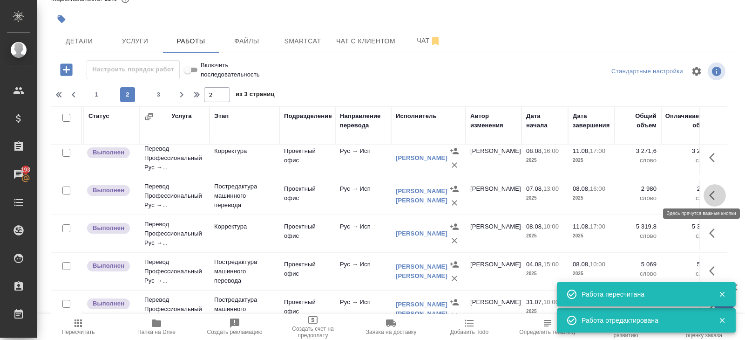
click at [709, 190] on icon "button" at bounding box center [714, 195] width 11 height 11
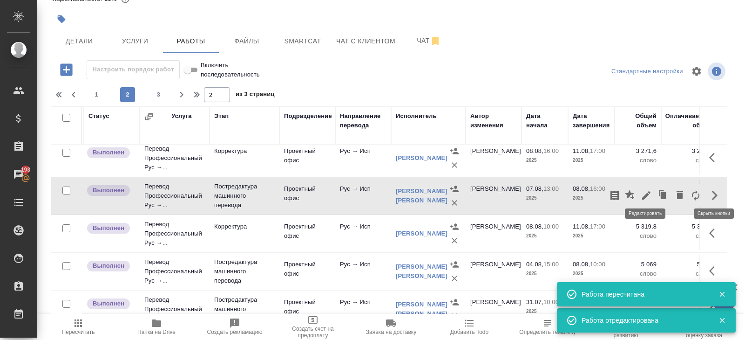
click at [650, 191] on icon "button" at bounding box center [646, 195] width 11 height 11
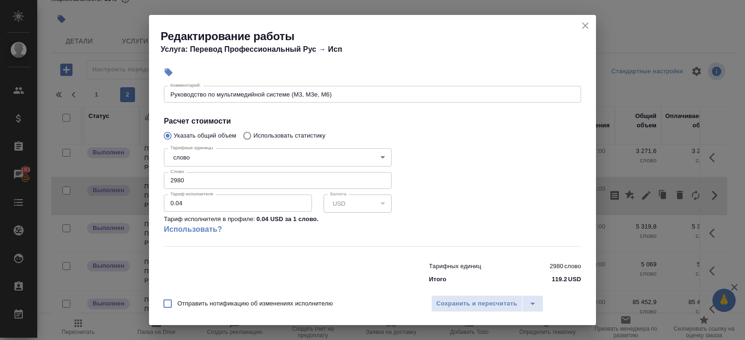
scroll to position [157, 0]
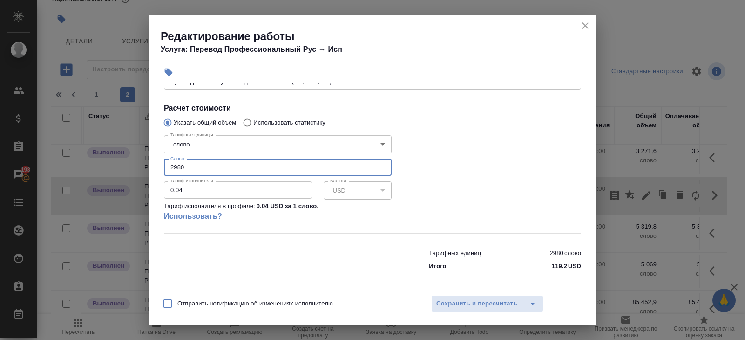
drag, startPoint x: 192, startPoint y: 168, endPoint x: 117, endPoint y: 166, distance: 75.0
click at [117, 166] on div "Редактирование работы Услуга: Перевод Профессиональный Рус → Исп Параметры Файл…" at bounding box center [372, 170] width 745 height 340
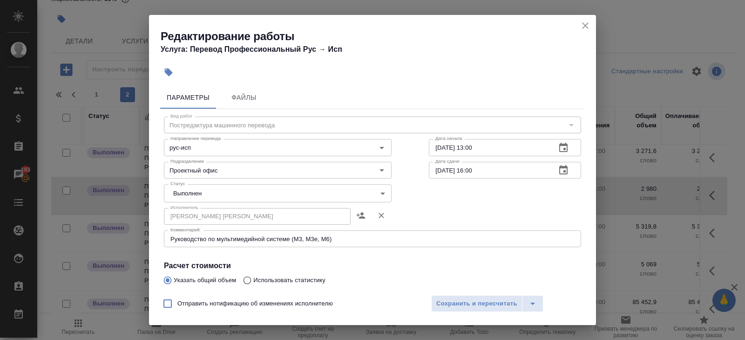
type input "2906.2"
click at [188, 194] on body "🙏 .cls-1 fill:#fff; AWATERA [PERSON_NAME] Клиенты Спецификации Заказы 193 Чаты …" at bounding box center [372, 170] width 745 height 340
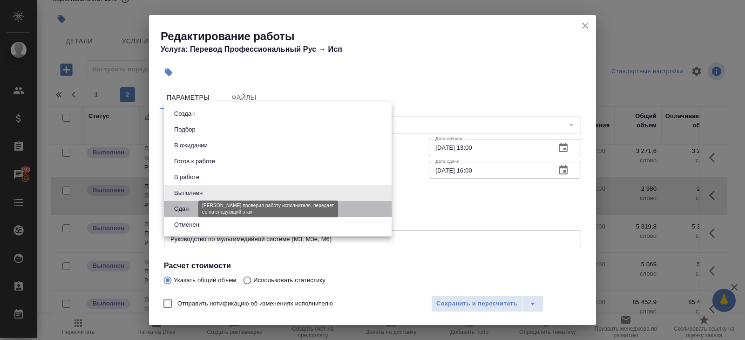
click at [187, 208] on button "Сдан" at bounding box center [181, 209] width 20 height 10
type input "closed"
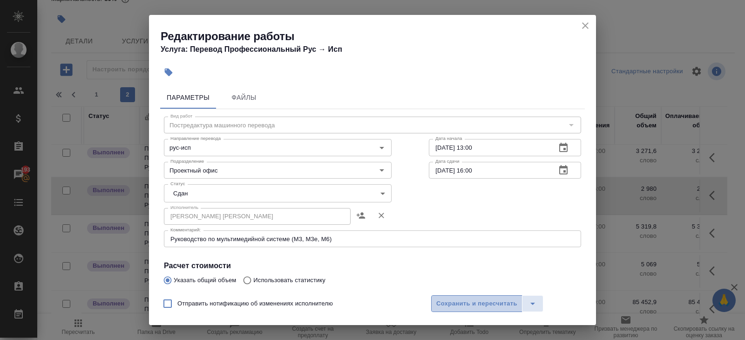
click at [439, 302] on span "Сохранить и пересчитать" at bounding box center [476, 303] width 81 height 11
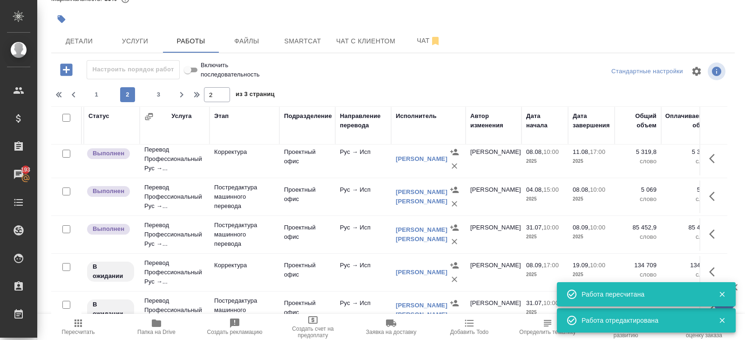
scroll to position [685, 54]
click at [711, 190] on icon "button" at bounding box center [714, 195] width 11 height 11
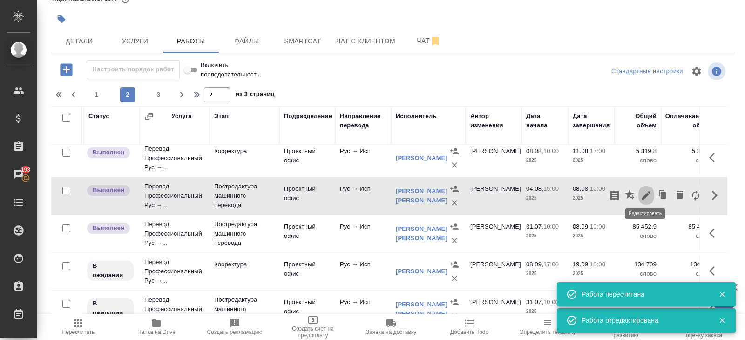
click at [649, 190] on icon "button" at bounding box center [646, 195] width 11 height 11
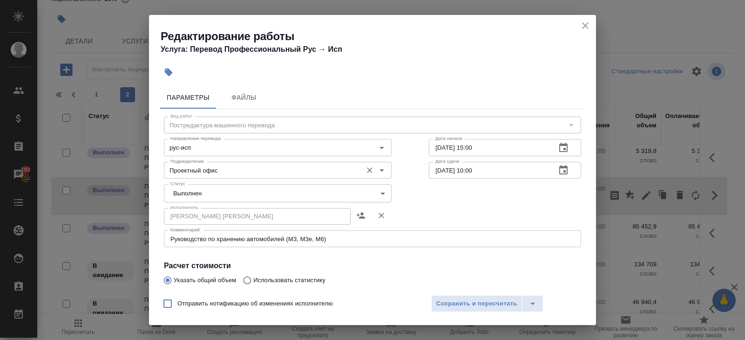
scroll to position [157, 0]
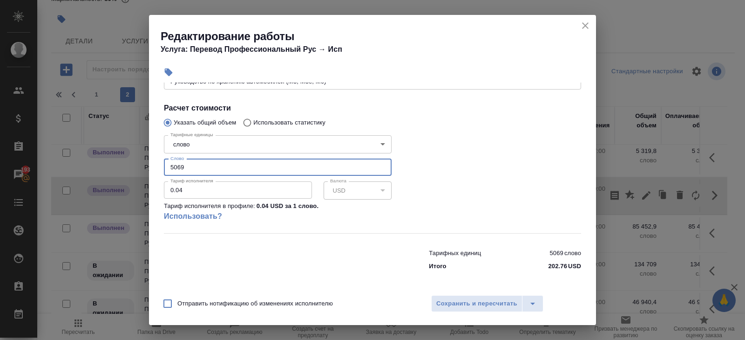
drag, startPoint x: 201, startPoint y: 167, endPoint x: 132, endPoint y: 154, distance: 69.8
click at [134, 154] on div "Редактирование работы Услуга: Перевод Профессиональный Рус → Исп Параметры Файл…" at bounding box center [372, 170] width 745 height 340
type input "3"
type input "4480"
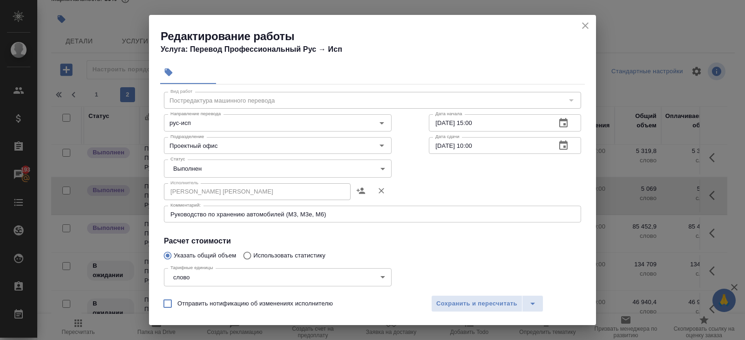
scroll to position [0, 0]
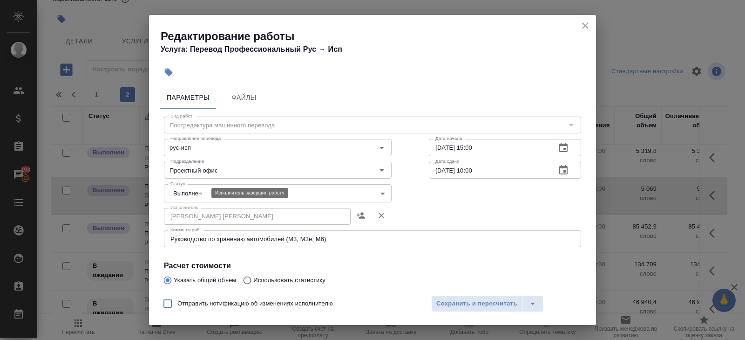
type input "4480.8"
click at [182, 192] on body "🙏 .cls-1 fill:#fff; AWATERA [PERSON_NAME] Клиенты Спецификации Заказы 193 Чаты …" at bounding box center [372, 170] width 745 height 340
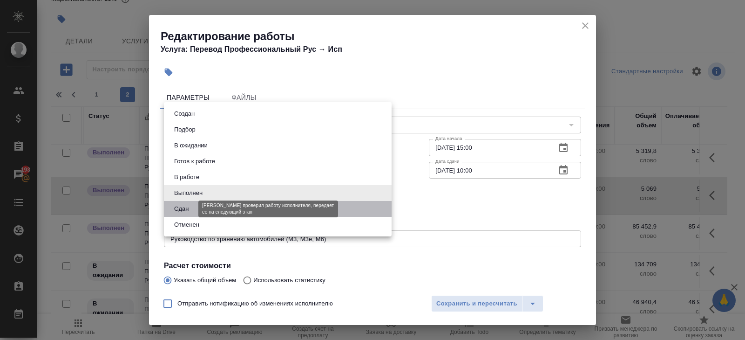
click at [182, 205] on button "Сдан" at bounding box center [181, 209] width 20 height 10
type input "closed"
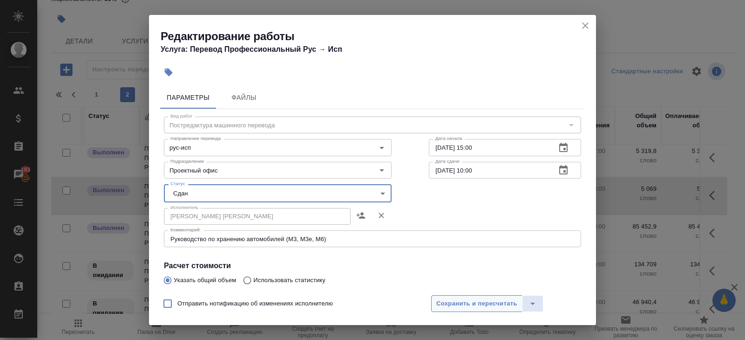
click at [443, 304] on span "Сохранить и пересчитать" at bounding box center [476, 303] width 81 height 11
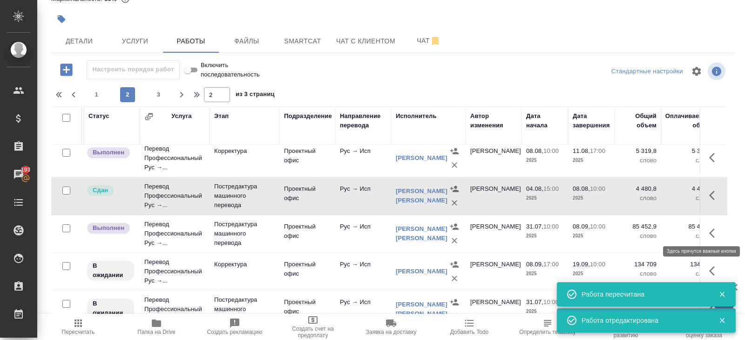
click at [711, 227] on icon "button" at bounding box center [714, 232] width 11 height 11
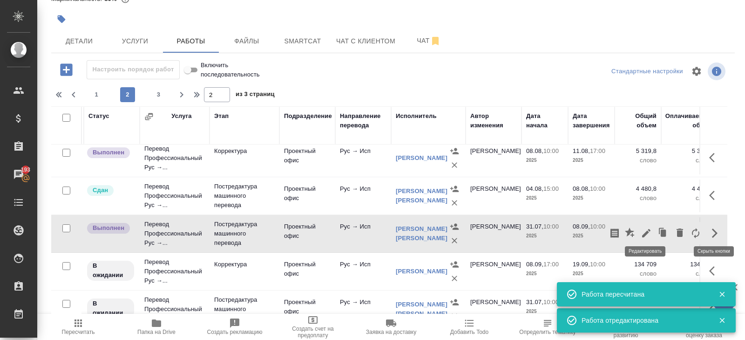
click at [645, 227] on icon "button" at bounding box center [646, 232] width 11 height 11
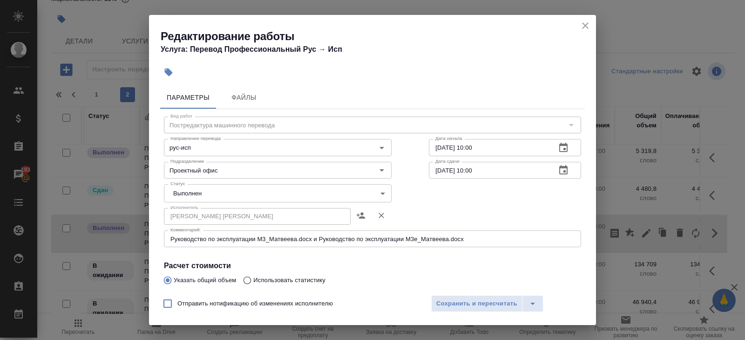
scroll to position [157, 0]
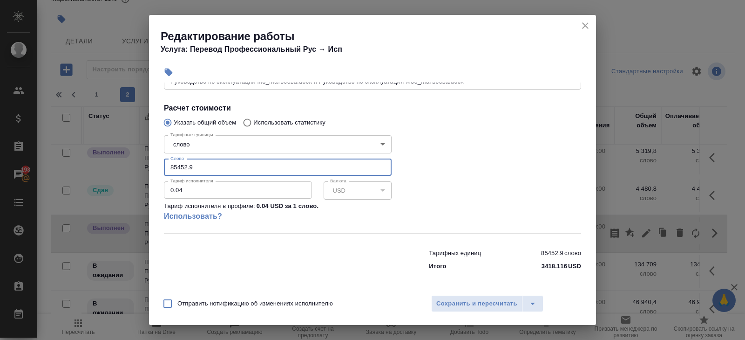
drag, startPoint x: 204, startPoint y: 166, endPoint x: 103, endPoint y: 165, distance: 101.1
click at [103, 165] on div "Редактирование работы Услуга: Перевод Профессиональный Рус → Исп Параметры Файл…" at bounding box center [372, 170] width 745 height 340
type input "39179"
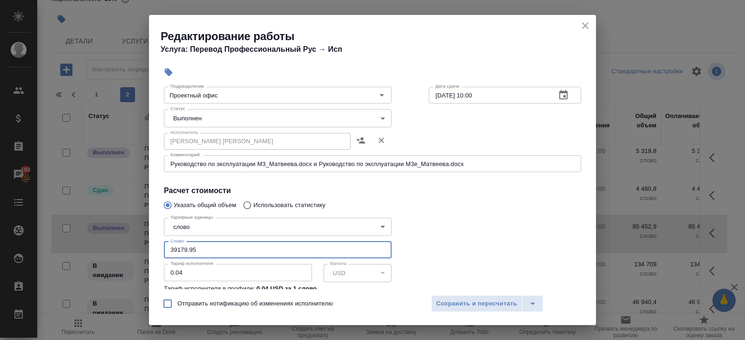
scroll to position [66, 0]
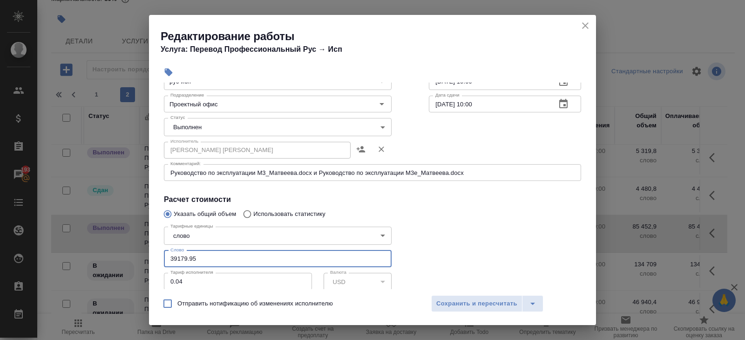
type input "39179.95"
click at [490, 174] on textarea "Руководство по эксплуатации М3_Матвеева.docx и Руководство по эксплуатации М3е_…" at bounding box center [372, 172] width 404 height 7
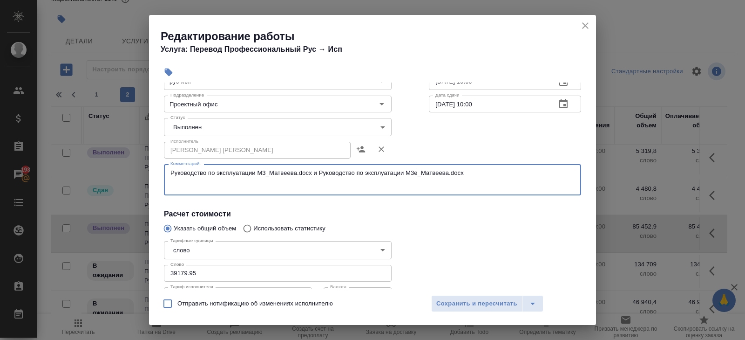
drag, startPoint x: 316, startPoint y: 173, endPoint x: 142, endPoint y: 170, distance: 174.2
click at [142, 170] on div "Редактирование работы Услуга: Перевод Профессиональный Рус → Исп Параметры Файл…" at bounding box center [372, 170] width 745 height 340
drag, startPoint x: 177, startPoint y: 171, endPoint x: 153, endPoint y: 168, distance: 24.0
click at [158, 171] on div "Параметры Файлы Вид работ Постредактура машинного перевода Вид работ Направлени…" at bounding box center [372, 185] width 447 height 206
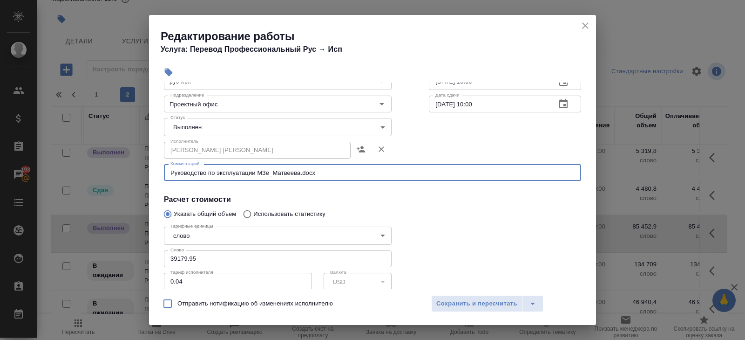
type textarea "Руководство по эксплуатации М3е_Матвеева.docx"
click at [184, 119] on body "🙏 .cls-1 fill:#fff; AWATERA Belyakova Yulia Клиенты Спецификации Заказы 193 Чат…" at bounding box center [372, 170] width 745 height 340
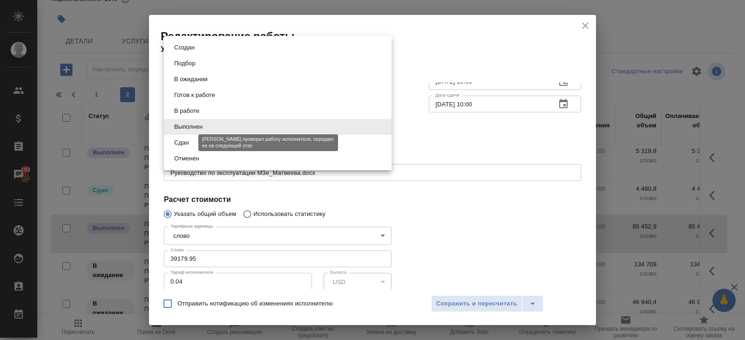
click at [186, 143] on button "Сдан" at bounding box center [181, 142] width 20 height 10
type input "closed"
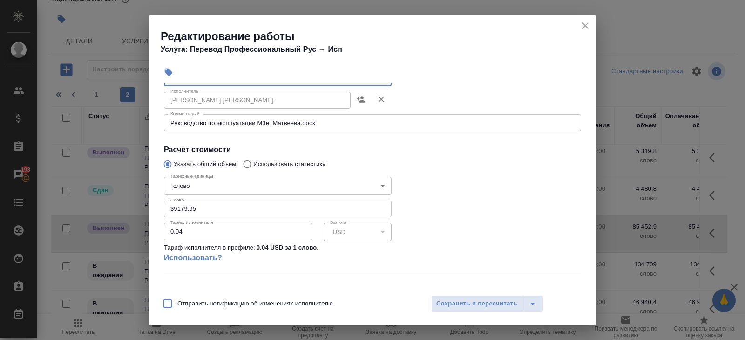
scroll to position [126, 0]
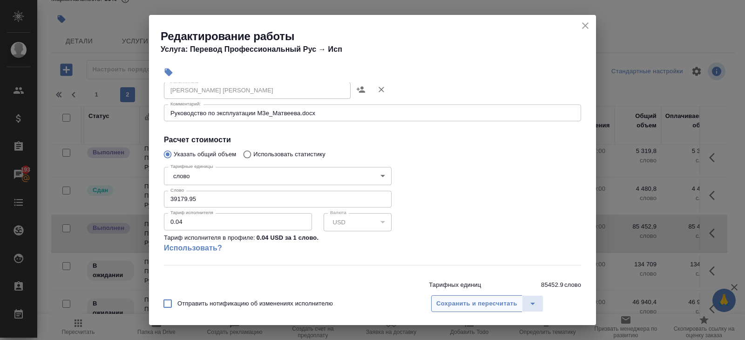
click at [446, 308] on span "Сохранить и пересчитать" at bounding box center [476, 303] width 81 height 11
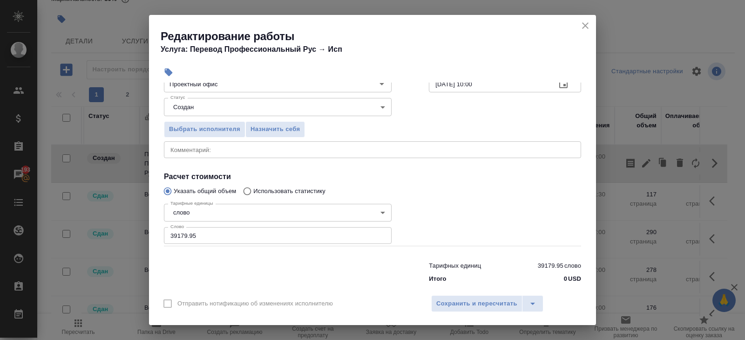
scroll to position [99, 0]
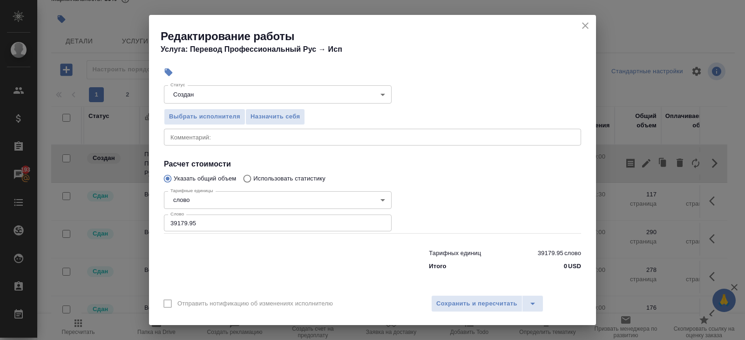
click at [201, 139] on div "x Комментарий:" at bounding box center [372, 137] width 417 height 17
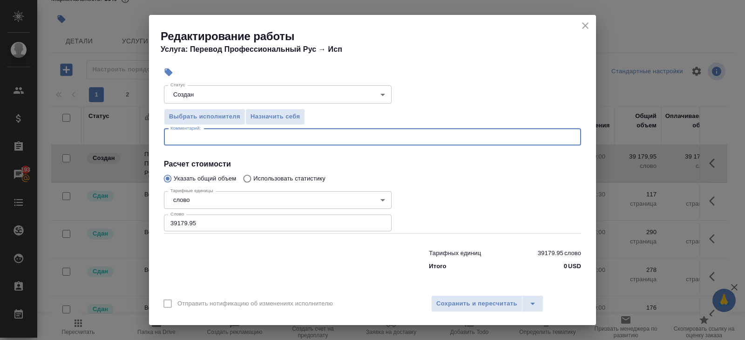
paste textarea "Руководство по эксплуатации М3_Матвеева.docx"
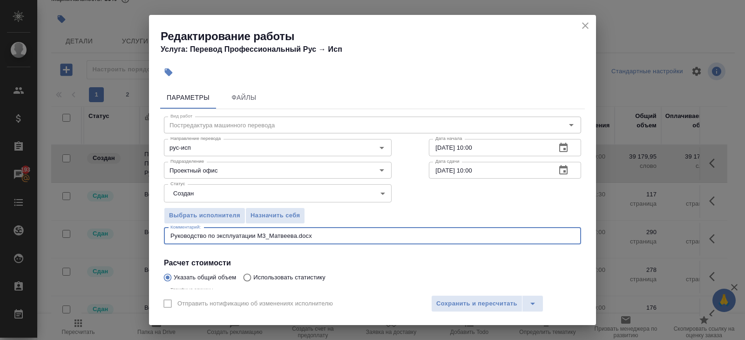
type textarea "Руководство по эксплуатации М3_Матвеева.docx"
click at [188, 187] on body "🙏 .cls-1 fill:#fff; AWATERA [PERSON_NAME] Клиенты Спецификации Заказы 193 Чаты …" at bounding box center [372, 170] width 745 height 340
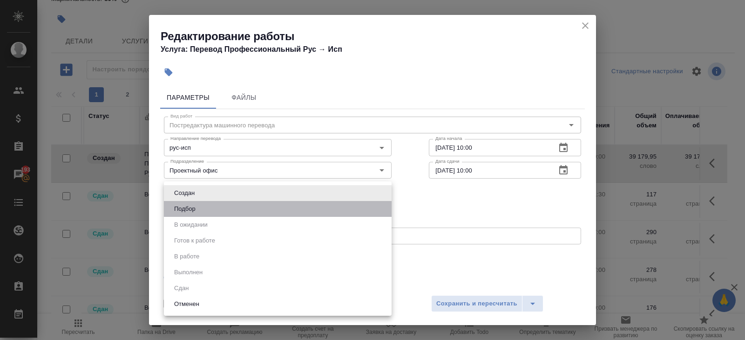
click at [188, 203] on li "Подбор" at bounding box center [278, 209] width 228 height 16
type input "recruiting"
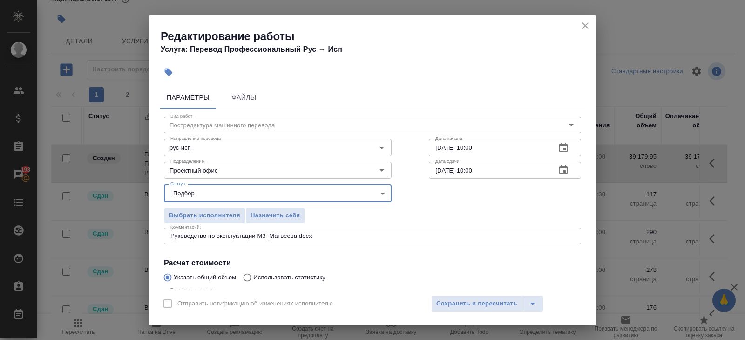
click at [268, 236] on textarea "Руководство по эксплуатации М3_Матвеева.docx" at bounding box center [372, 235] width 404 height 7
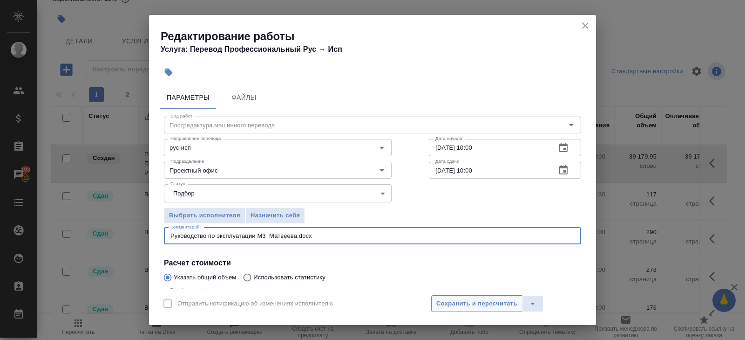
type textarea "Руководство по эксплуатации М3_Матвеева.docx"
click at [462, 304] on span "Сохранить и пересчитать" at bounding box center [476, 303] width 81 height 11
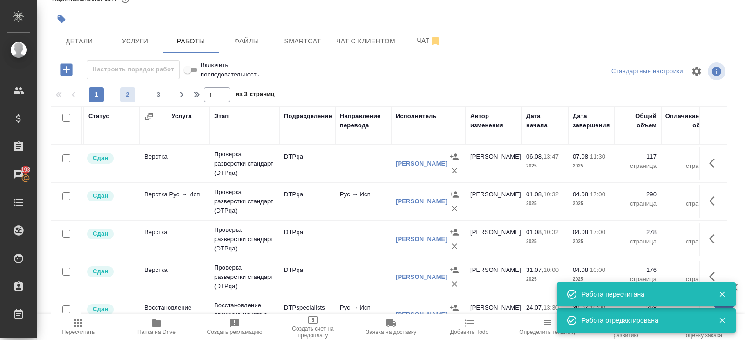
click at [126, 100] on button "2" at bounding box center [127, 94] width 15 height 15
type input "2"
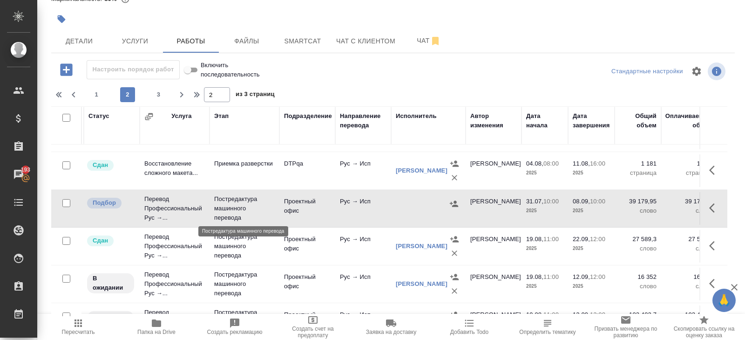
scroll to position [220, 54]
click at [457, 201] on icon "button" at bounding box center [454, 202] width 9 height 9
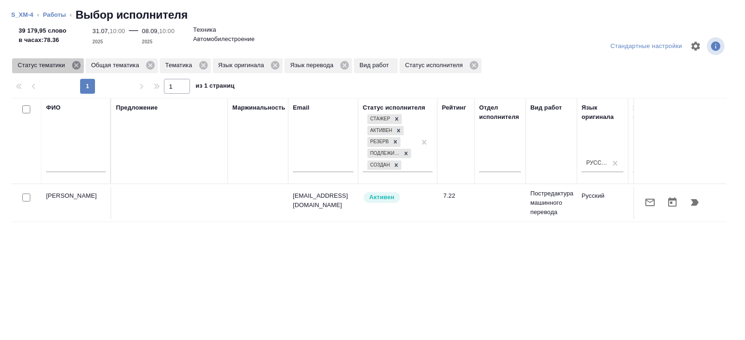
click at [80, 65] on icon at bounding box center [76, 65] width 8 height 8
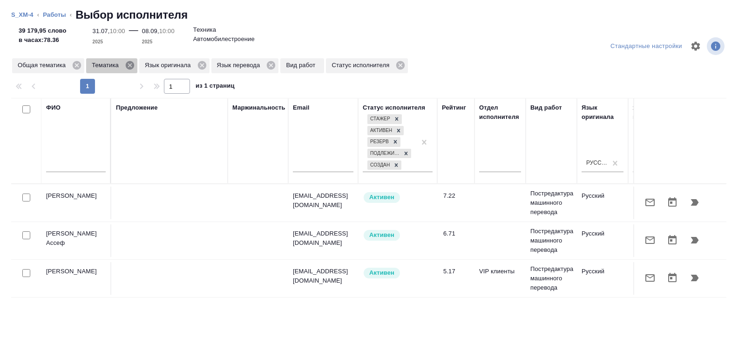
click at [130, 65] on icon at bounding box center [130, 65] width 8 height 8
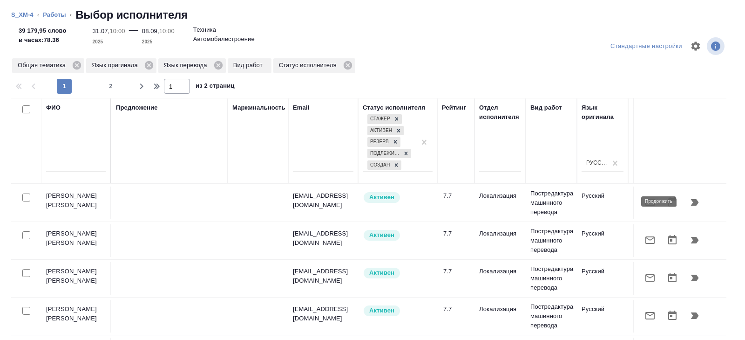
click at [693, 200] on icon "button" at bounding box center [695, 202] width 8 height 7
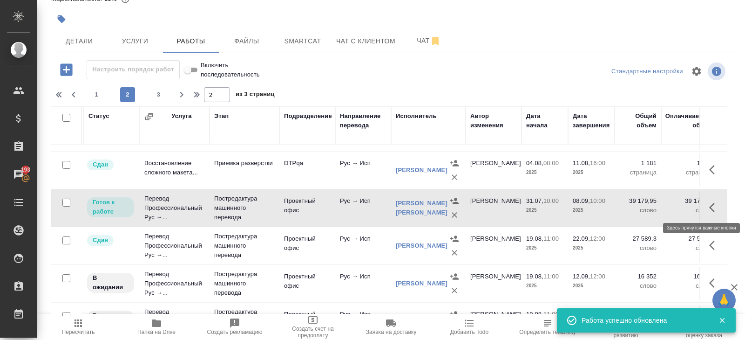
click at [716, 203] on icon "button" at bounding box center [714, 207] width 11 height 11
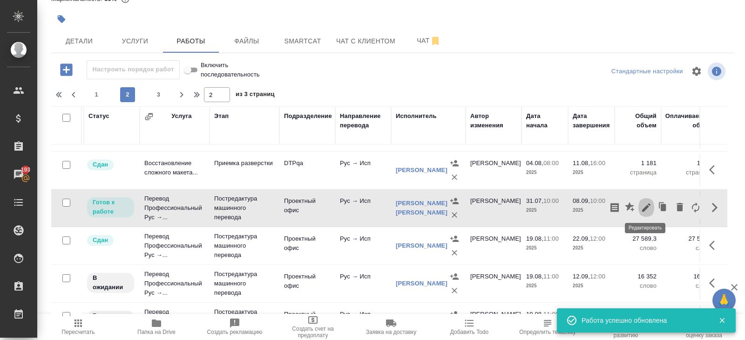
click at [647, 204] on icon "button" at bounding box center [646, 207] width 8 height 8
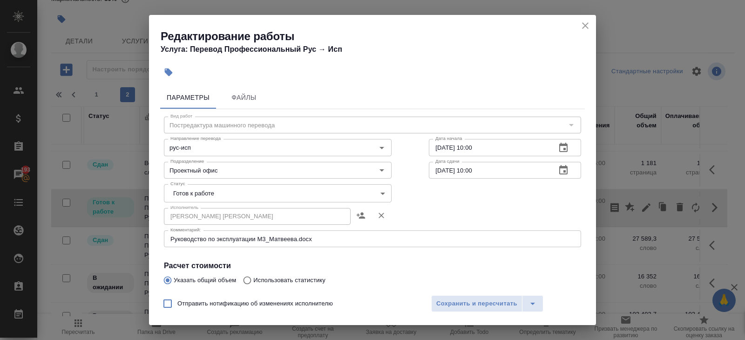
click at [197, 198] on body "🙏 .cls-1 fill:#fff; AWATERA [PERSON_NAME] Клиенты Спецификации Заказы 193 Чаты …" at bounding box center [372, 170] width 745 height 340
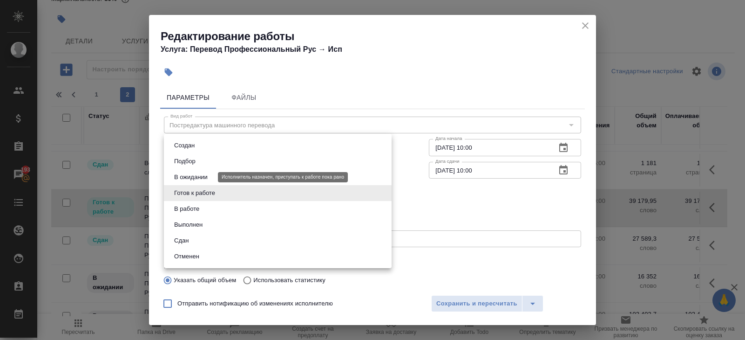
click at [197, 178] on button "В ожидании" at bounding box center [190, 177] width 39 height 10
type input "pending"
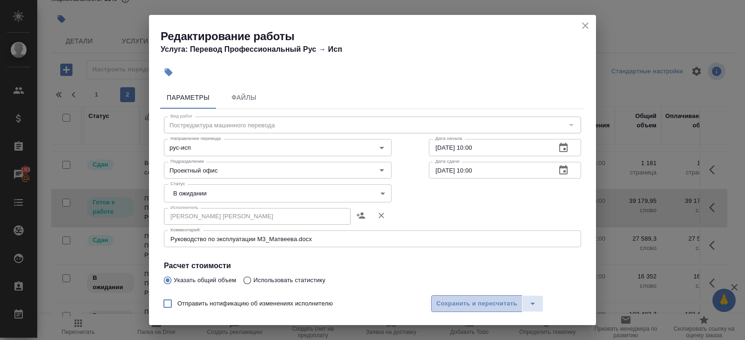
click at [444, 304] on span "Сохранить и пересчитать" at bounding box center [476, 303] width 81 height 11
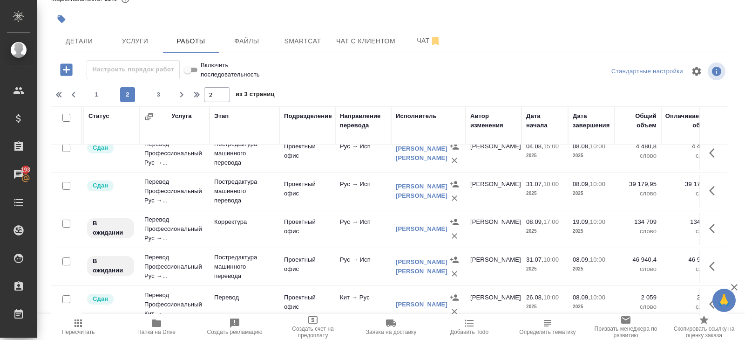
scroll to position [766, 54]
click at [711, 260] on icon "button" at bounding box center [712, 264] width 6 height 9
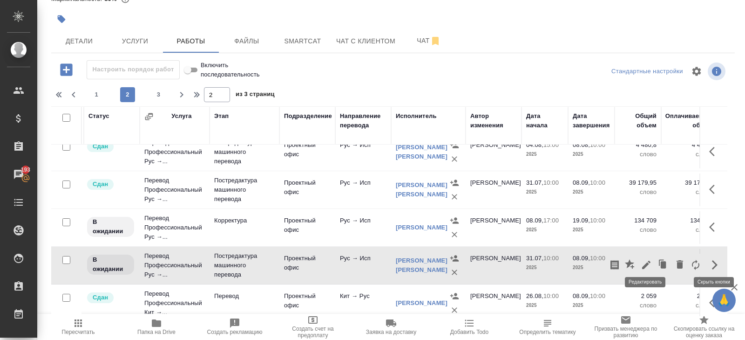
click at [647, 260] on icon "button" at bounding box center [646, 264] width 8 height 8
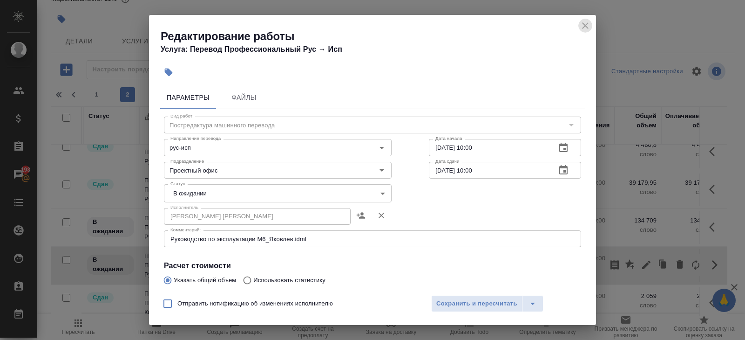
drag, startPoint x: 585, startPoint y: 25, endPoint x: 528, endPoint y: 87, distance: 84.4
click at [585, 25] on icon "close" at bounding box center [585, 25] width 7 height 7
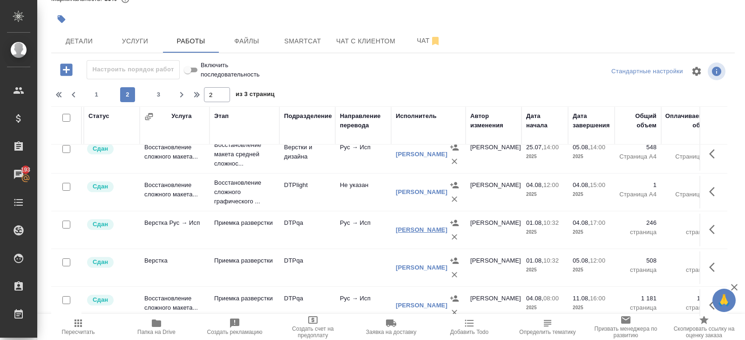
scroll to position [111, 54]
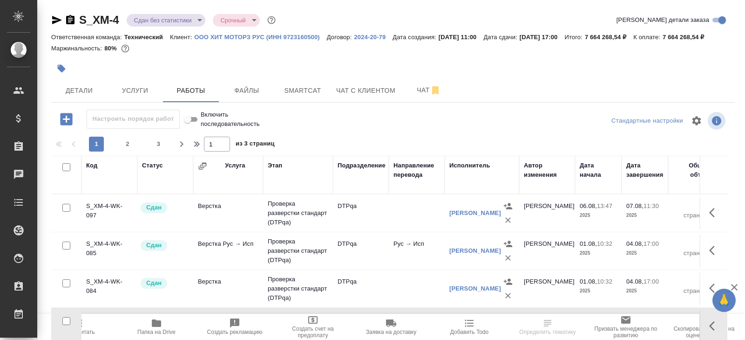
click at [88, 324] on span "Пересчитать" at bounding box center [78, 326] width 67 height 18
click at [87, 327] on span "Пересчитать" at bounding box center [78, 326] width 67 height 18
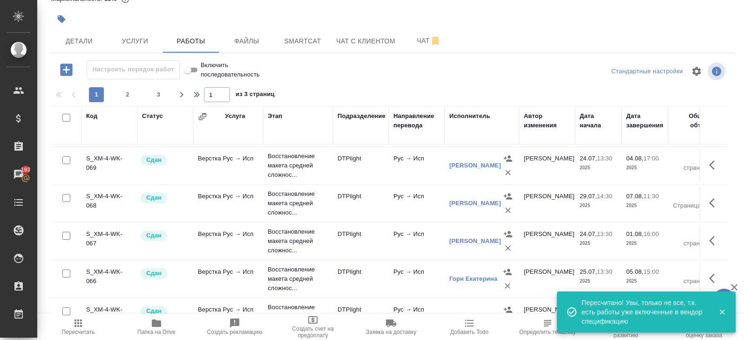
scroll to position [766, 0]
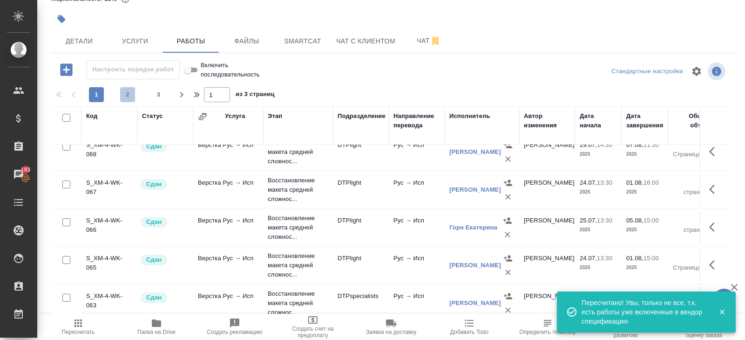
click at [129, 98] on span "2" at bounding box center [127, 94] width 15 height 9
type input "2"
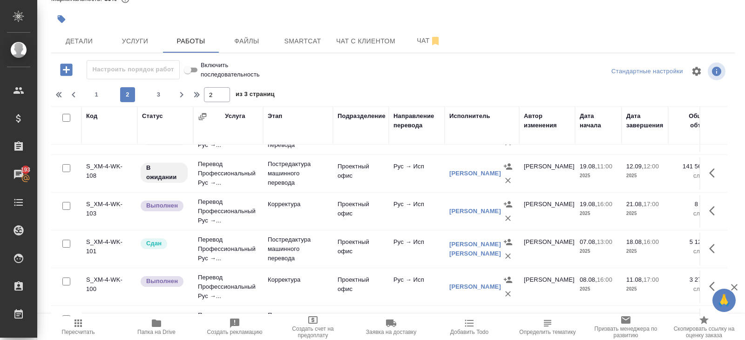
scroll to position [534, 0]
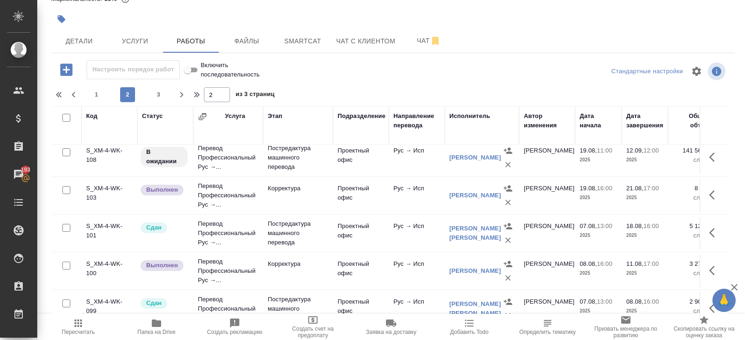
click at [712, 190] on icon "button" at bounding box center [712, 194] width 6 height 9
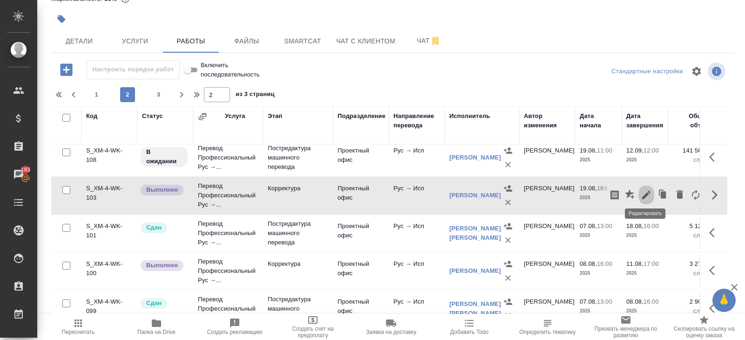
click at [643, 191] on icon "button" at bounding box center [646, 194] width 11 height 11
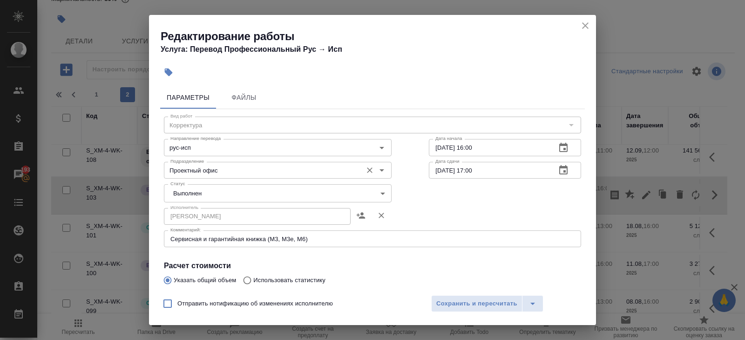
scroll to position [157, 0]
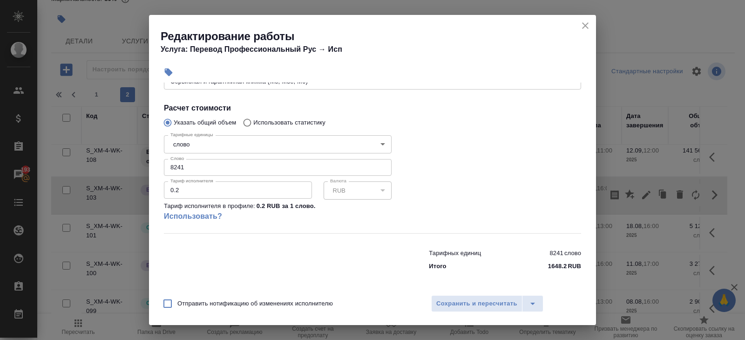
click at [194, 157] on div "Тарифные единицы слово 5a8b1489cc6b4906c91bfd90 Тарифные единицы Слово 8241 Сло…" at bounding box center [278, 181] width 228 height 101
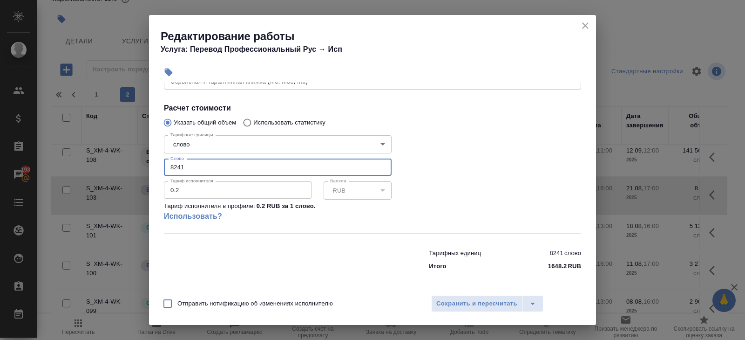
drag, startPoint x: 194, startPoint y: 164, endPoint x: 153, endPoint y: 164, distance: 41.0
click at [154, 164] on div "Параметры Файлы Вид работ Корректура Вид работ Направление перевода рус-исп Нап…" at bounding box center [372, 185] width 447 height 206
type input "3626"
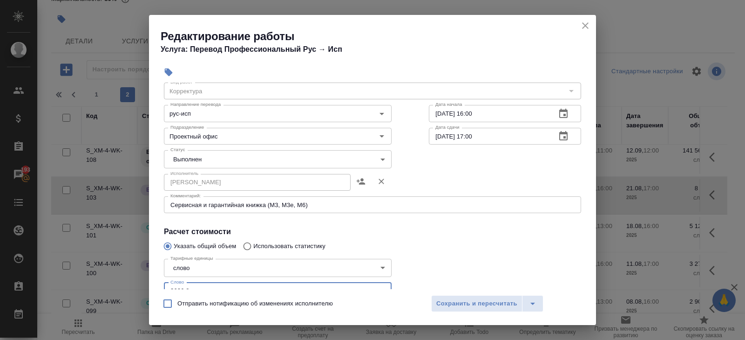
scroll to position [0, 0]
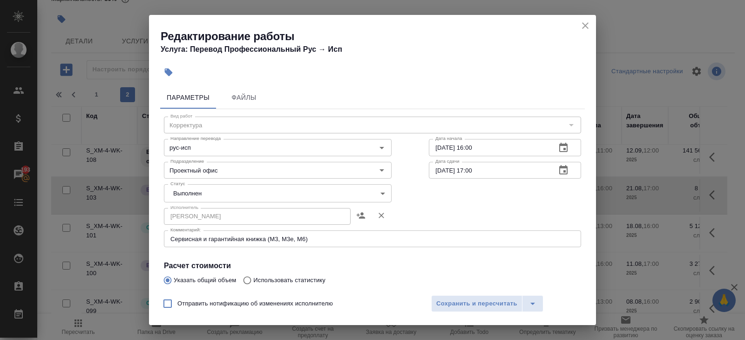
type input "3626.8"
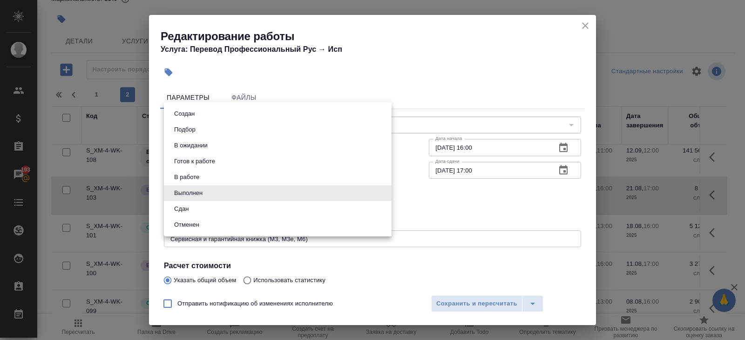
click at [180, 192] on body "🙏 .cls-1 fill:#fff; AWATERA [PERSON_NAME] Клиенты Спецификации Заказы 193 Чаты …" at bounding box center [372, 170] width 745 height 340
click at [180, 204] on button "Сдан" at bounding box center [181, 209] width 20 height 10
type input "closed"
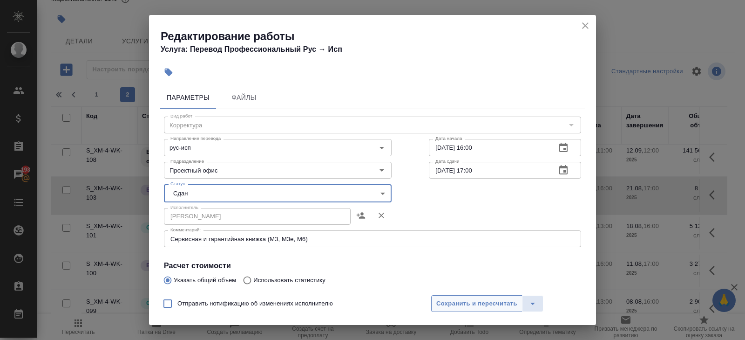
click at [443, 302] on span "Сохранить и пересчитать" at bounding box center [476, 303] width 81 height 11
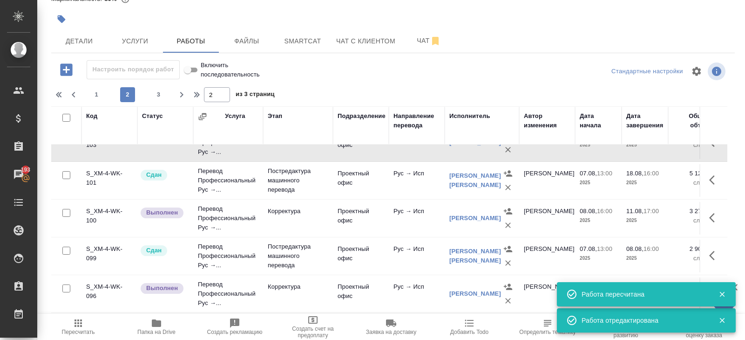
scroll to position [593, 0]
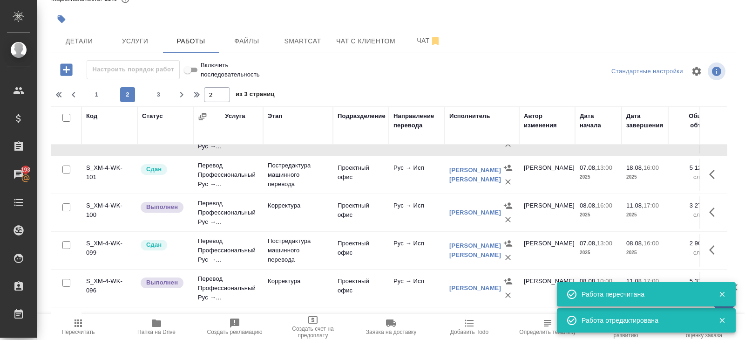
click at [712, 209] on icon "button" at bounding box center [712, 211] width 6 height 9
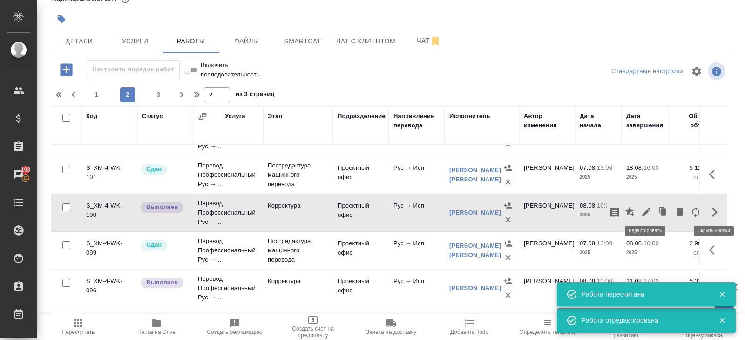
click at [647, 208] on icon "button" at bounding box center [646, 212] width 8 height 8
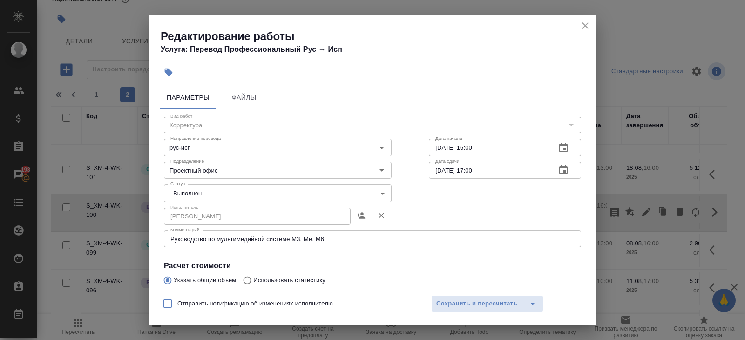
click at [581, 26] on icon "close" at bounding box center [585, 25] width 11 height 11
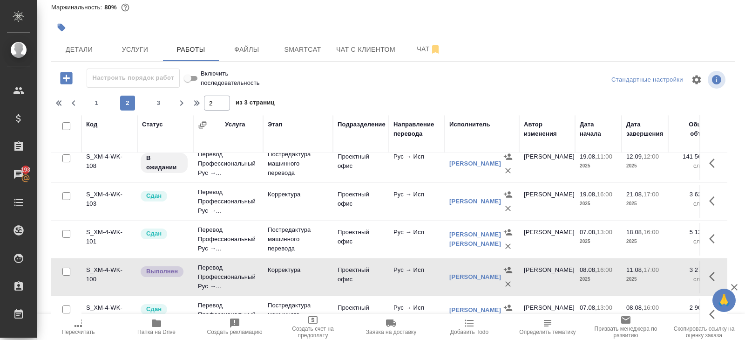
scroll to position [534, 0]
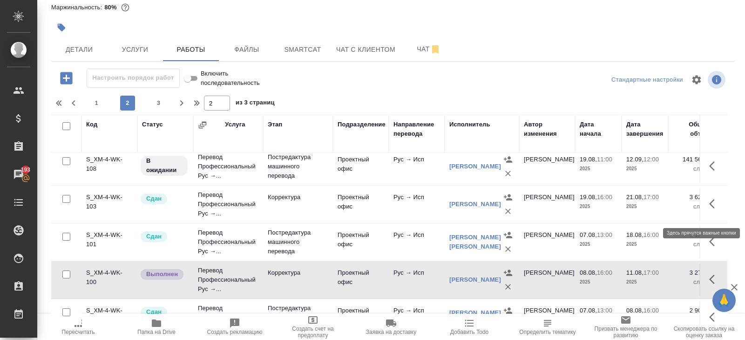
click at [714, 209] on icon "button" at bounding box center [714, 203] width 11 height 11
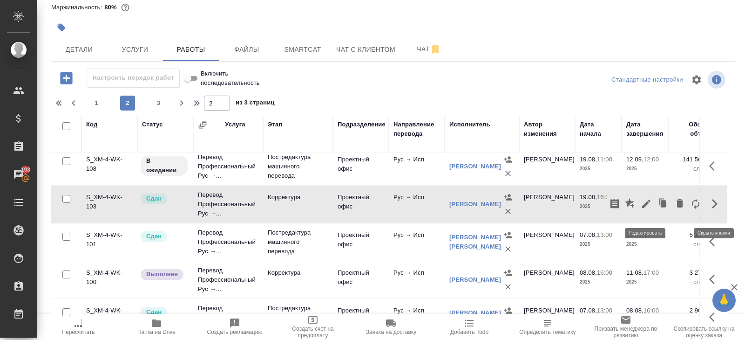
click at [647, 209] on icon "button" at bounding box center [646, 203] width 11 height 11
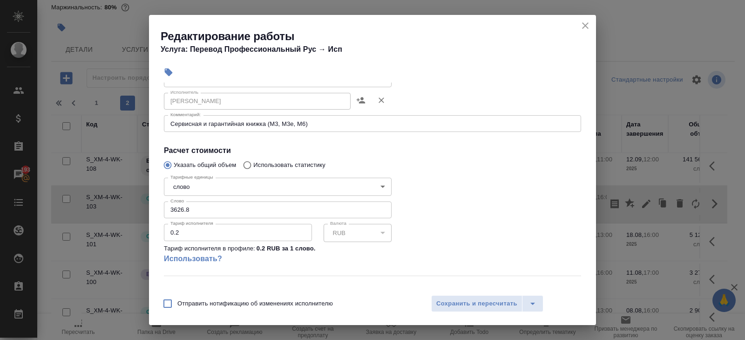
scroll to position [157, 0]
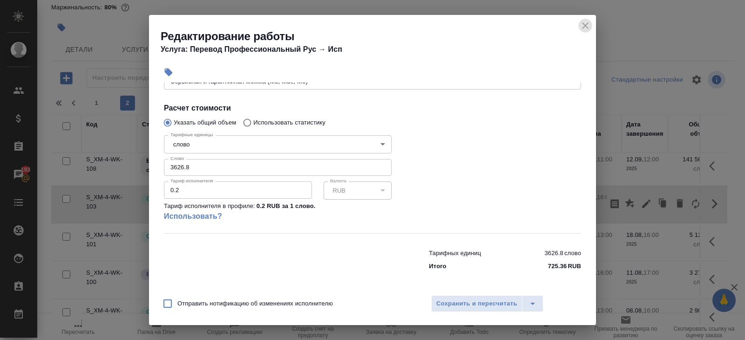
click at [584, 32] on button "close" at bounding box center [586, 26] width 14 height 14
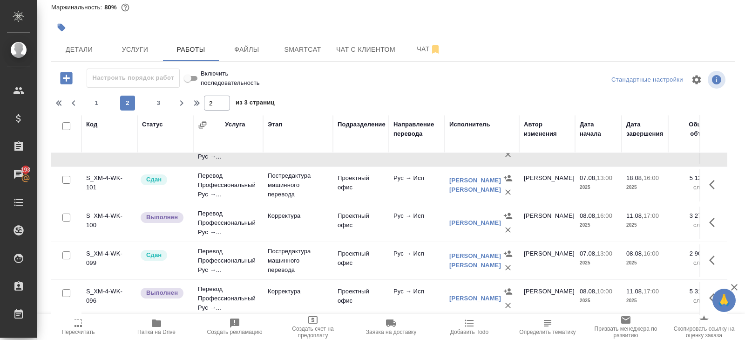
scroll to position [595, 0]
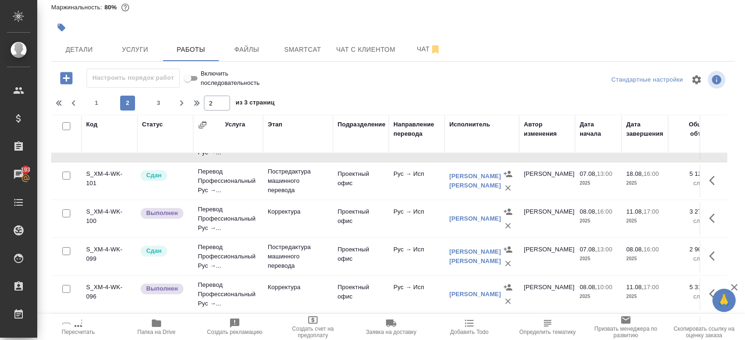
click at [715, 223] on icon "button" at bounding box center [714, 217] width 11 height 11
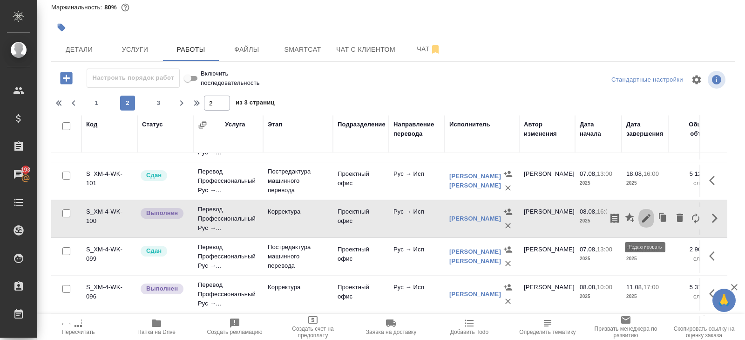
click at [649, 224] on icon "button" at bounding box center [646, 217] width 11 height 11
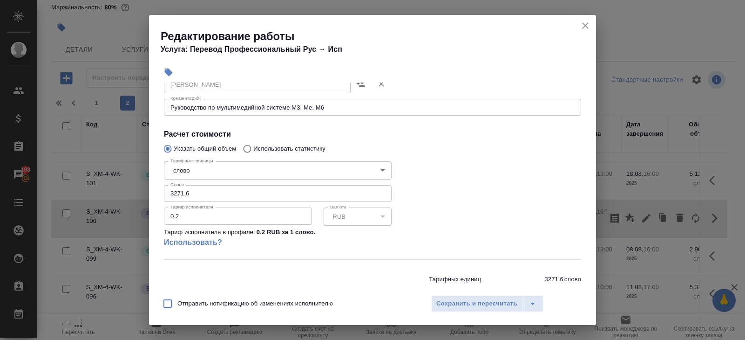
scroll to position [157, 0]
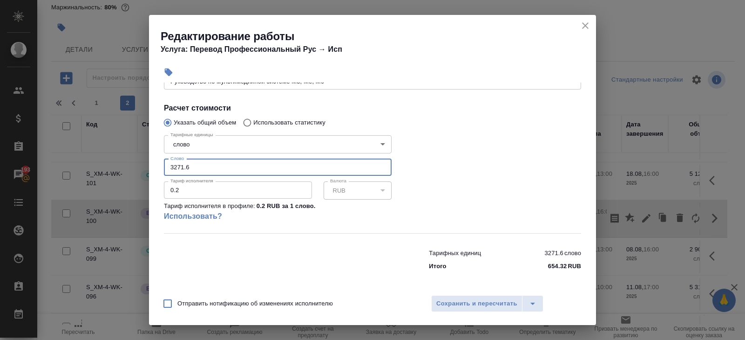
drag, startPoint x: 201, startPoint y: 167, endPoint x: 109, endPoint y: 164, distance: 92.7
click at [109, 164] on div "Редактирование работы Услуга: Перевод Профессиональный Рус → Исп Параметры Файл…" at bounding box center [372, 170] width 745 height 340
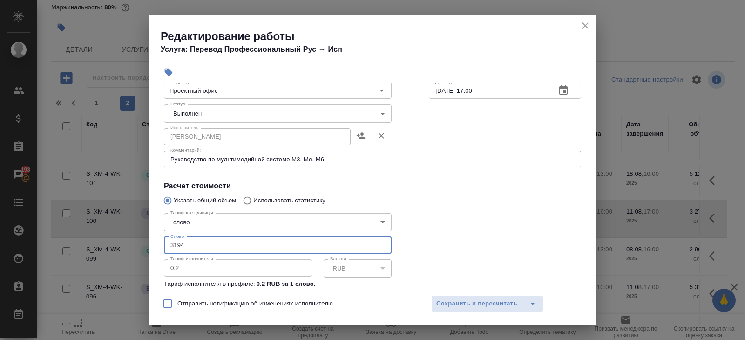
type input "3194"
click at [186, 109] on body "🙏 .cls-1 fill:#fff; AWATERA Belyakova Yulia Клиенты Спецификации Заказы 193 Чат…" at bounding box center [372, 170] width 745 height 340
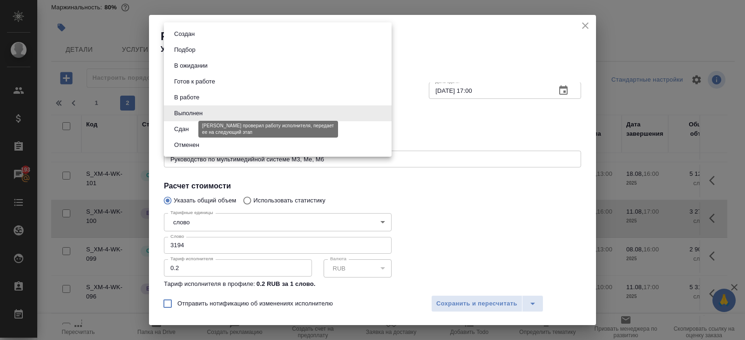
click at [185, 128] on button "Сдан" at bounding box center [181, 129] width 20 height 10
type input "closed"
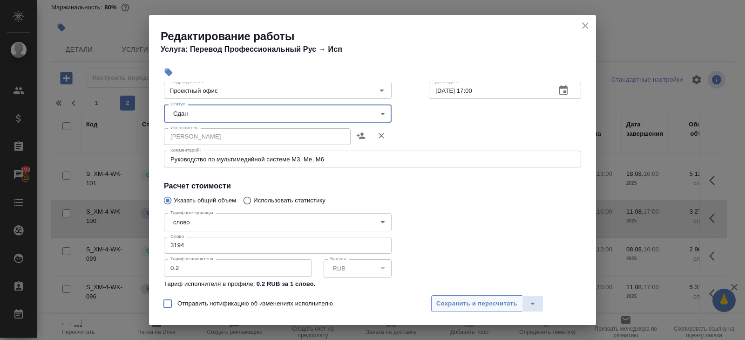
click at [446, 302] on span "Сохранить и пересчитать" at bounding box center [476, 303] width 81 height 11
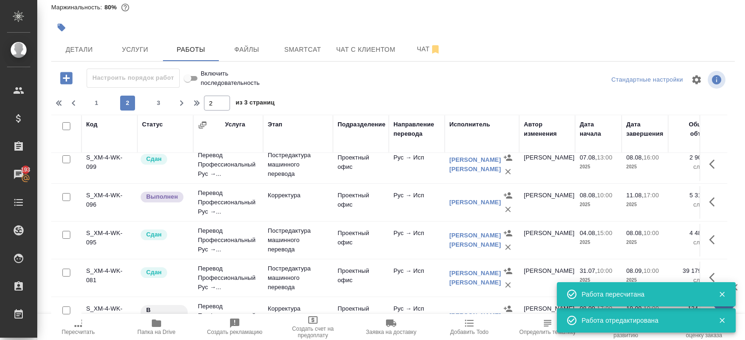
scroll to position [688, 0]
click at [714, 205] on icon "button" at bounding box center [712, 200] width 6 height 9
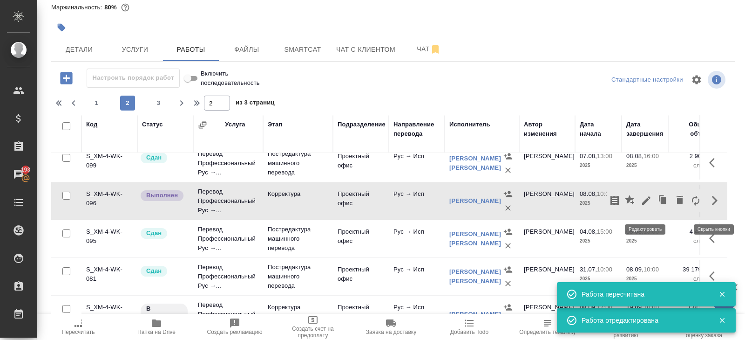
click at [647, 206] on icon "button" at bounding box center [646, 200] width 11 height 11
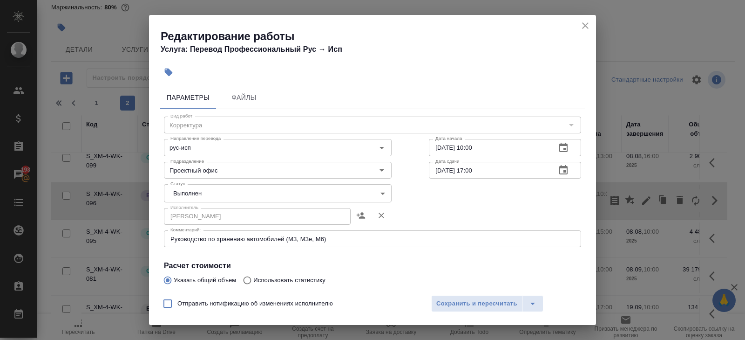
scroll to position [157, 0]
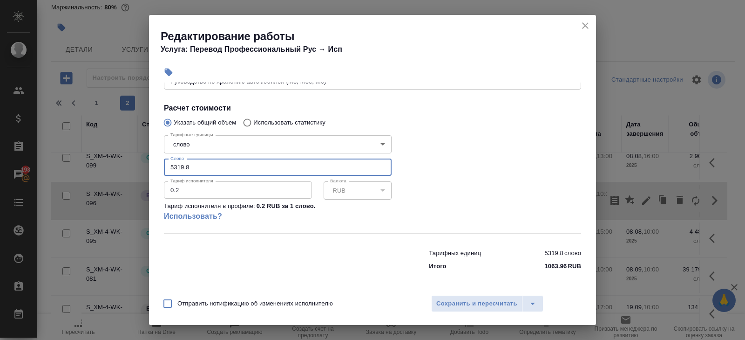
drag, startPoint x: 196, startPoint y: 167, endPoint x: 157, endPoint y: 167, distance: 38.2
click at [159, 167] on div "Параметры Файлы Вид работ Корректура Вид работ Направление перевода рус-исп Нап…" at bounding box center [372, 185] width 447 height 206
type input "5159"
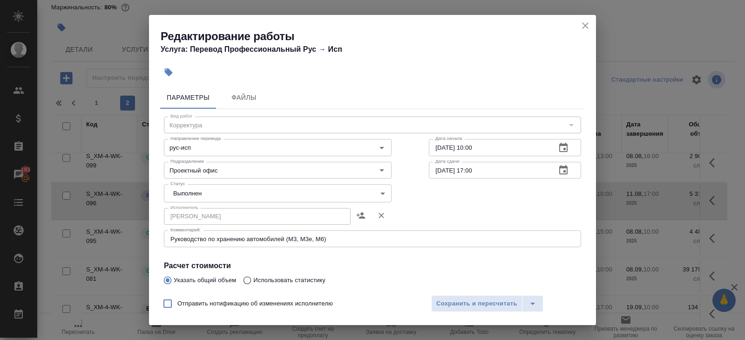
type input "5159.2"
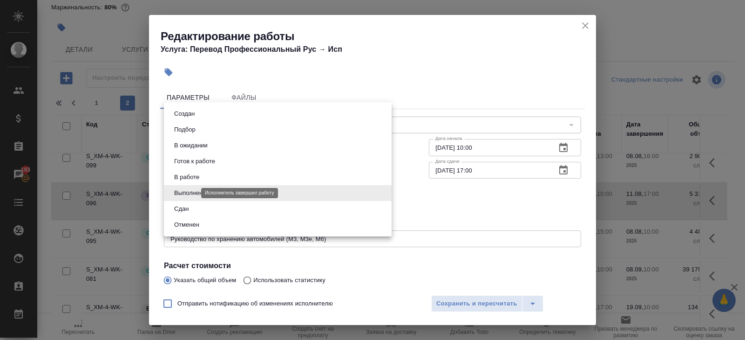
click at [192, 194] on body "🙏 .cls-1 fill:#fff; AWATERA [PERSON_NAME] Клиенты Спецификации Заказы 193 Чаты …" at bounding box center [372, 170] width 745 height 340
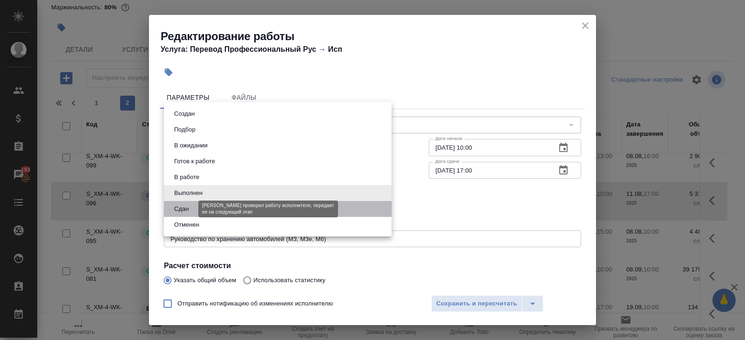
click at [189, 206] on button "Сдан" at bounding box center [181, 209] width 20 height 10
type input "closed"
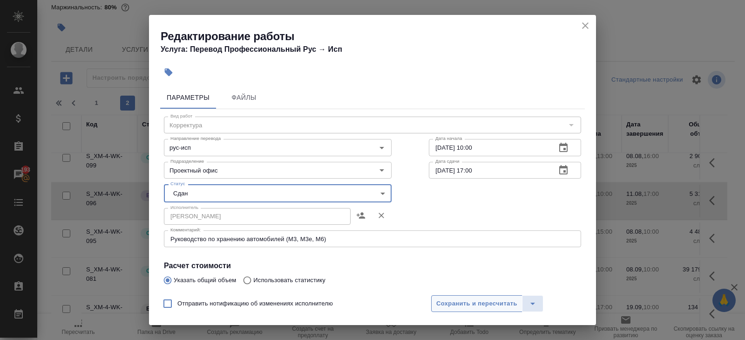
click at [449, 302] on span "Сохранить и пересчитать" at bounding box center [476, 303] width 81 height 11
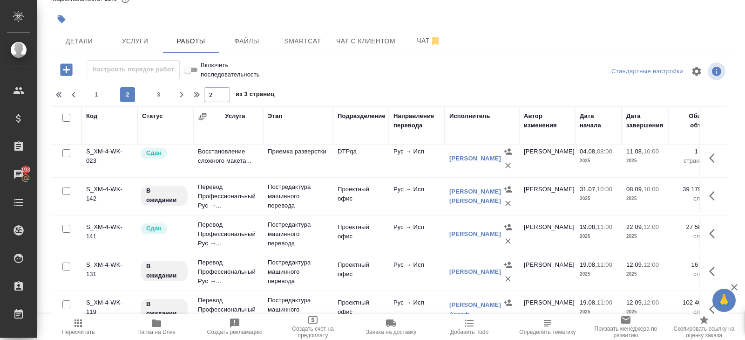
scroll to position [178, 0]
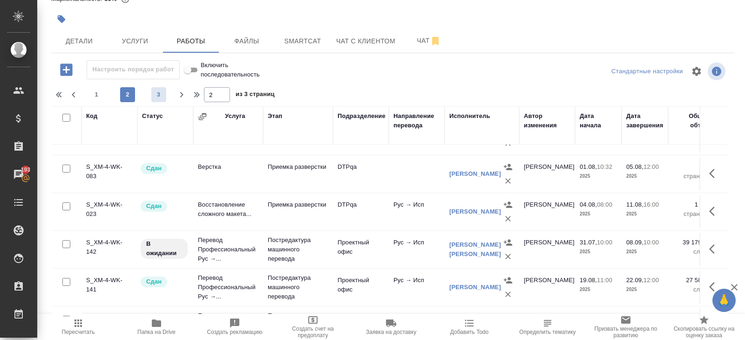
click at [157, 97] on span "3" at bounding box center [158, 94] width 15 height 9
type input "3"
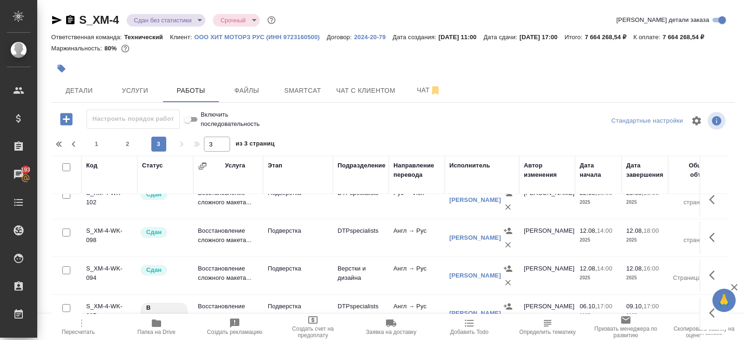
scroll to position [61, 0]
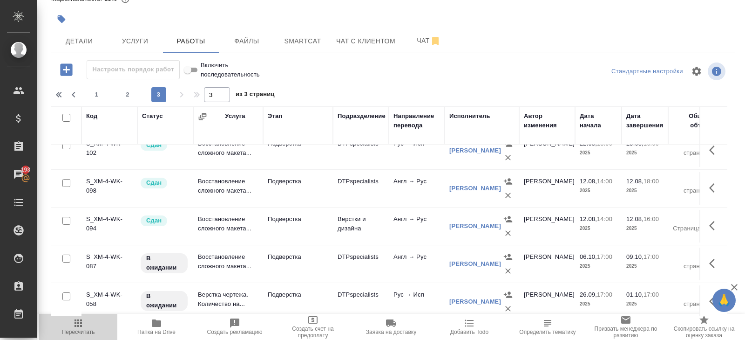
click at [75, 334] on span "Пересчитать" at bounding box center [78, 331] width 33 height 7
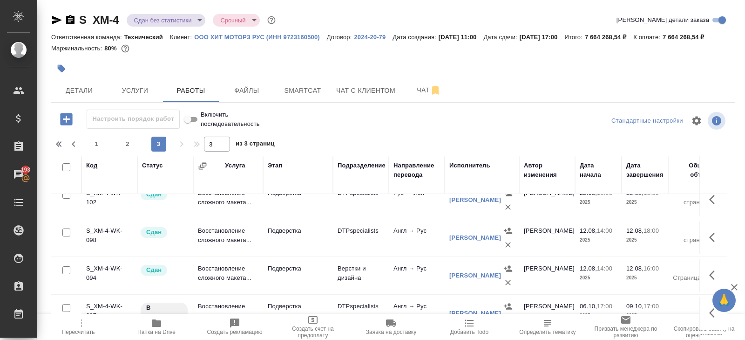
click at [88, 327] on span "Пересчитать" at bounding box center [78, 326] width 67 height 18
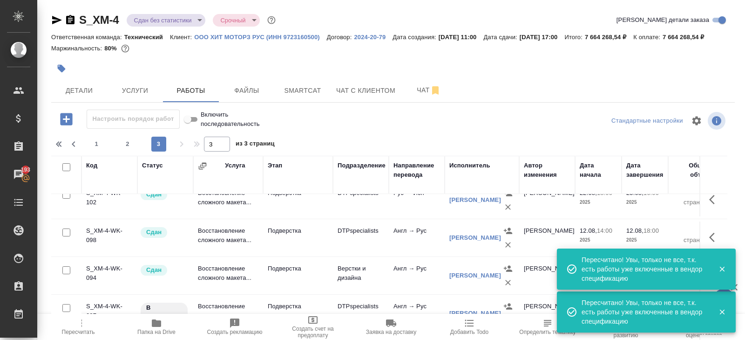
scroll to position [61, 0]
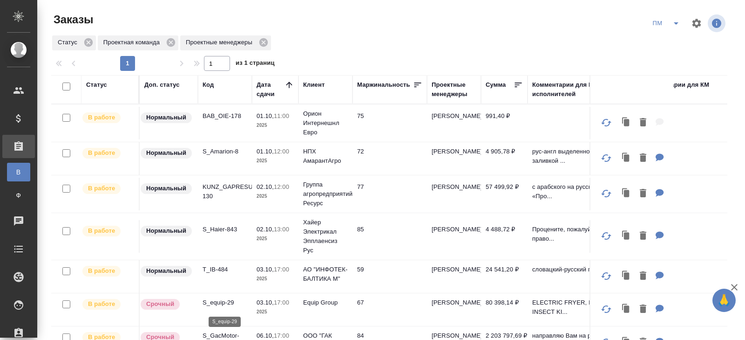
click at [214, 301] on p "S_equip-29" at bounding box center [225, 302] width 45 height 9
click at [671, 22] on icon "split button" at bounding box center [676, 23] width 11 height 11
click at [671, 38] on li "В работу!" at bounding box center [666, 41] width 47 height 15
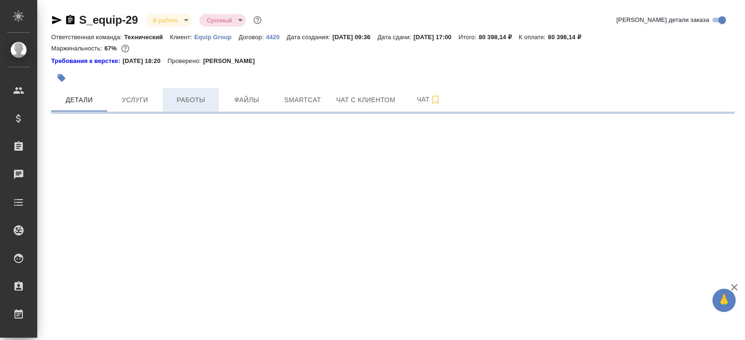
click at [202, 108] on button "Работы" at bounding box center [191, 99] width 56 height 23
select select "RU"
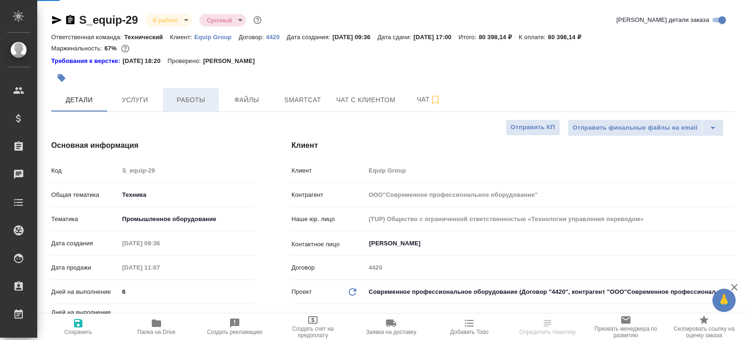
type textarea "x"
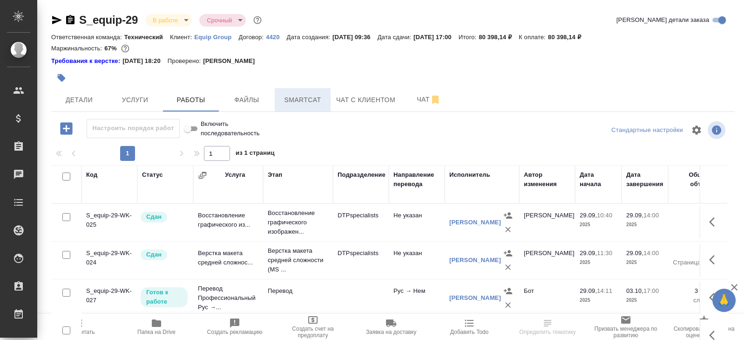
click at [291, 104] on span "Smartcat" at bounding box center [302, 100] width 45 height 12
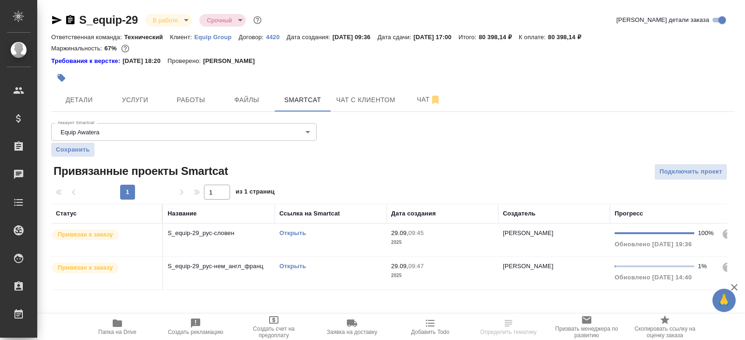
click at [292, 233] on link "Открыть" at bounding box center [292, 232] width 27 height 7
click at [290, 264] on link "Открыть" at bounding box center [292, 265] width 27 height 7
click at [204, 108] on button "Работы" at bounding box center [191, 99] width 56 height 23
